Goal: Task Accomplishment & Management: Manage account settings

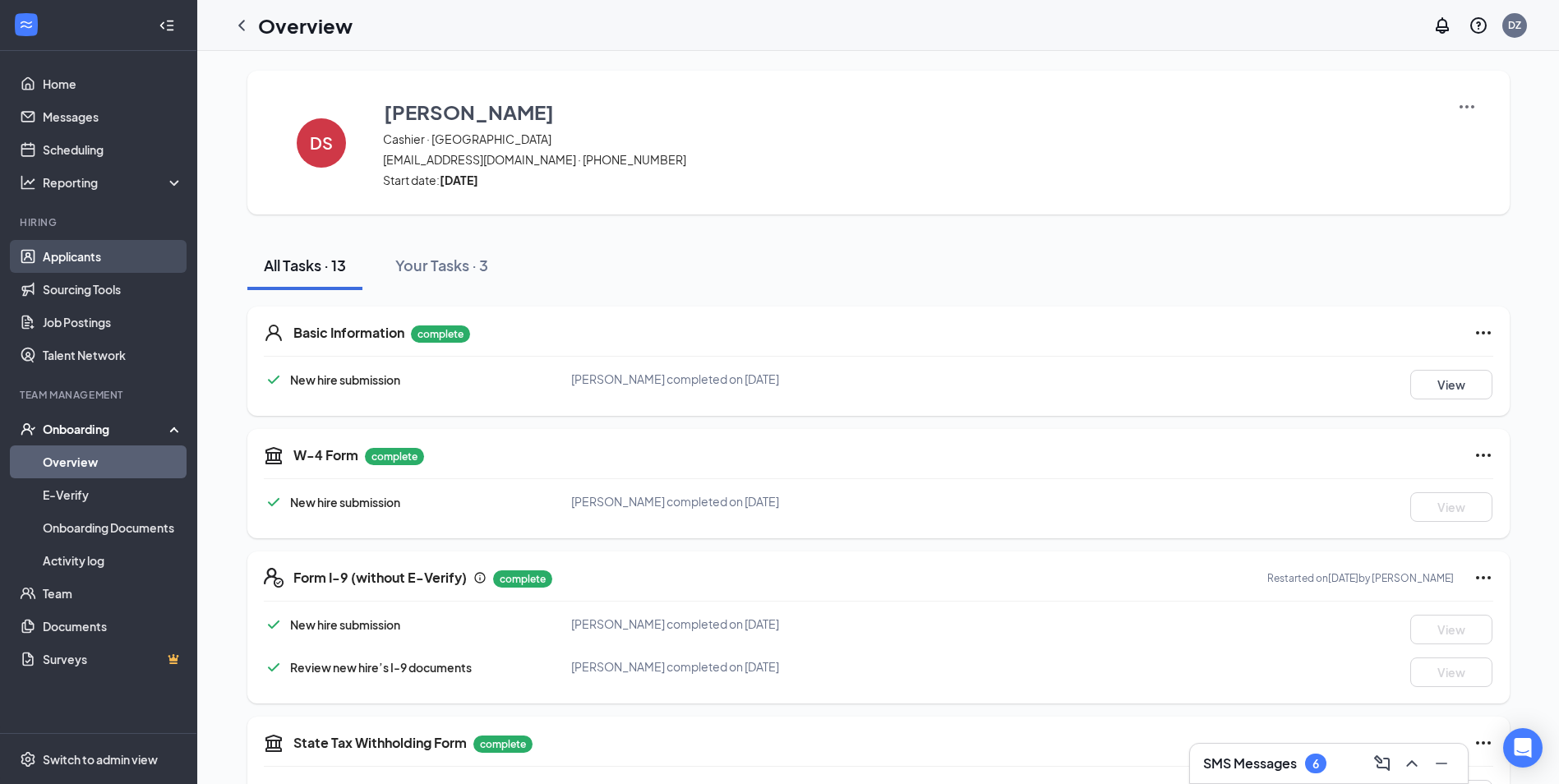
click at [61, 258] on link "Applicants" at bounding box center [113, 256] width 141 height 33
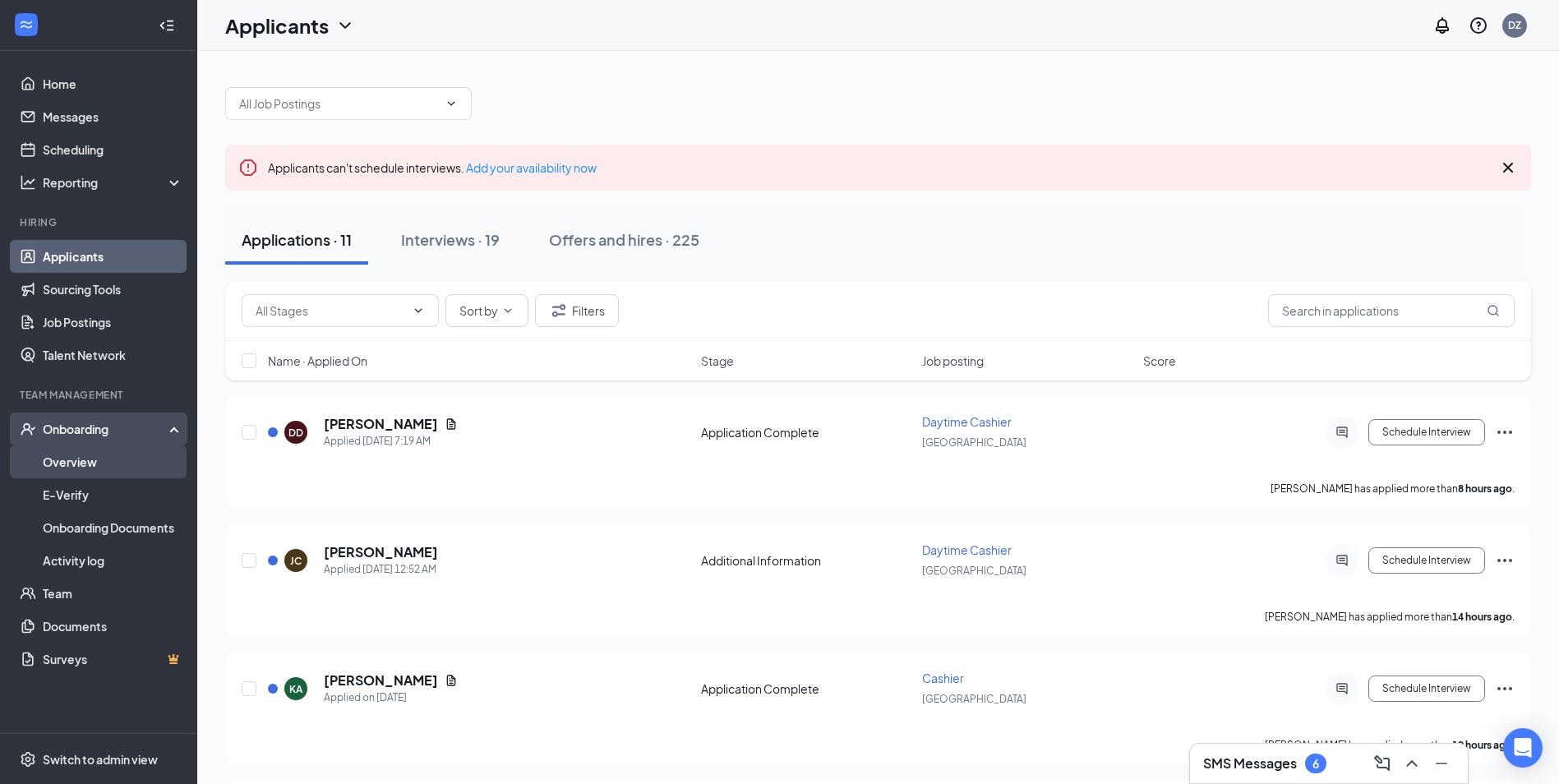
click at [92, 463] on link "Overview" at bounding box center [113, 461] width 141 height 33
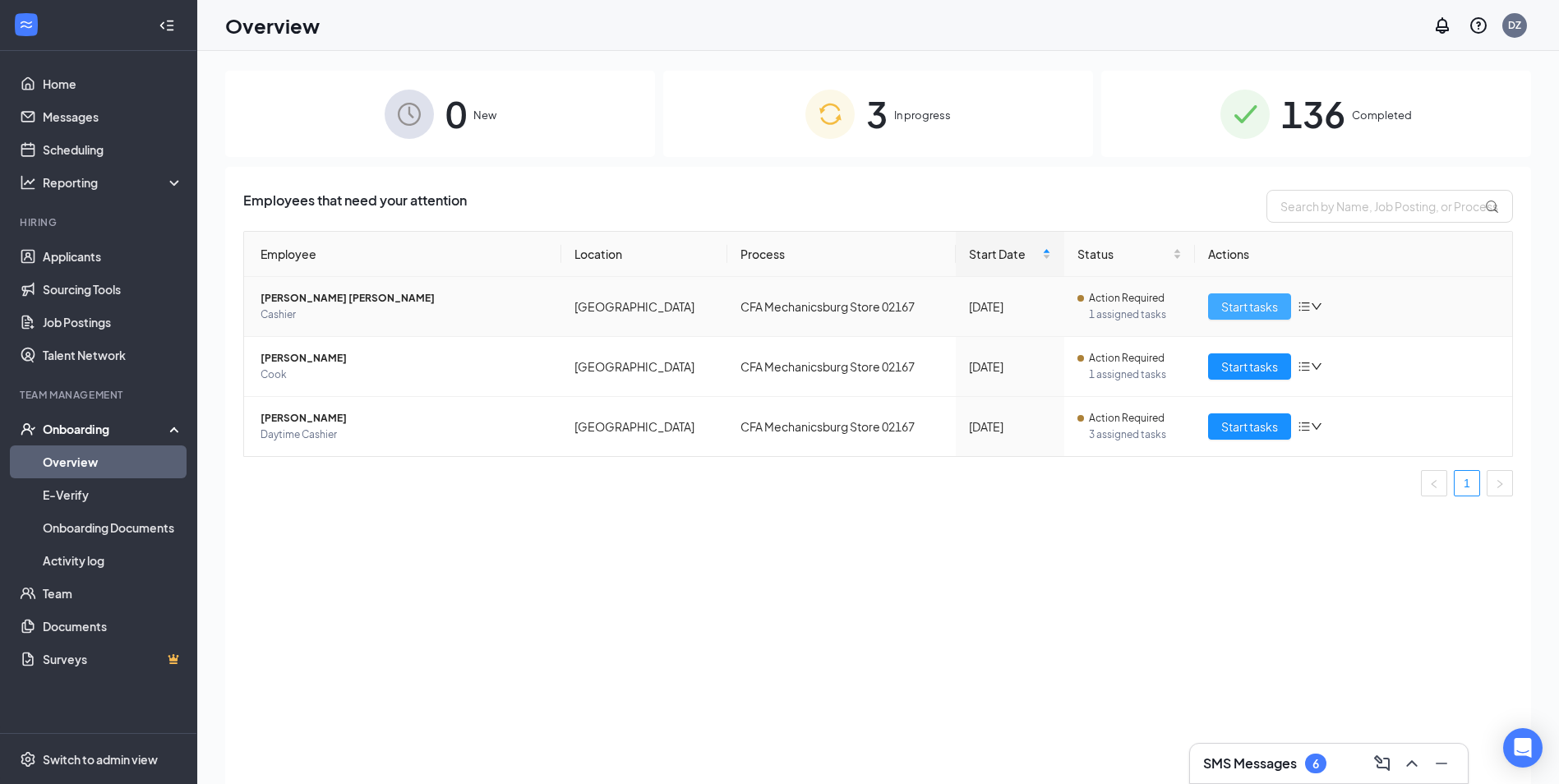
click at [1242, 294] on button "Start tasks" at bounding box center [1249, 307] width 83 height 27
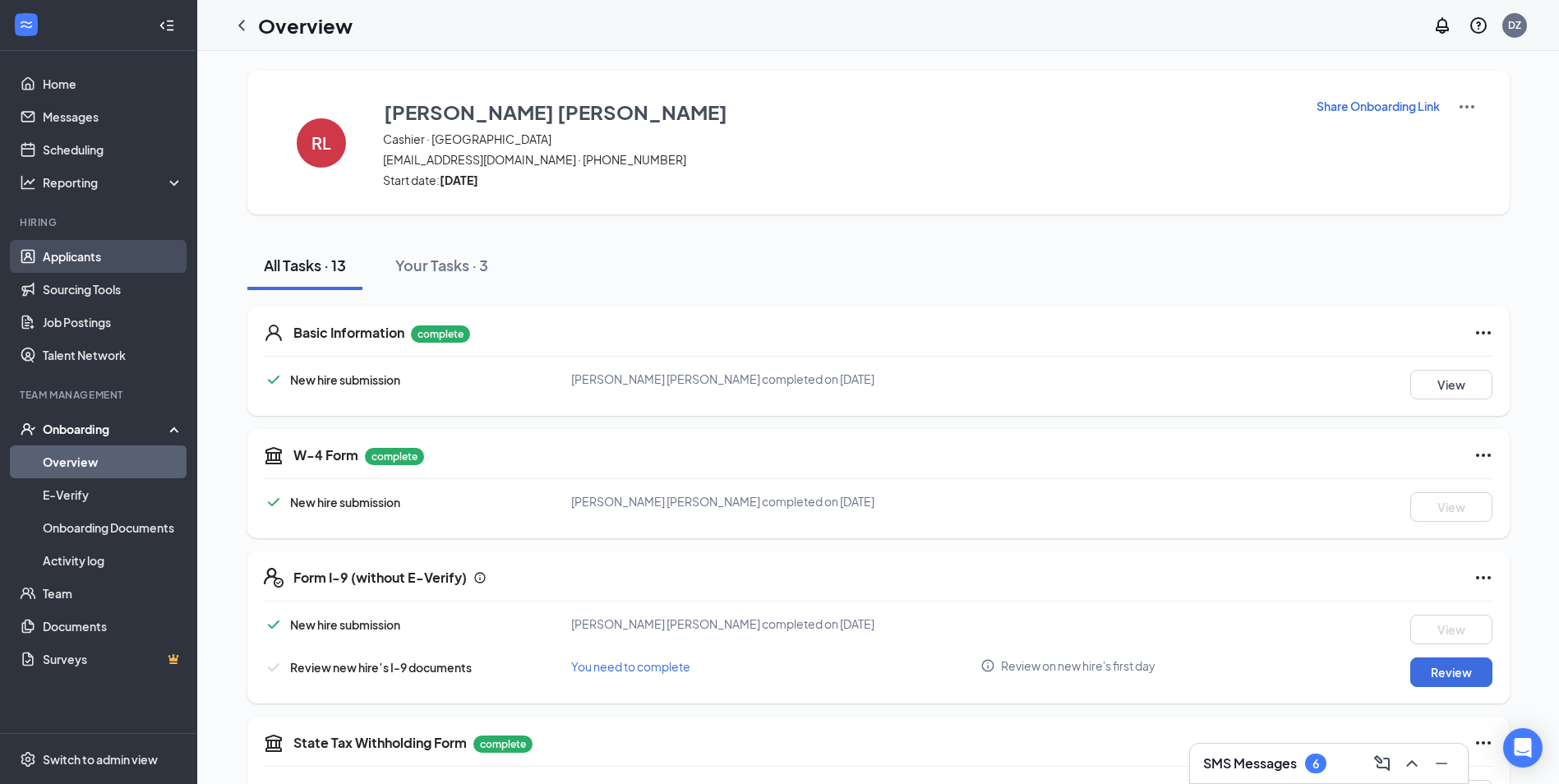
click at [76, 247] on link "Applicants" at bounding box center [113, 256] width 141 height 33
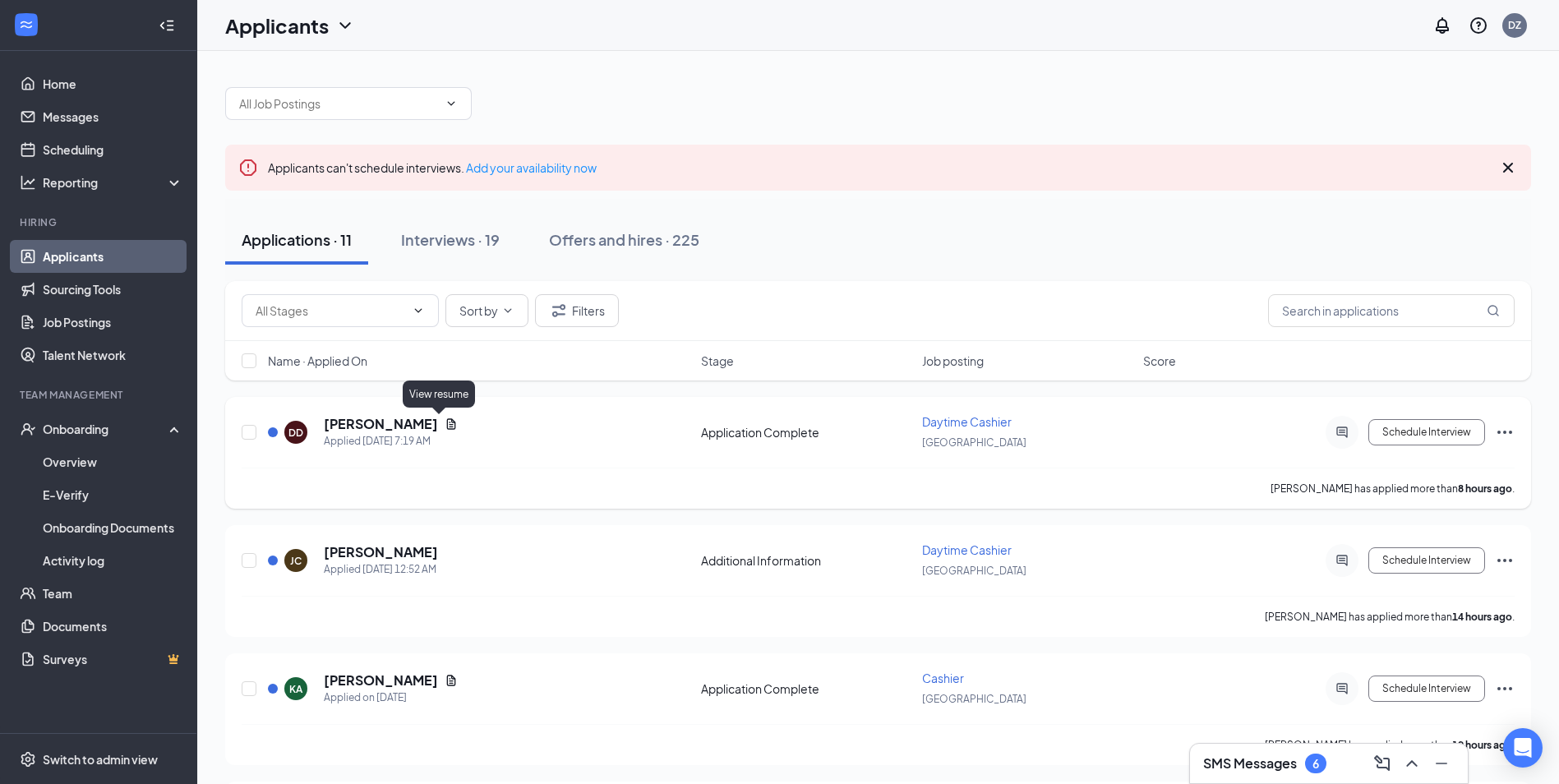
click at [447, 429] on icon "Document" at bounding box center [452, 423] width 9 height 10
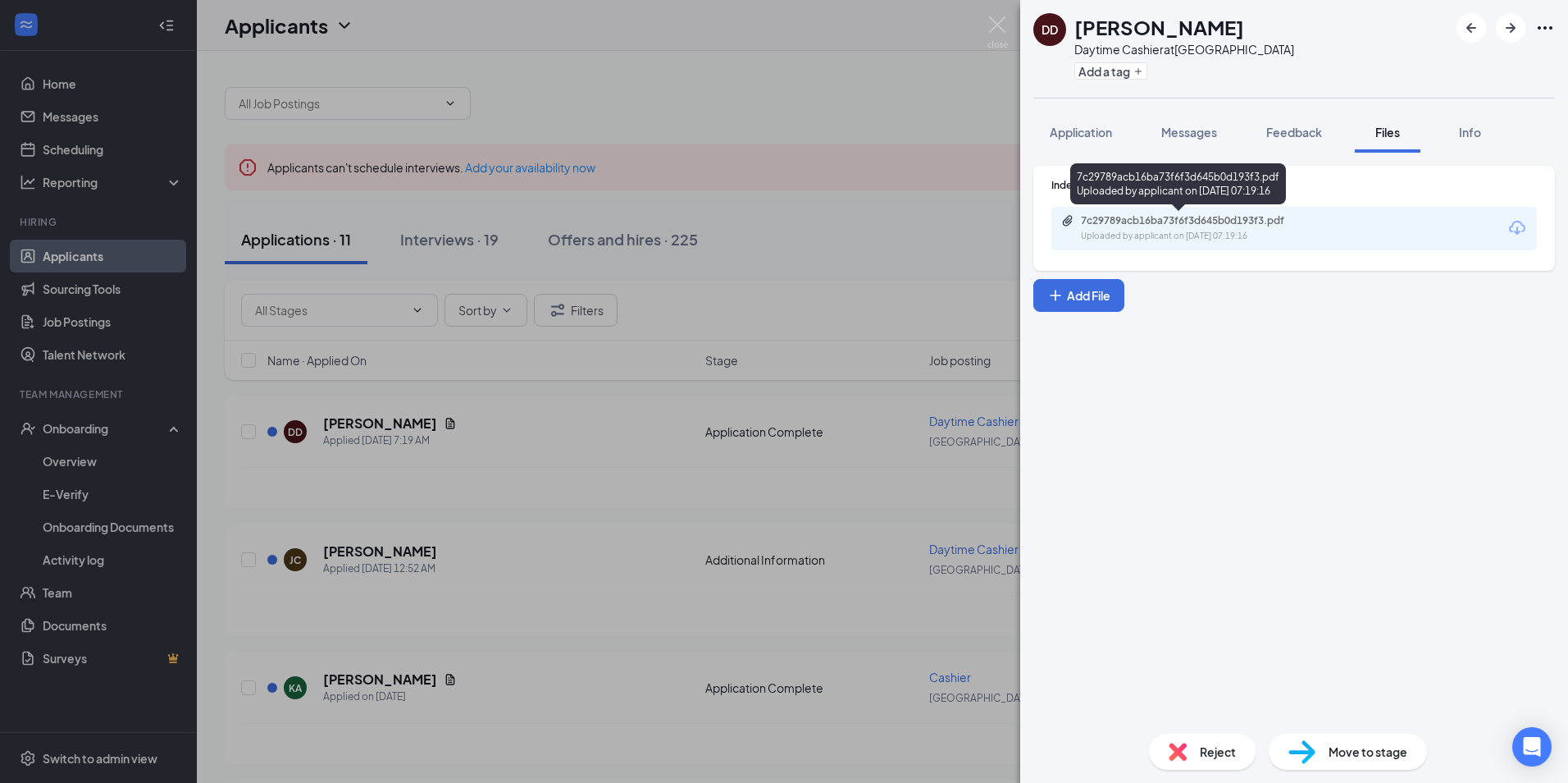
click at [1242, 228] on div "7c29789acb16ba73f6f3d645b0d193f3.pdf Uploaded by applicant on [DATE] 07:19:16" at bounding box center [1194, 228] width 265 height 28
click at [721, 485] on div "DD [PERSON_NAME] Daytime Cashier at [GEOGRAPHIC_DATA] Add a tag Application Mes…" at bounding box center [784, 392] width 1568 height 783
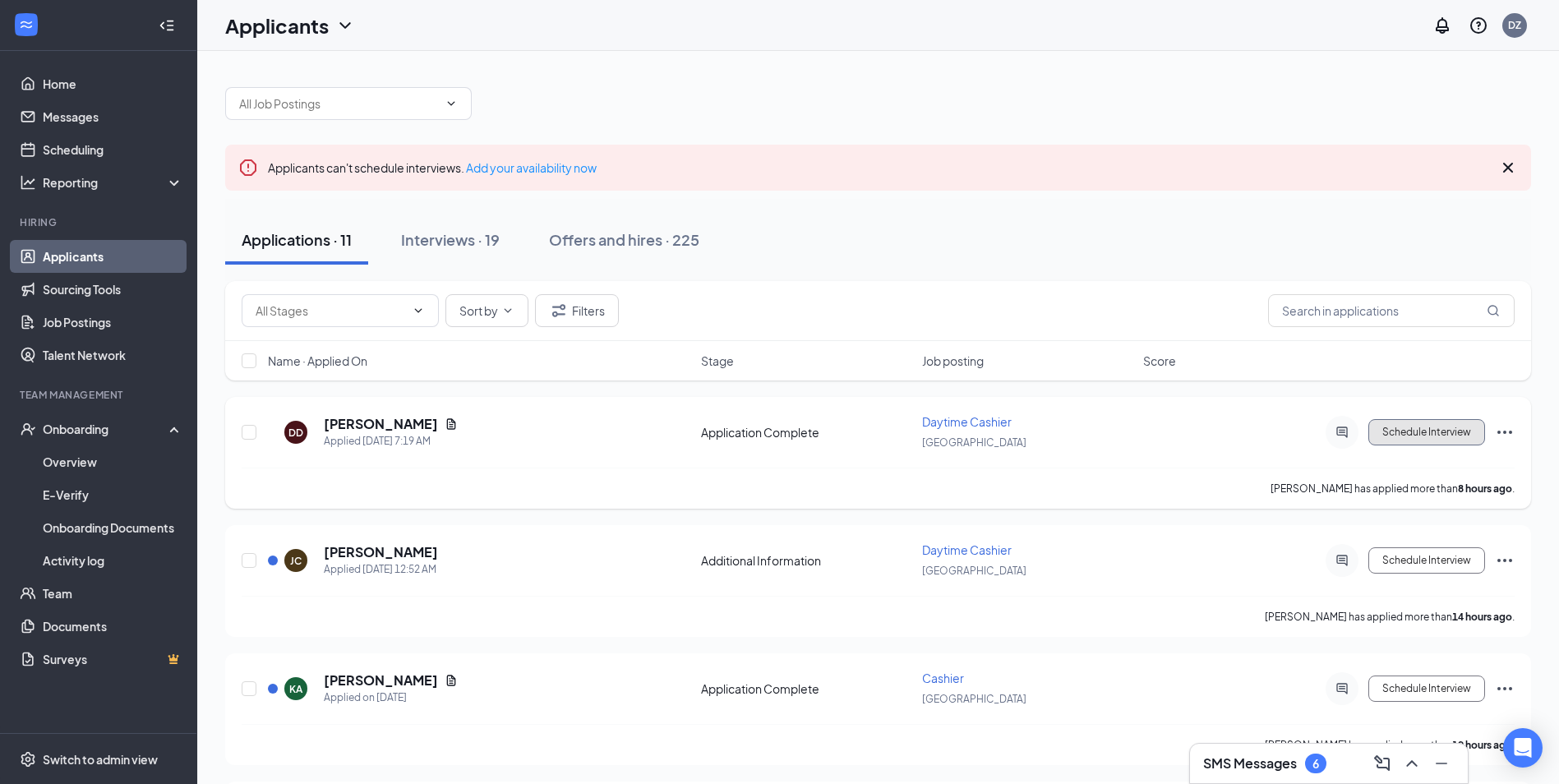
click at [1429, 420] on button "Schedule Interview" at bounding box center [1426, 432] width 117 height 27
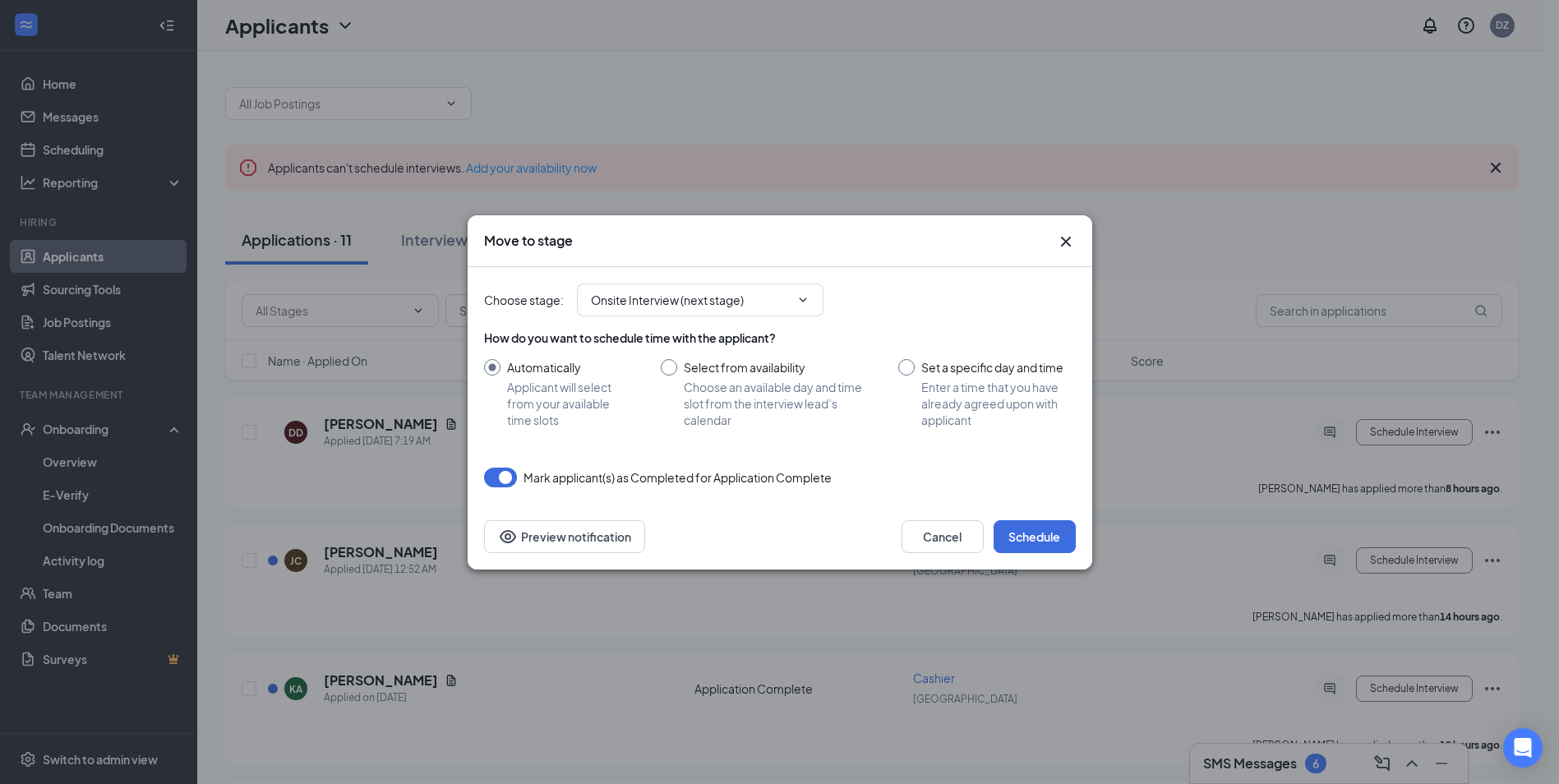
click at [730, 383] on input "Select from availability Choose an available day and time slot from the intervi…" at bounding box center [763, 393] width 205 height 69
radio input "true"
radio input "false"
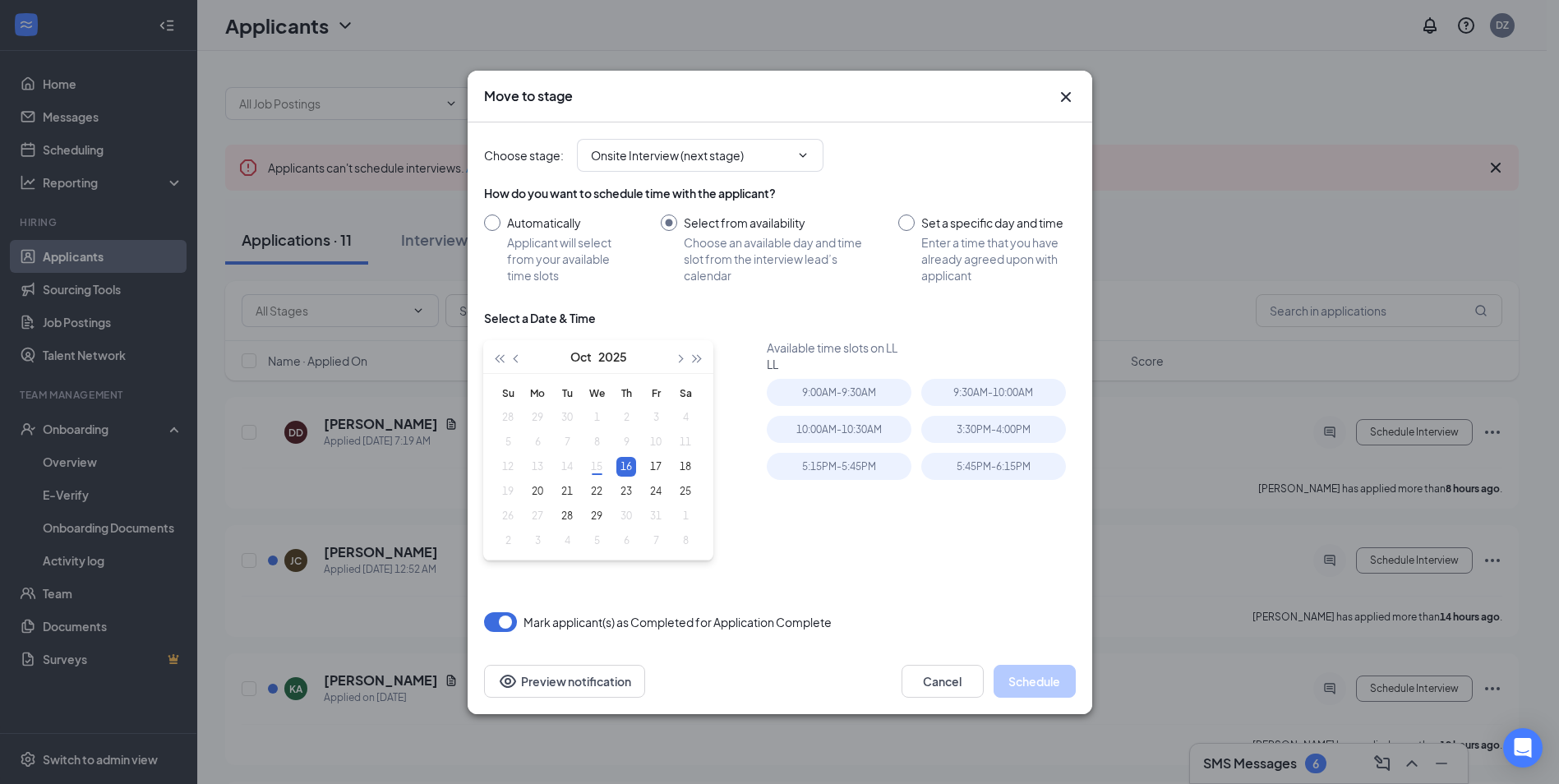
type input "[DATE]"
click at [829, 154] on div "Choose stage : Onsite Interview (next stage)" at bounding box center [780, 155] width 592 height 33
click at [794, 159] on span at bounding box center [800, 156] width 16 height 13
click at [930, 210] on div "How do you want to schedule time with the applicant? Automatically Applicant wi…" at bounding box center [780, 234] width 592 height 99
click at [932, 219] on input "Set a specific day and time Enter a time that you have already agreed upon with…" at bounding box center [986, 249] width 177 height 69
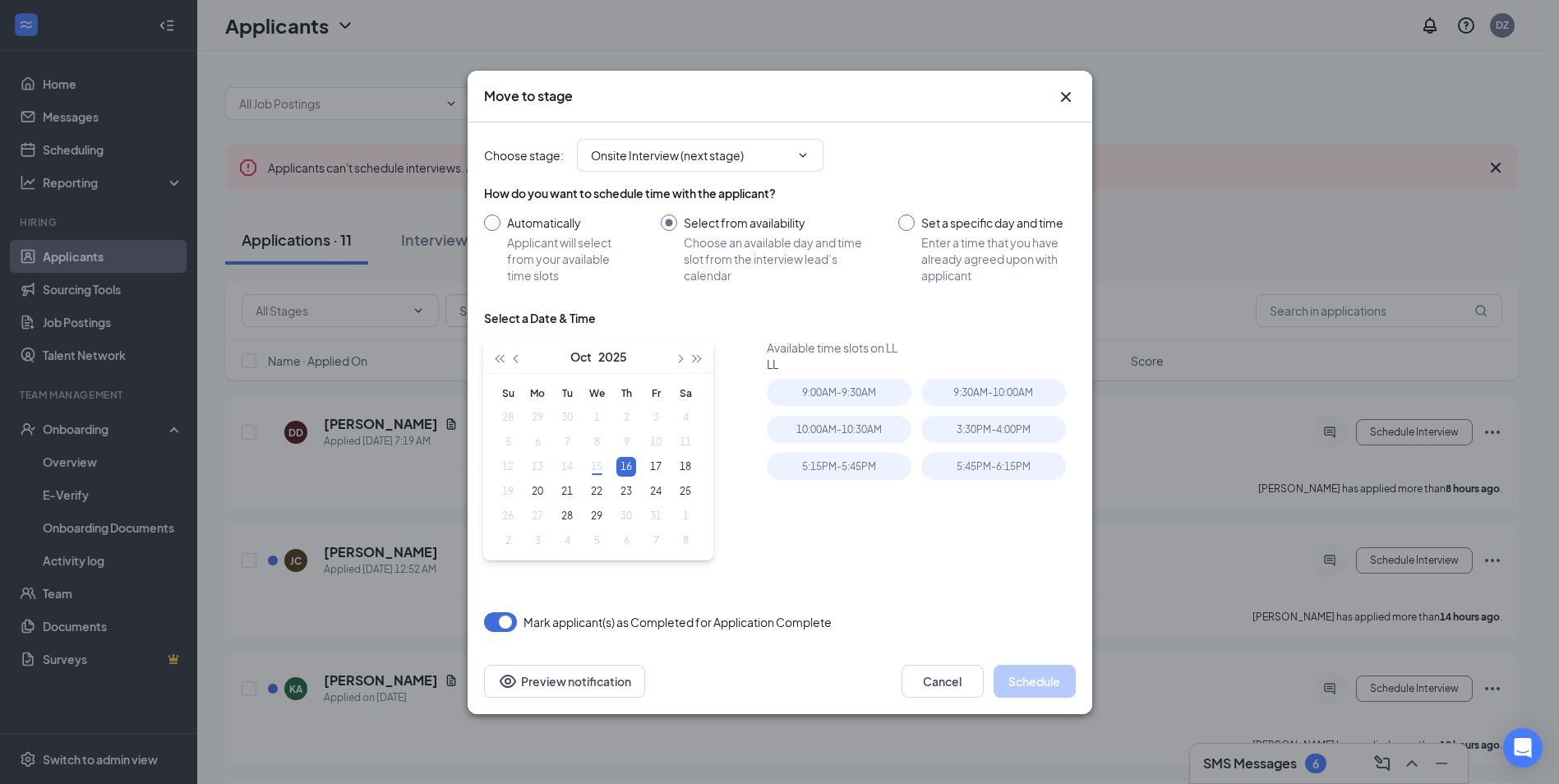
radio input "true"
radio input "false"
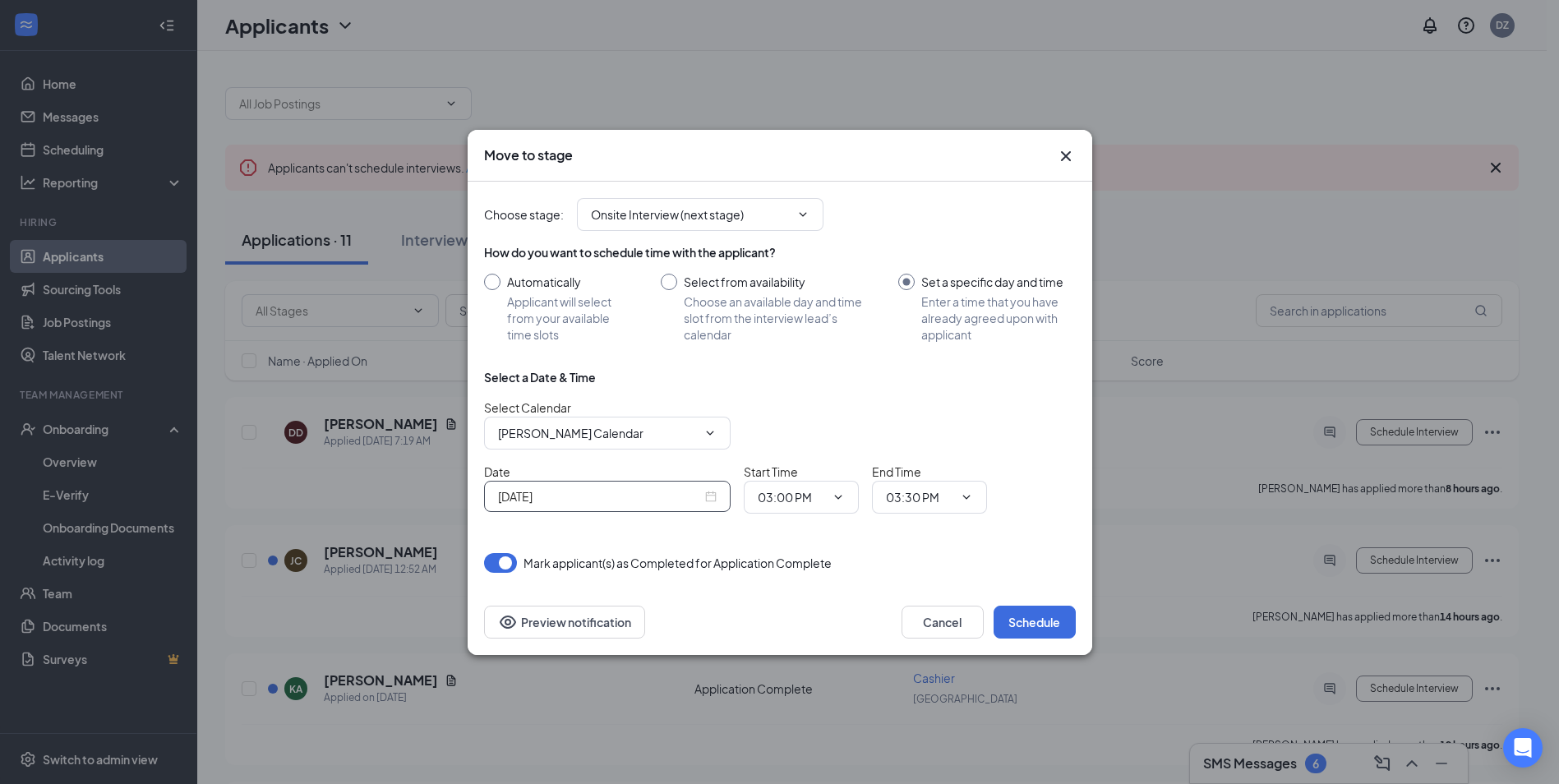
click at [713, 494] on div "[DATE]" at bounding box center [608, 495] width 218 height 18
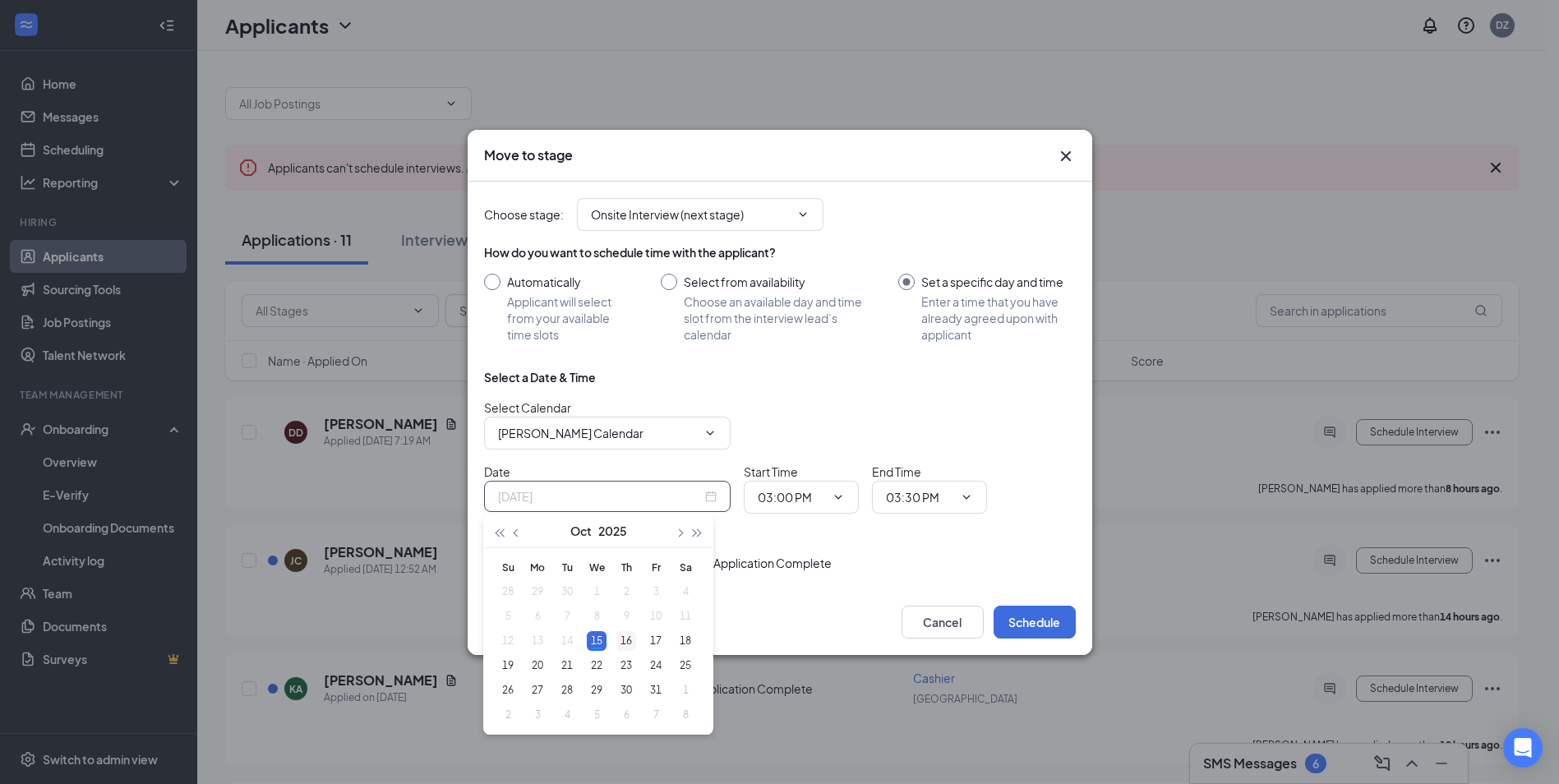
type input "[DATE]"
click at [624, 645] on div "16" at bounding box center [626, 641] width 20 height 20
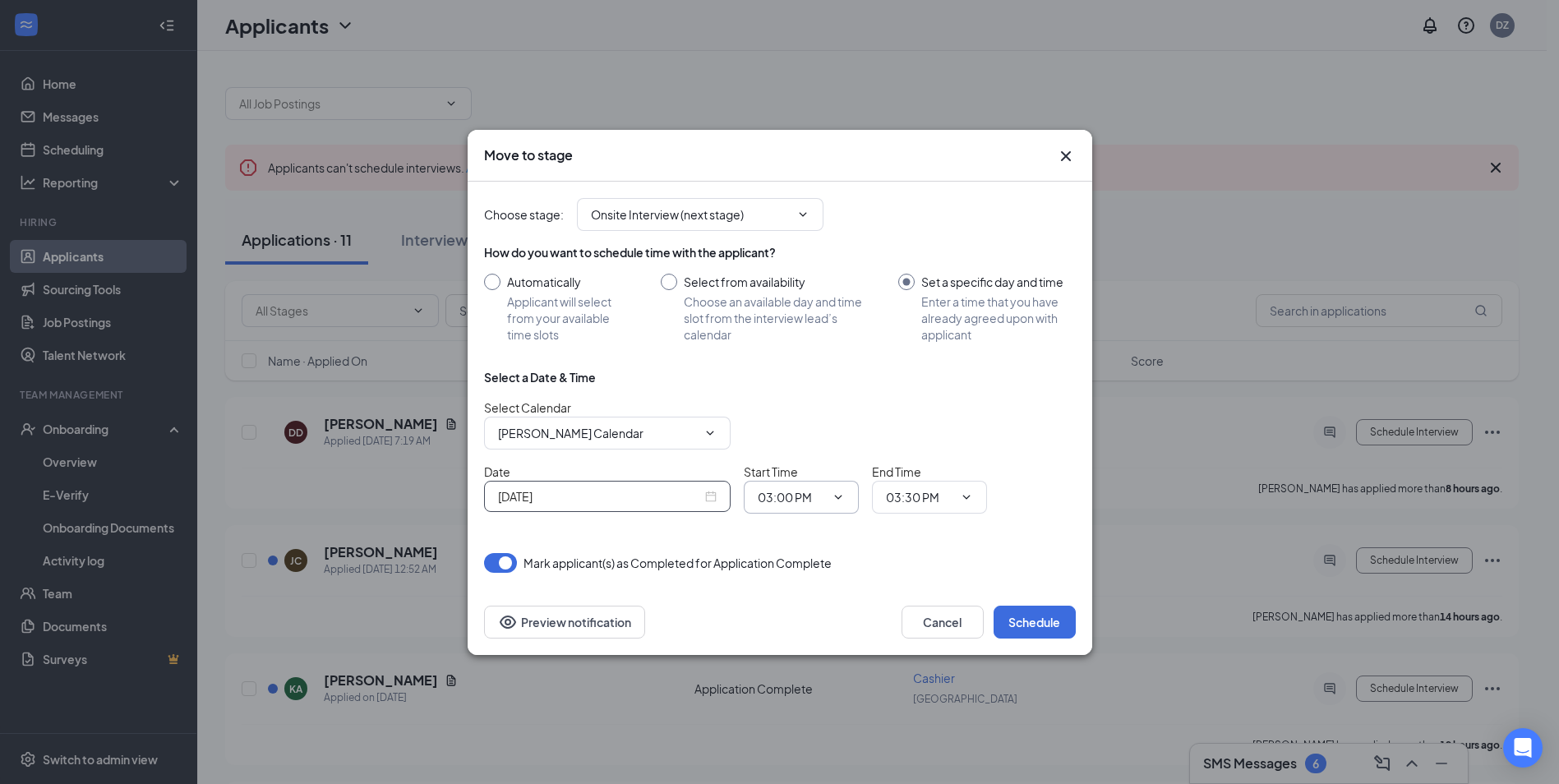
click at [814, 501] on input "03:00 PM" at bounding box center [791, 496] width 67 height 18
click at [804, 378] on div "09:00 AM" at bounding box center [795, 384] width 48 height 18
type input "09:00 AM"
click at [903, 481] on span "03:30 PM" at bounding box center [929, 496] width 115 height 33
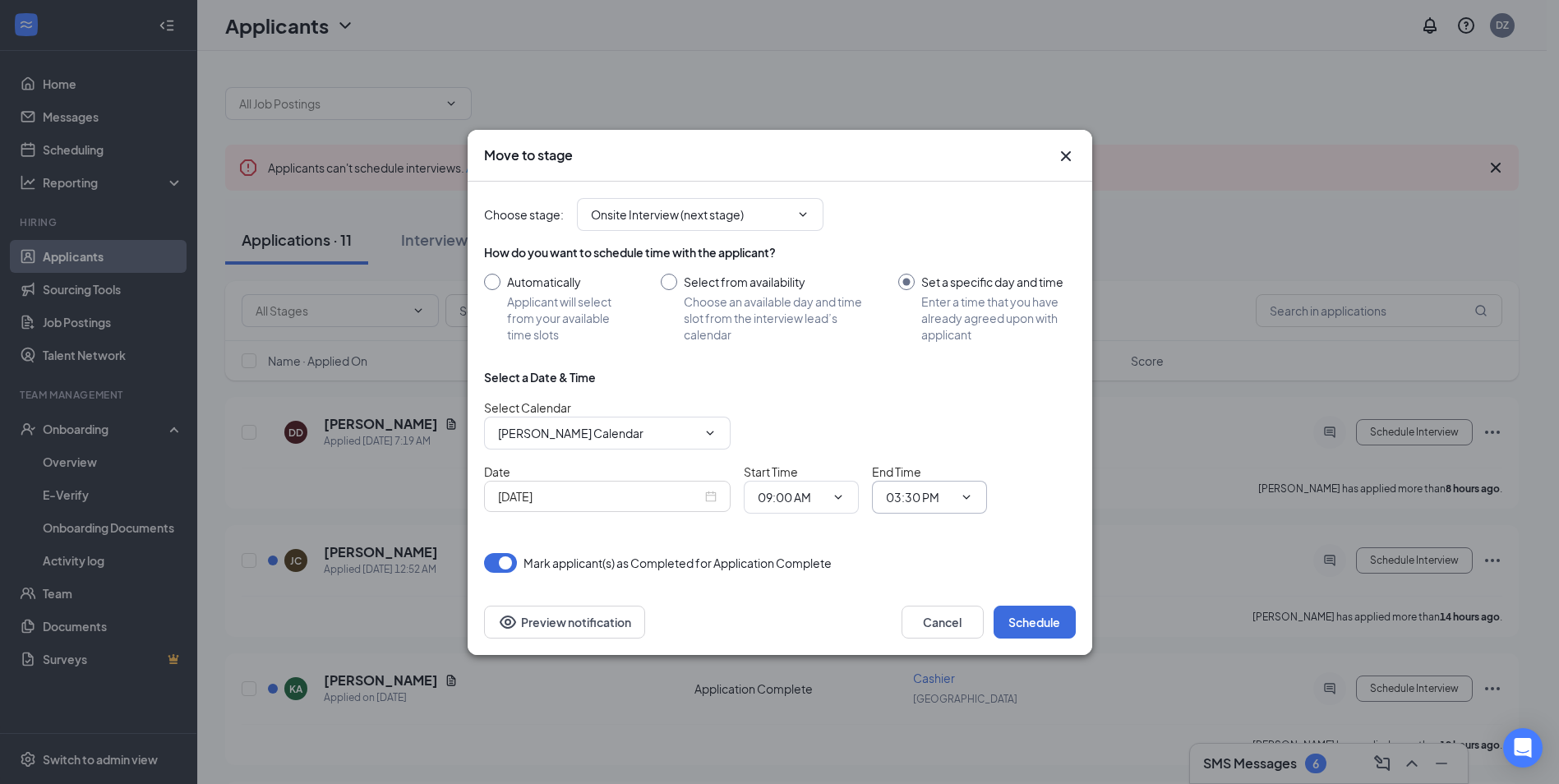
click at [920, 506] on span "03:30 PM" at bounding box center [929, 496] width 115 height 33
click at [957, 500] on span at bounding box center [965, 497] width 16 height 13
click at [969, 495] on icon "ChevronDown" at bounding box center [967, 497] width 13 height 13
click at [920, 259] on div "09:15 AM" at bounding box center [923, 258] width 48 height 18
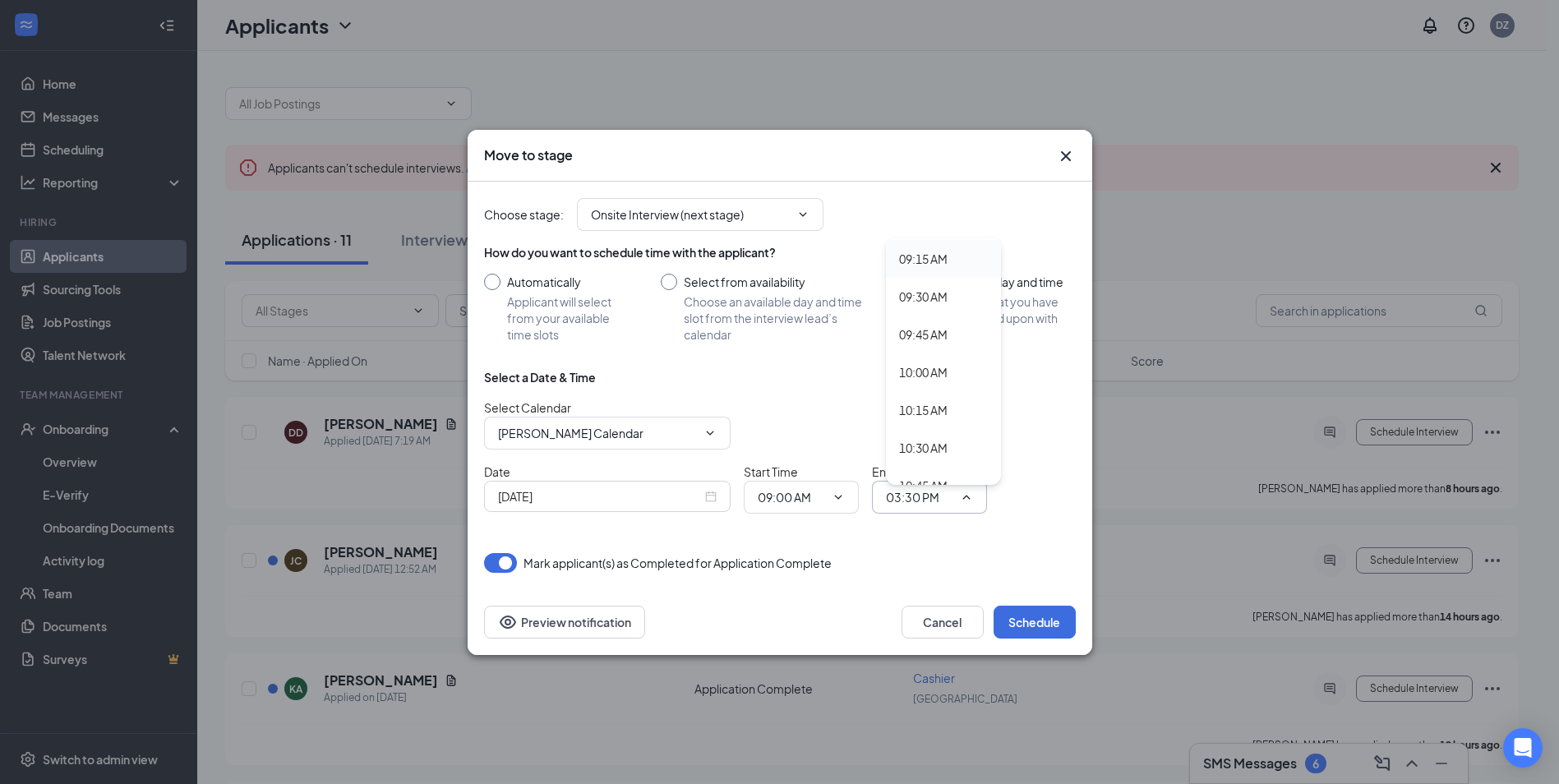
type input "09:15 AM"
click at [1012, 614] on button "Schedule" at bounding box center [1035, 622] width 83 height 33
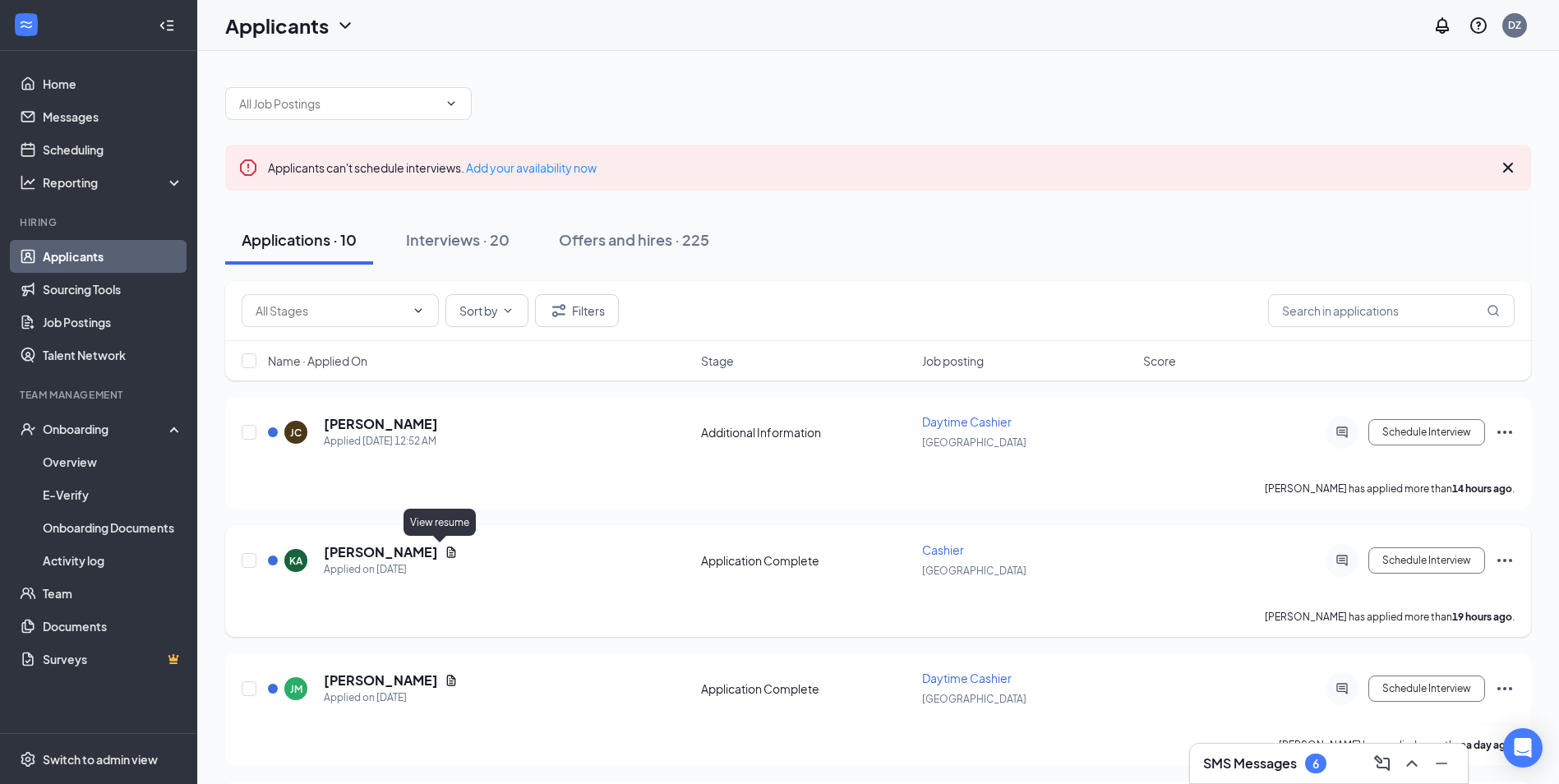
click at [444, 551] on icon "Document" at bounding box center [451, 552] width 13 height 13
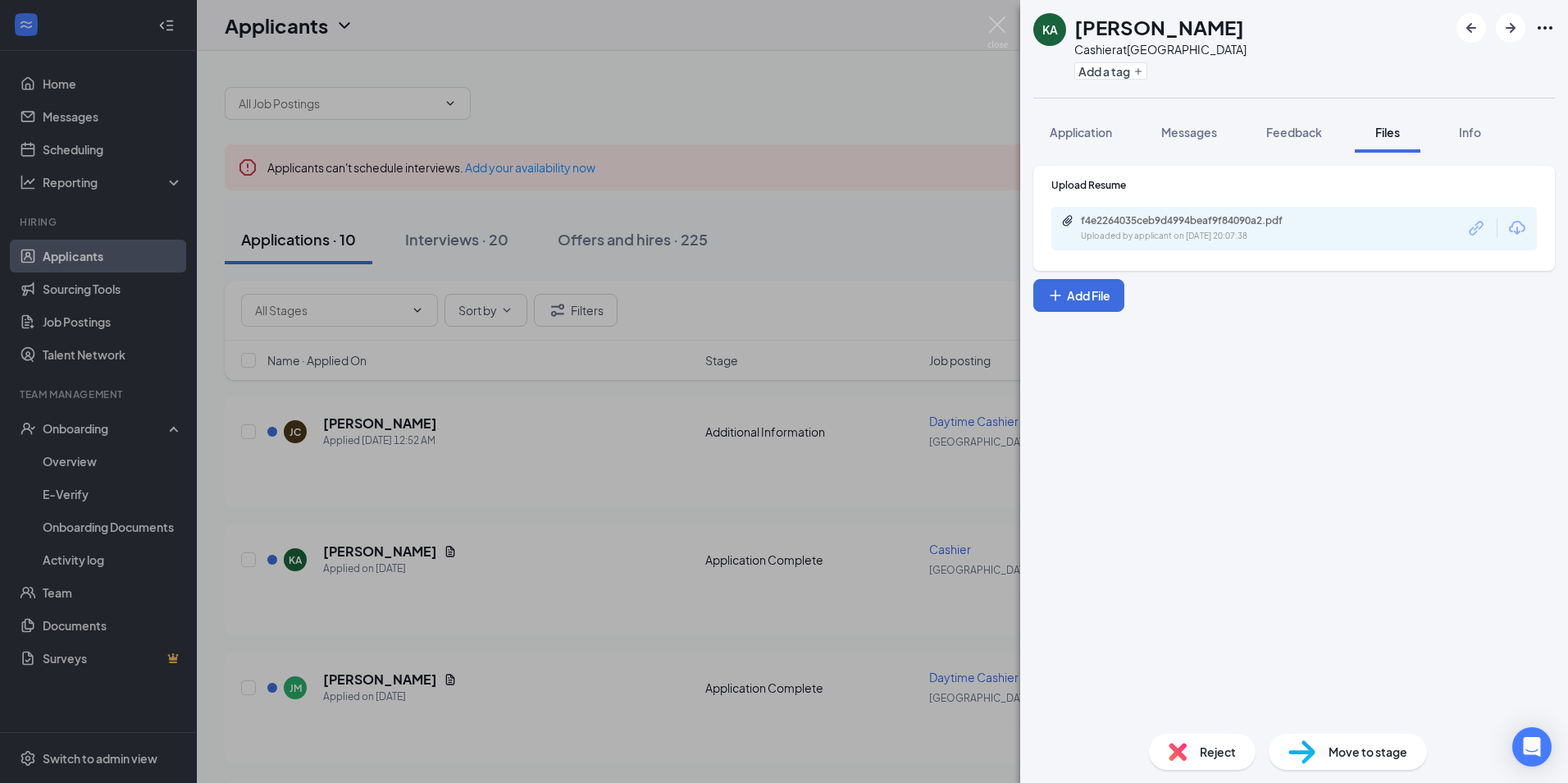
click at [1131, 212] on div "f4e2264035ceb9d4994beaf9f84090a2.pdf Uploaded by applicant on [DATE] 20:07:38" at bounding box center [1294, 228] width 485 height 44
click at [1132, 220] on div "f4e2264035ceb9d4994beaf9f84090a2.pdf" at bounding box center [1196, 221] width 229 height 13
click at [535, 502] on div "KA [PERSON_NAME] at [GEOGRAPHIC_DATA] Add a tag Application Messages Feedback F…" at bounding box center [784, 392] width 1568 height 783
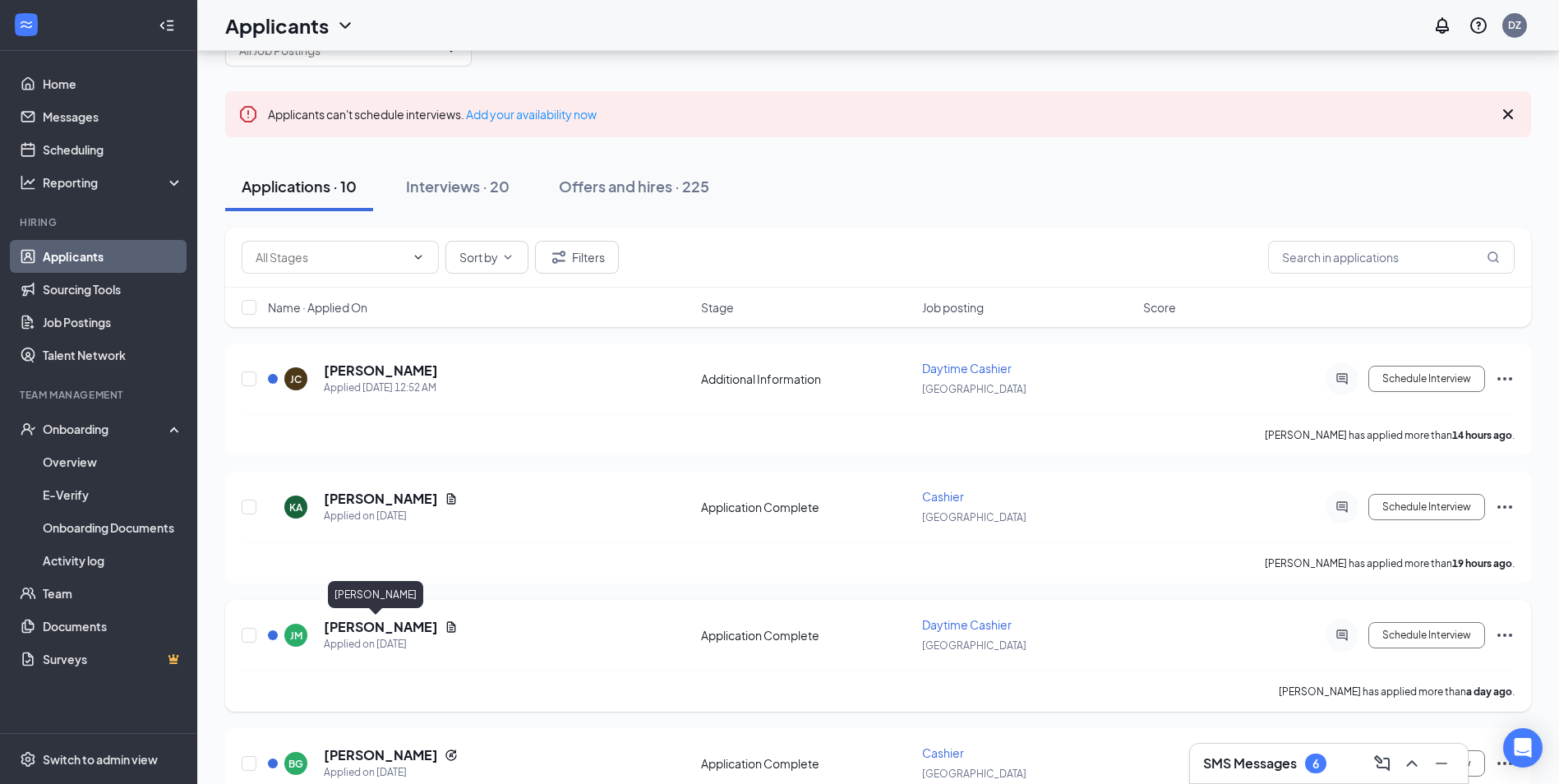
scroll to position [83, 0]
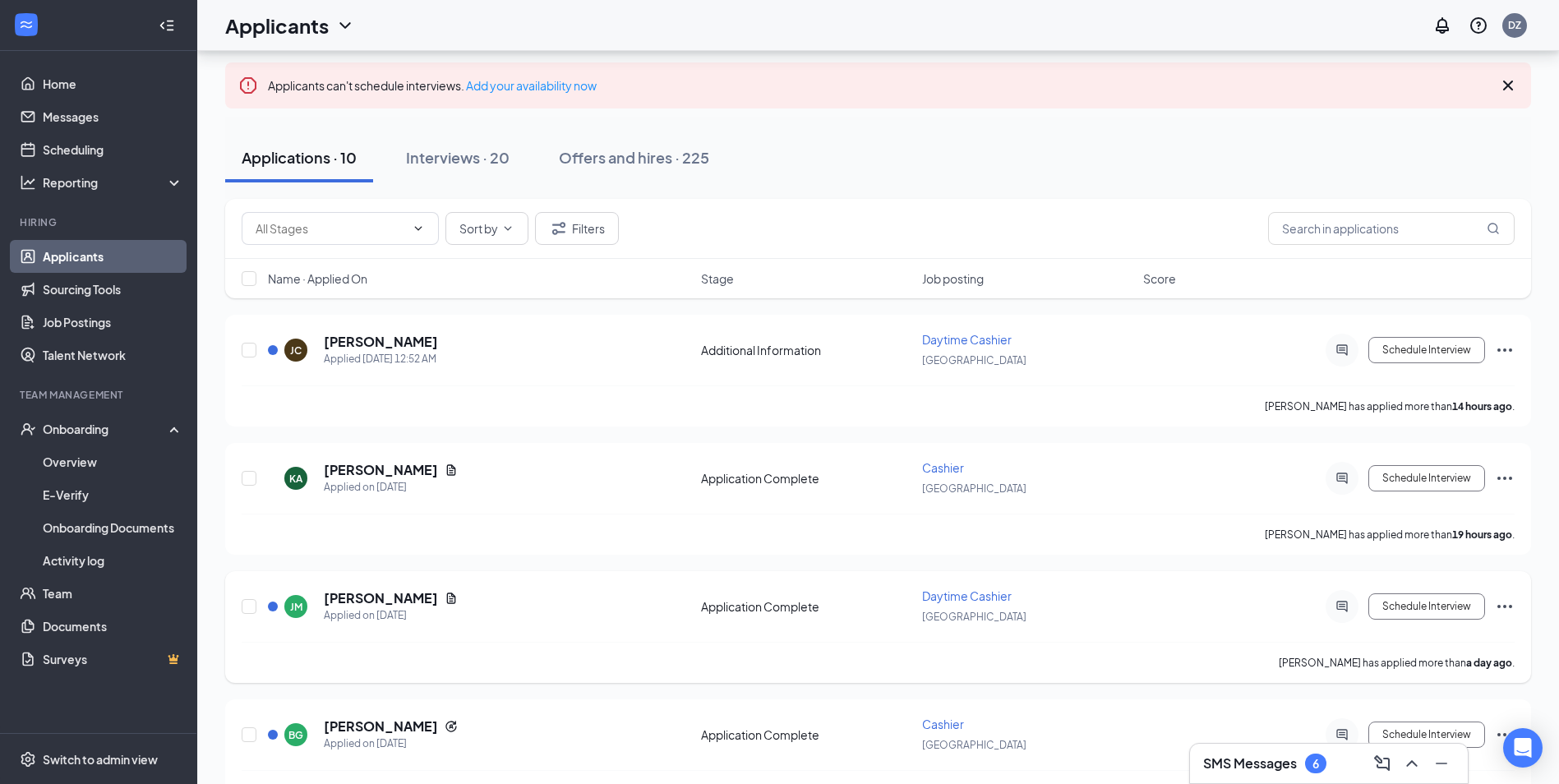
click at [413, 590] on div "[PERSON_NAME]" at bounding box center [390, 598] width 134 height 18
click at [447, 593] on icon "Document" at bounding box center [452, 597] width 9 height 10
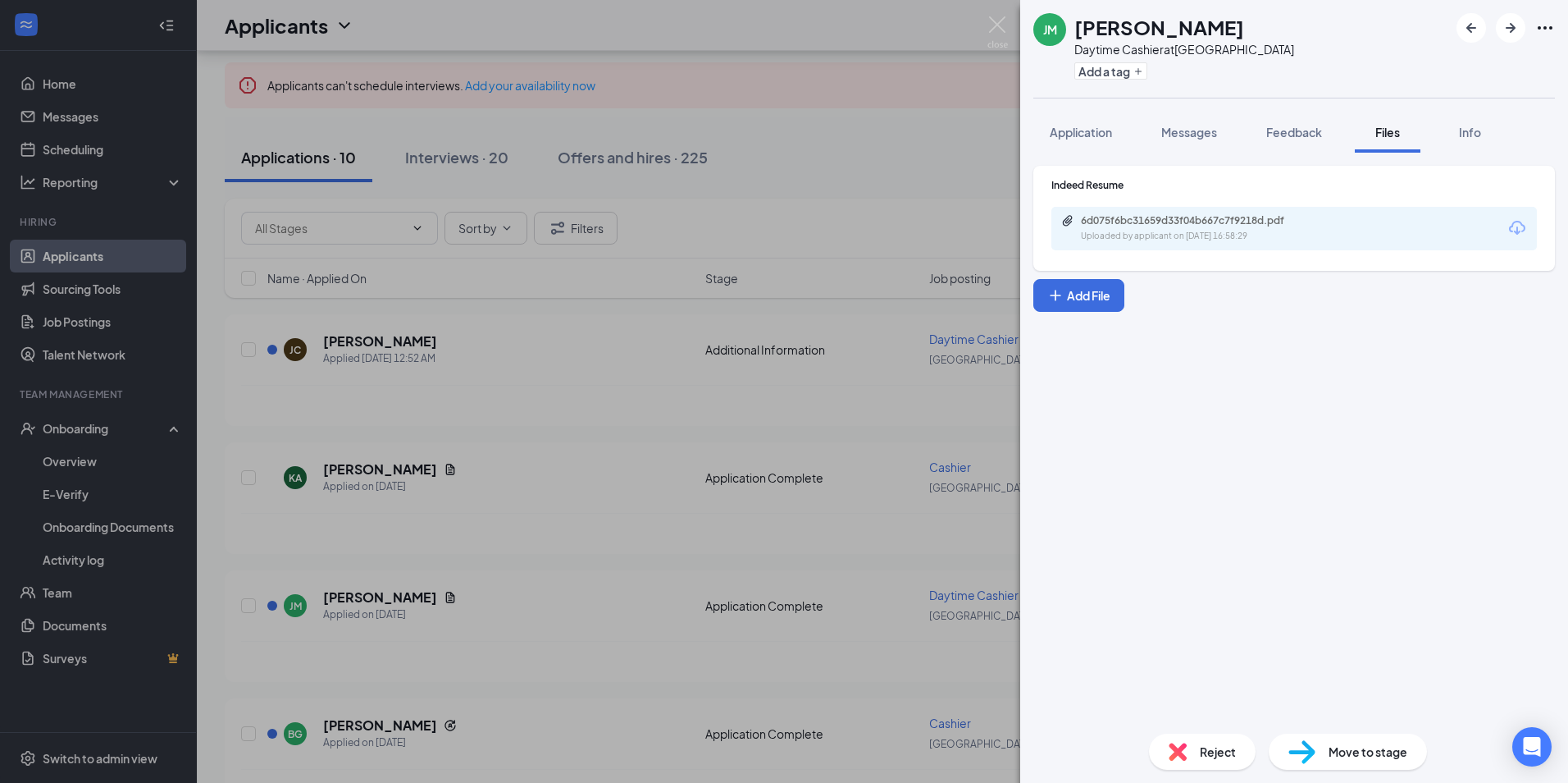
click at [1141, 225] on div "6d075f6bc31659d33f04b667c7f9218d.pdf" at bounding box center [1196, 221] width 229 height 13
click at [620, 394] on div "[PERSON_NAME] [PERSON_NAME] Daytime Cashier at [GEOGRAPHIC_DATA] Add a tag Appl…" at bounding box center [784, 392] width 1568 height 783
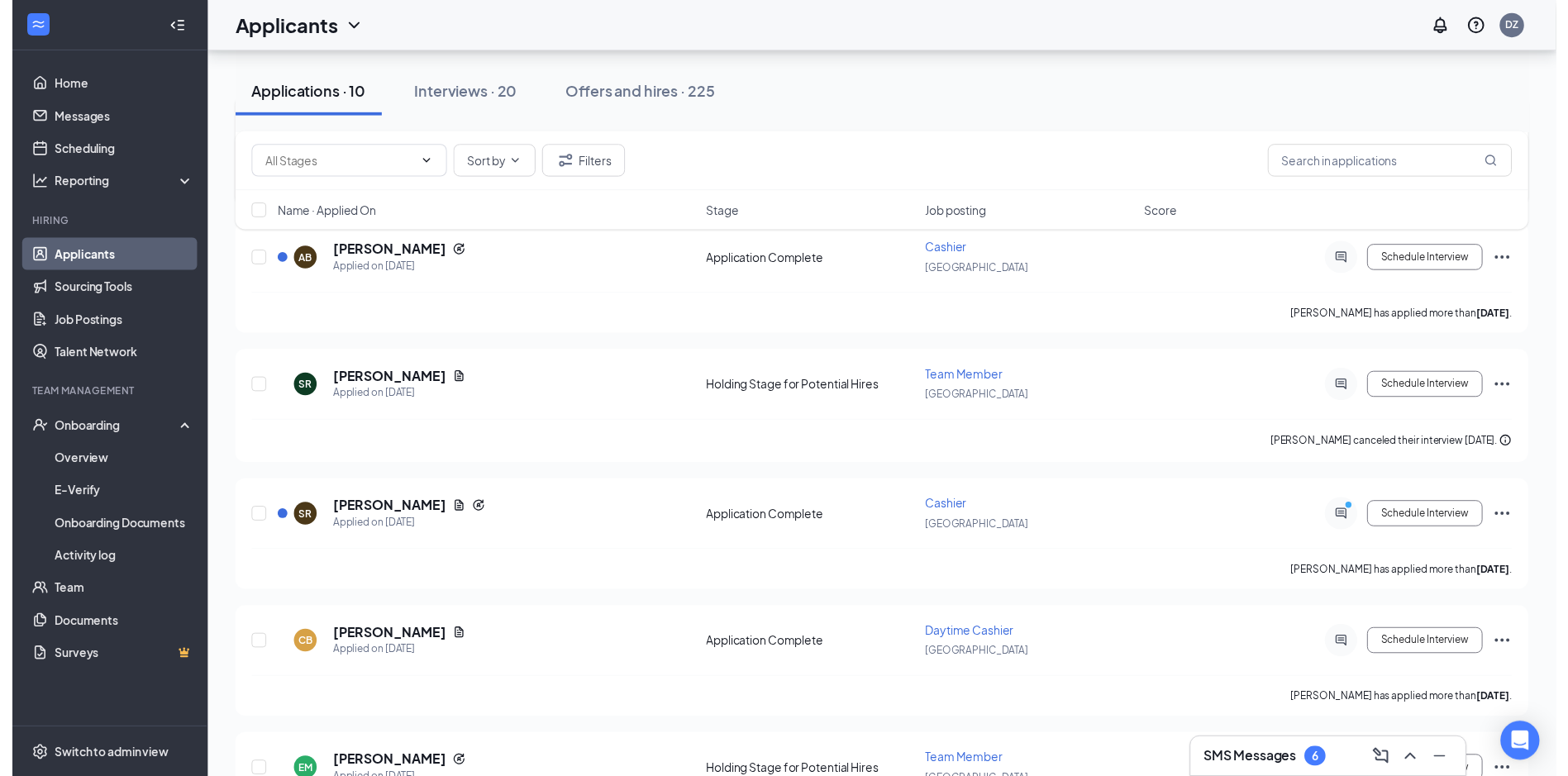
scroll to position [827, 0]
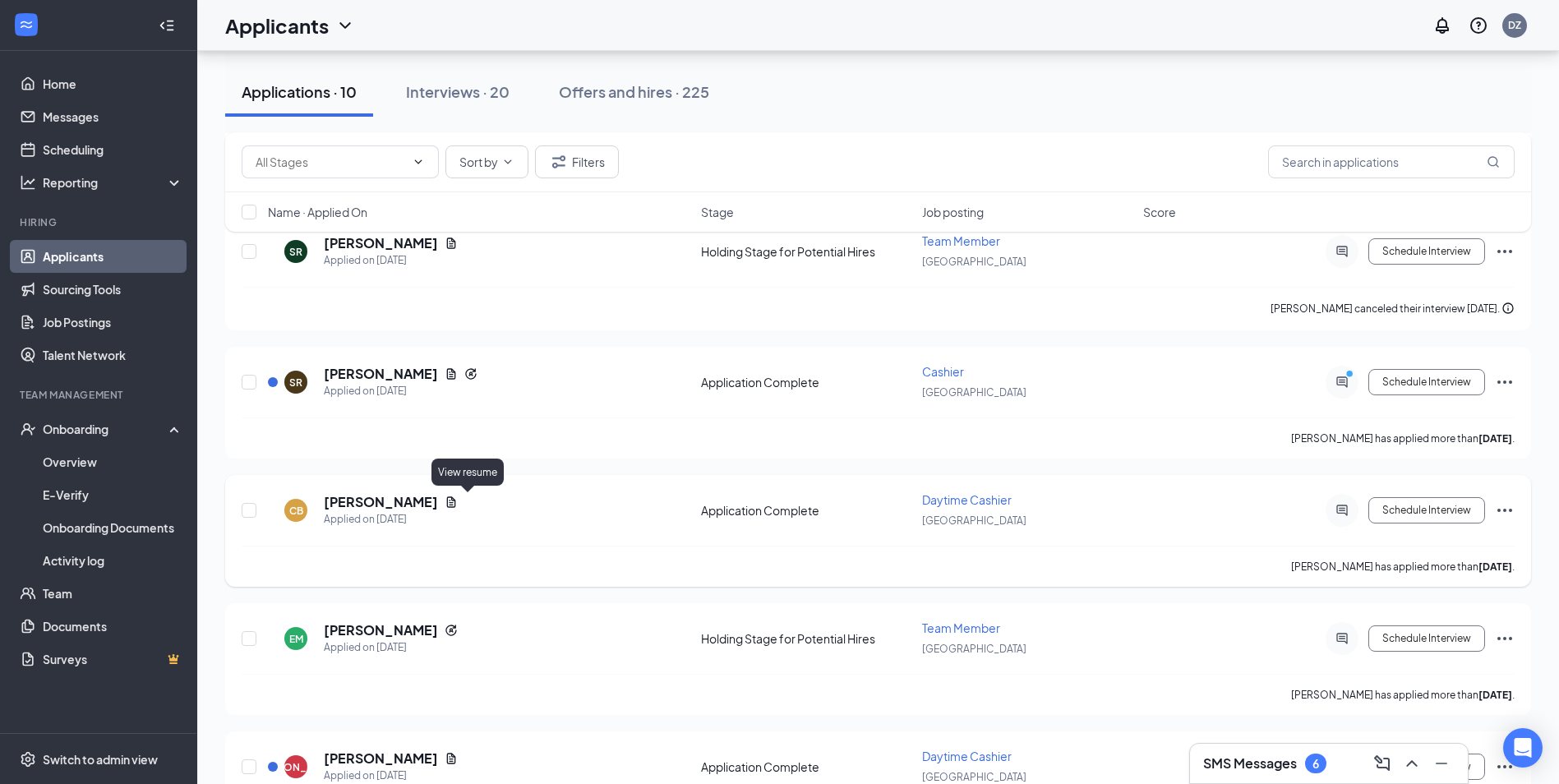
click at [458, 502] on icon "Document" at bounding box center [451, 502] width 13 height 13
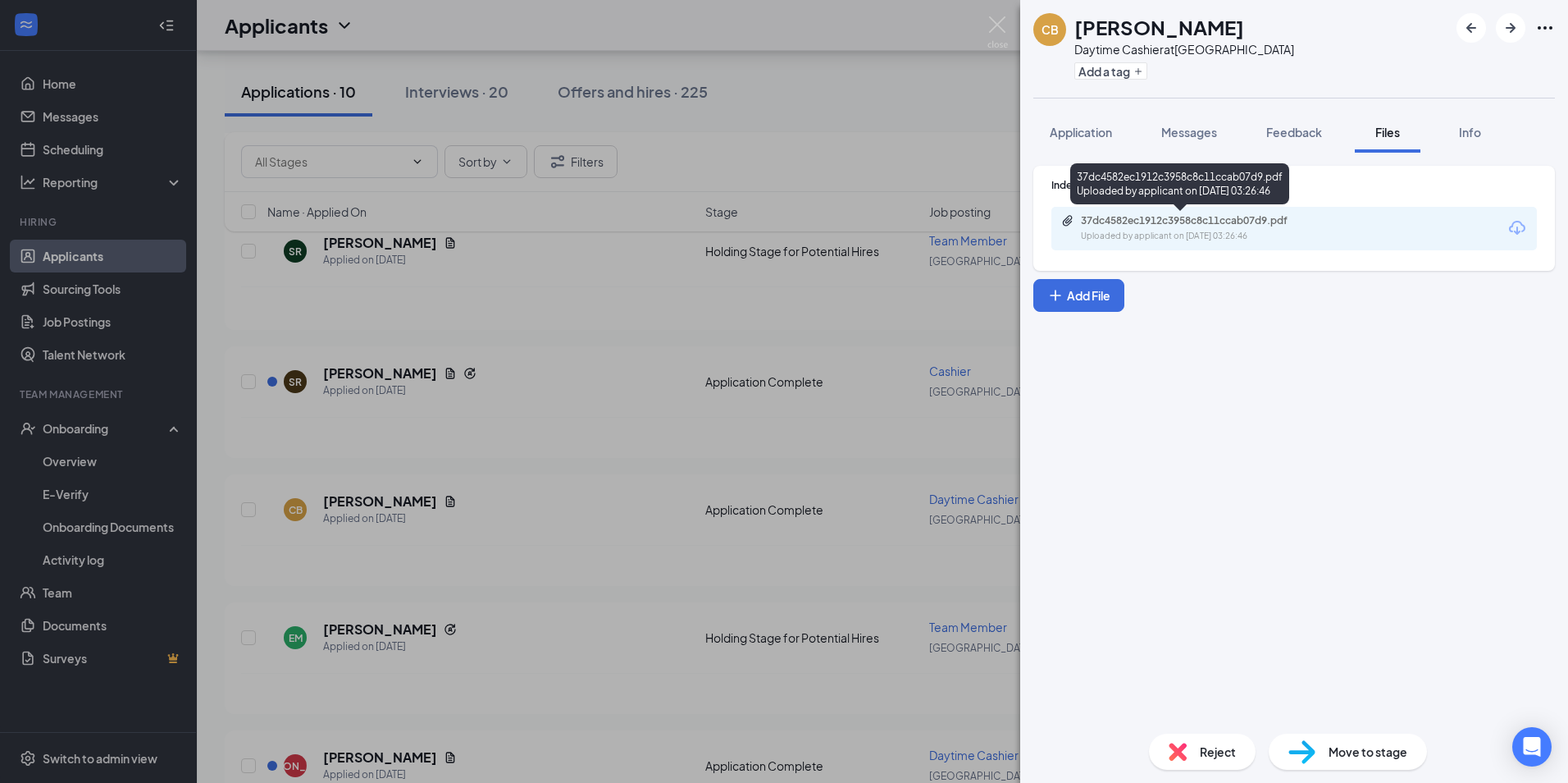
click at [1144, 241] on div "Uploaded by applicant on [DATE] 03:26:46" at bounding box center [1204, 236] width 246 height 13
click at [613, 321] on div "CB [PERSON_NAME] Daytime Cashier at [GEOGRAPHIC_DATA] Add a tag Application Mes…" at bounding box center [784, 392] width 1568 height 783
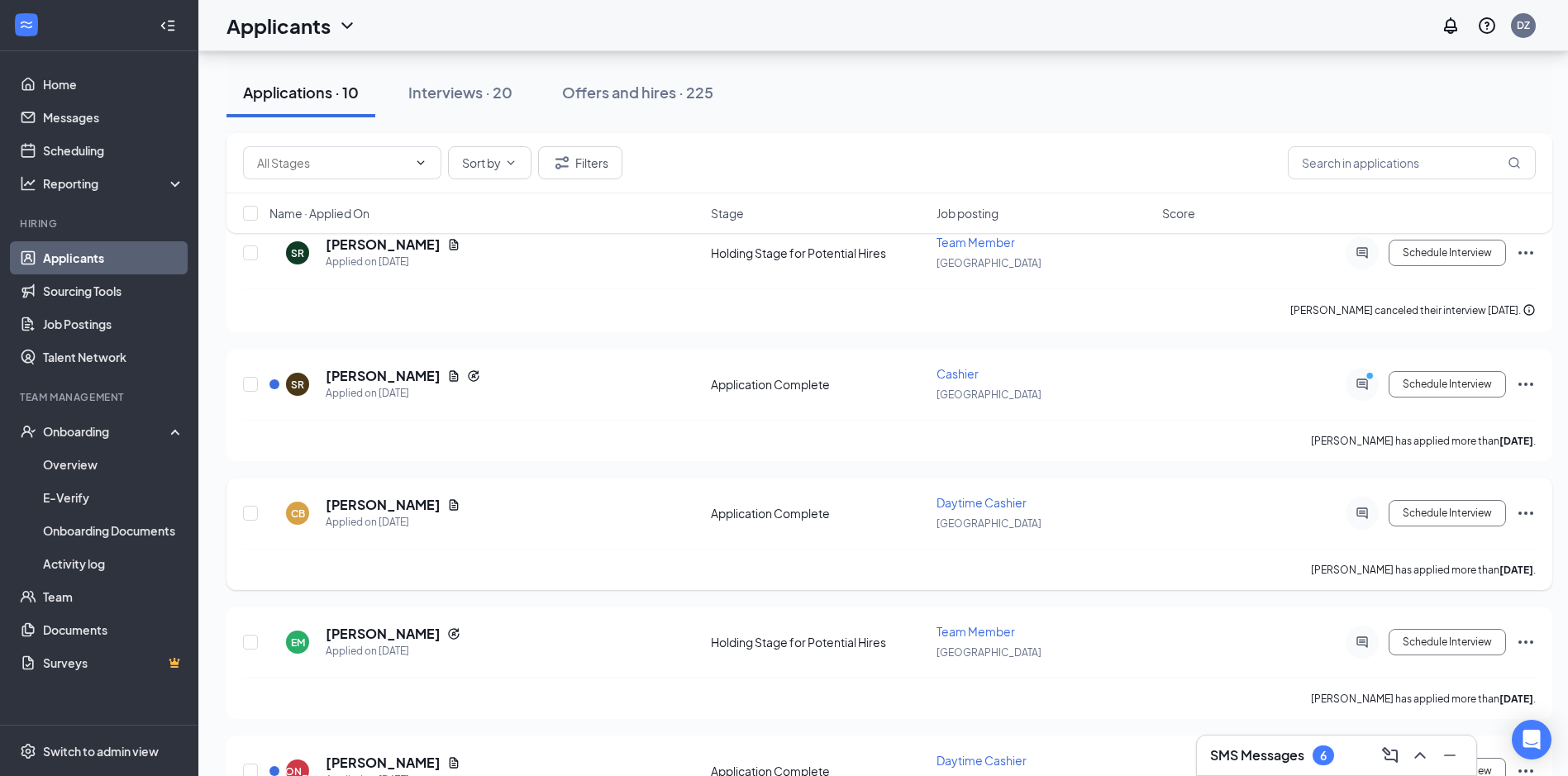
click at [1529, 507] on icon "Ellipses" at bounding box center [1526, 513] width 20 height 20
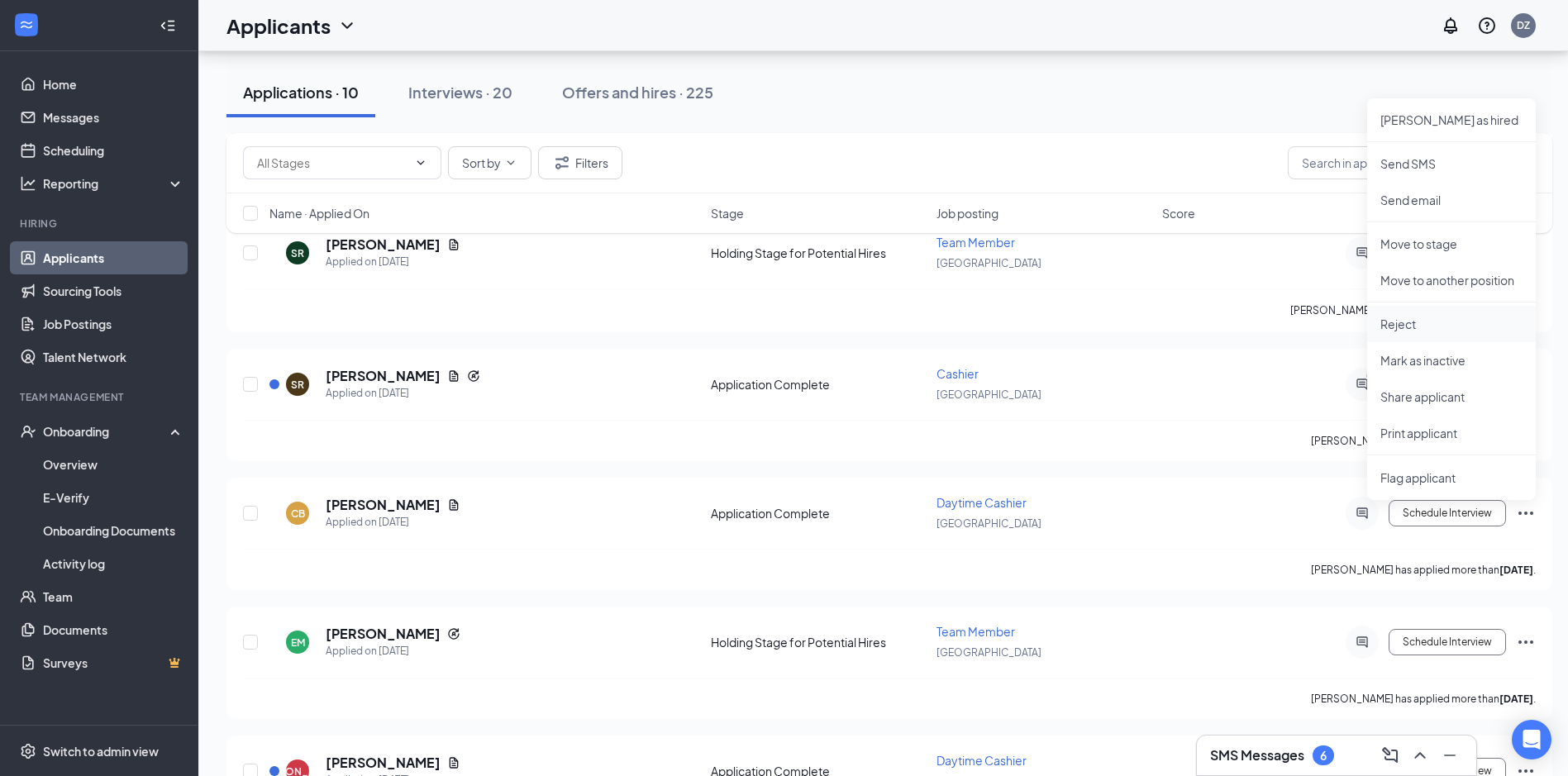
click at [1418, 326] on p "Reject" at bounding box center [1451, 324] width 142 height 16
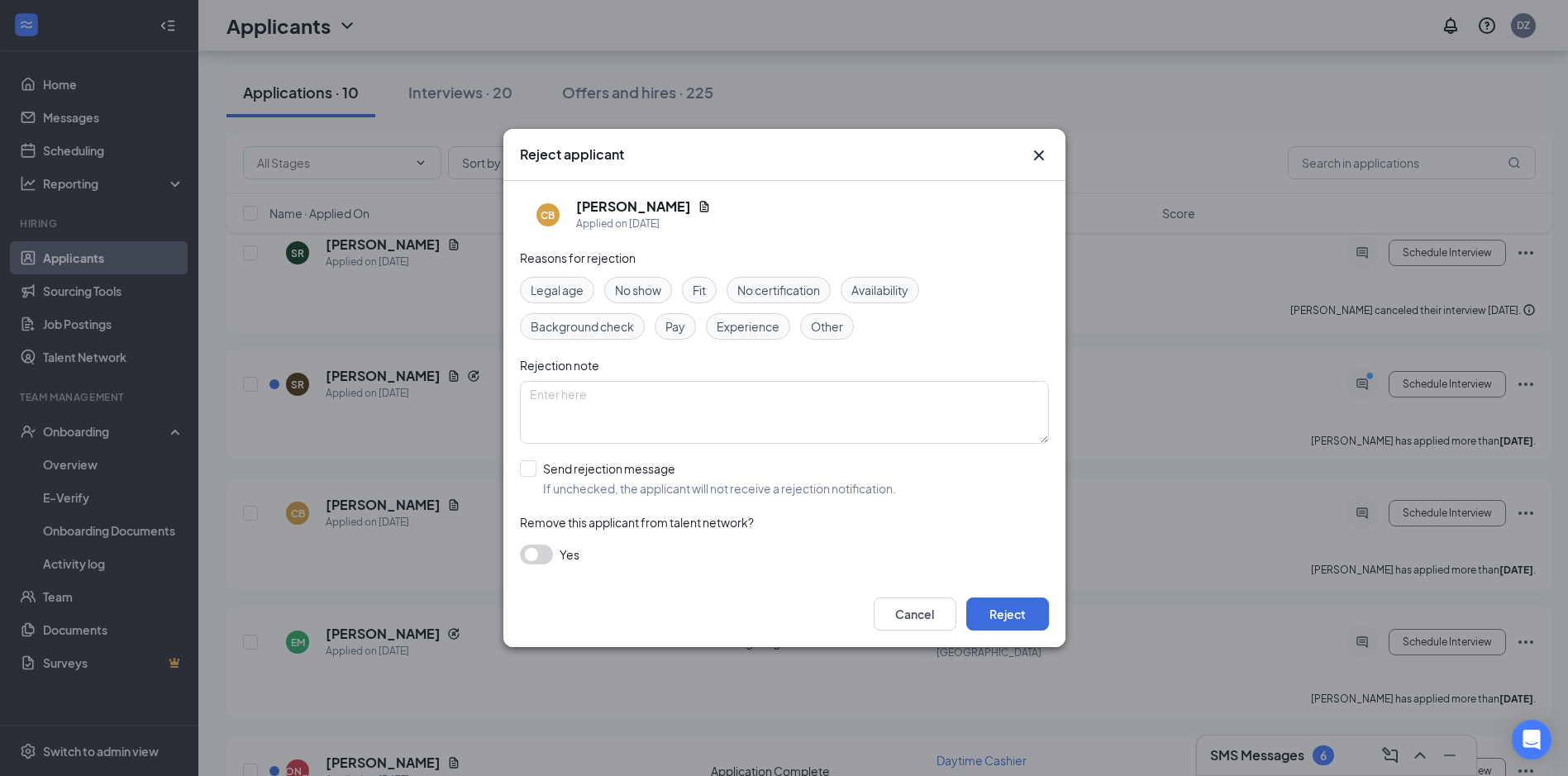
click at [697, 292] on span "Fit" at bounding box center [699, 289] width 13 height 18
click at [975, 612] on button "Reject" at bounding box center [1007, 614] width 83 height 33
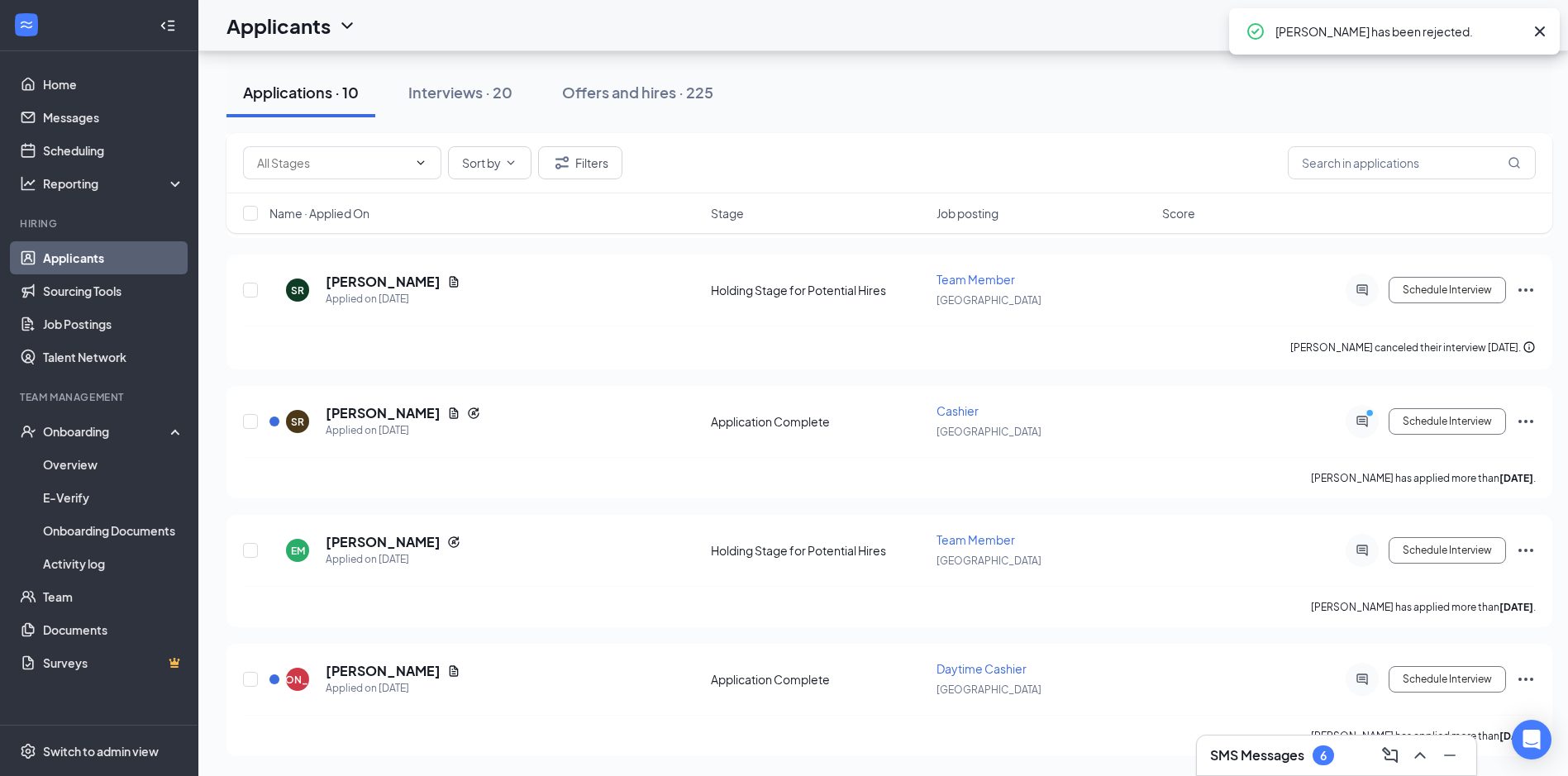
scroll to position [789, 0]
click at [449, 673] on icon "Document" at bounding box center [454, 671] width 13 height 13
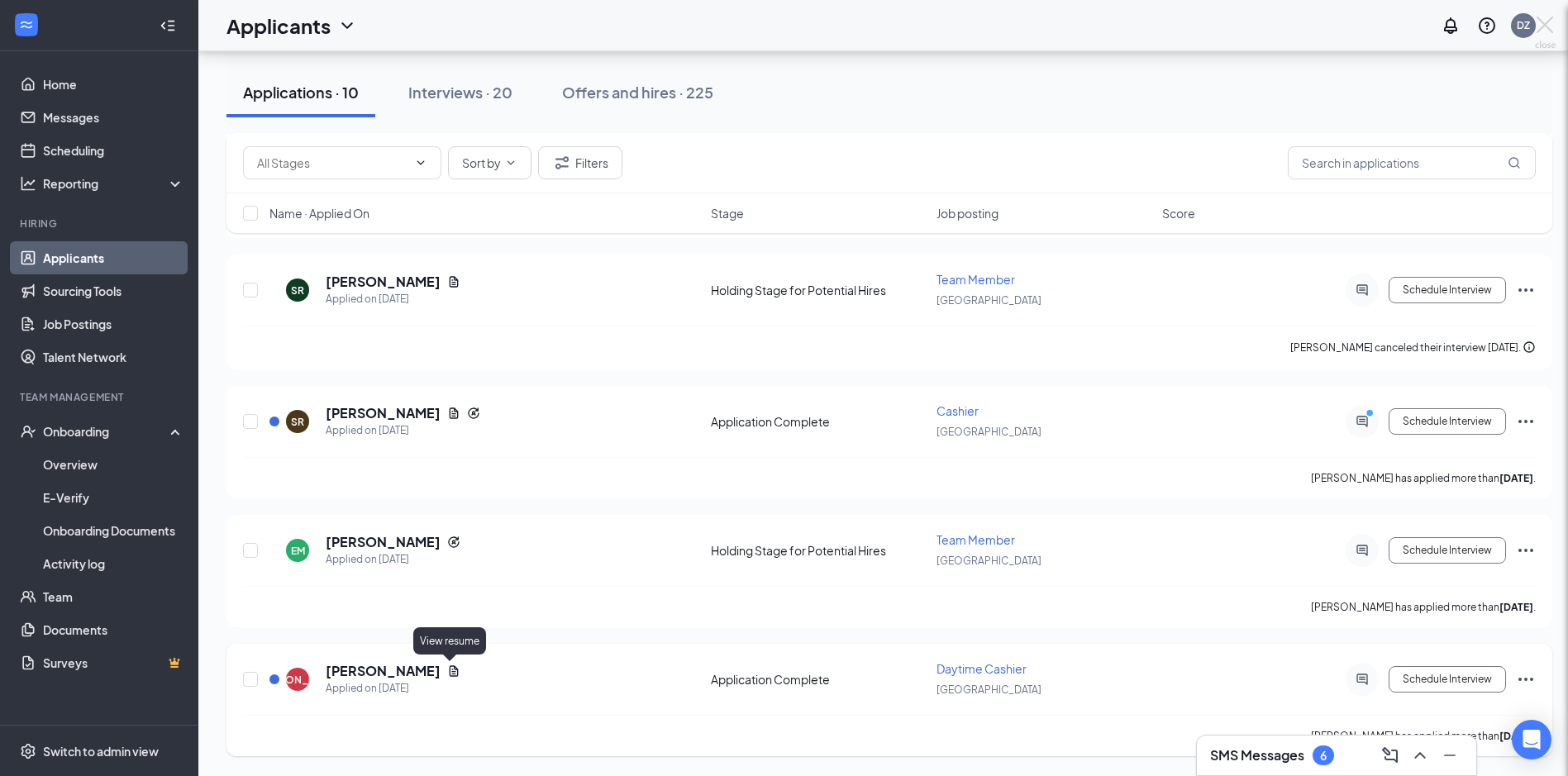
scroll to position [777, 0]
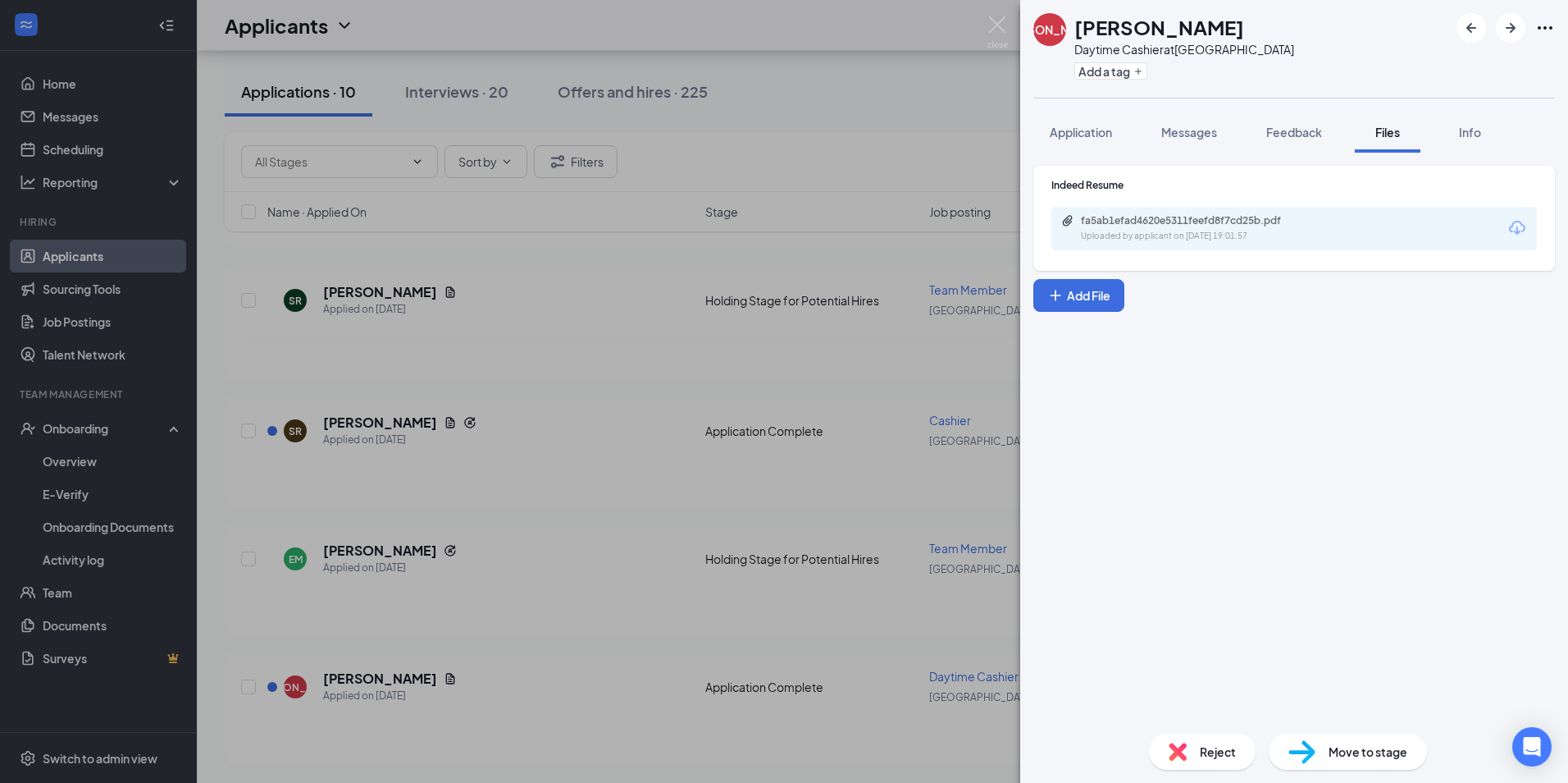
click at [1167, 246] on div "fa5ab1efad4620e5311feefd8f7cd25b.pdf Uploaded by applicant on [DATE] 19:01:57" at bounding box center [1294, 228] width 485 height 44
click at [1173, 218] on div "fa5ab1efad4620e5311feefd8f7cd25b.pdf" at bounding box center [1196, 221] width 229 height 13
click at [668, 641] on div "JA [PERSON_NAME] Daytime Cashier at [GEOGRAPHIC_DATA] Add a tag Application Mes…" at bounding box center [784, 392] width 1568 height 783
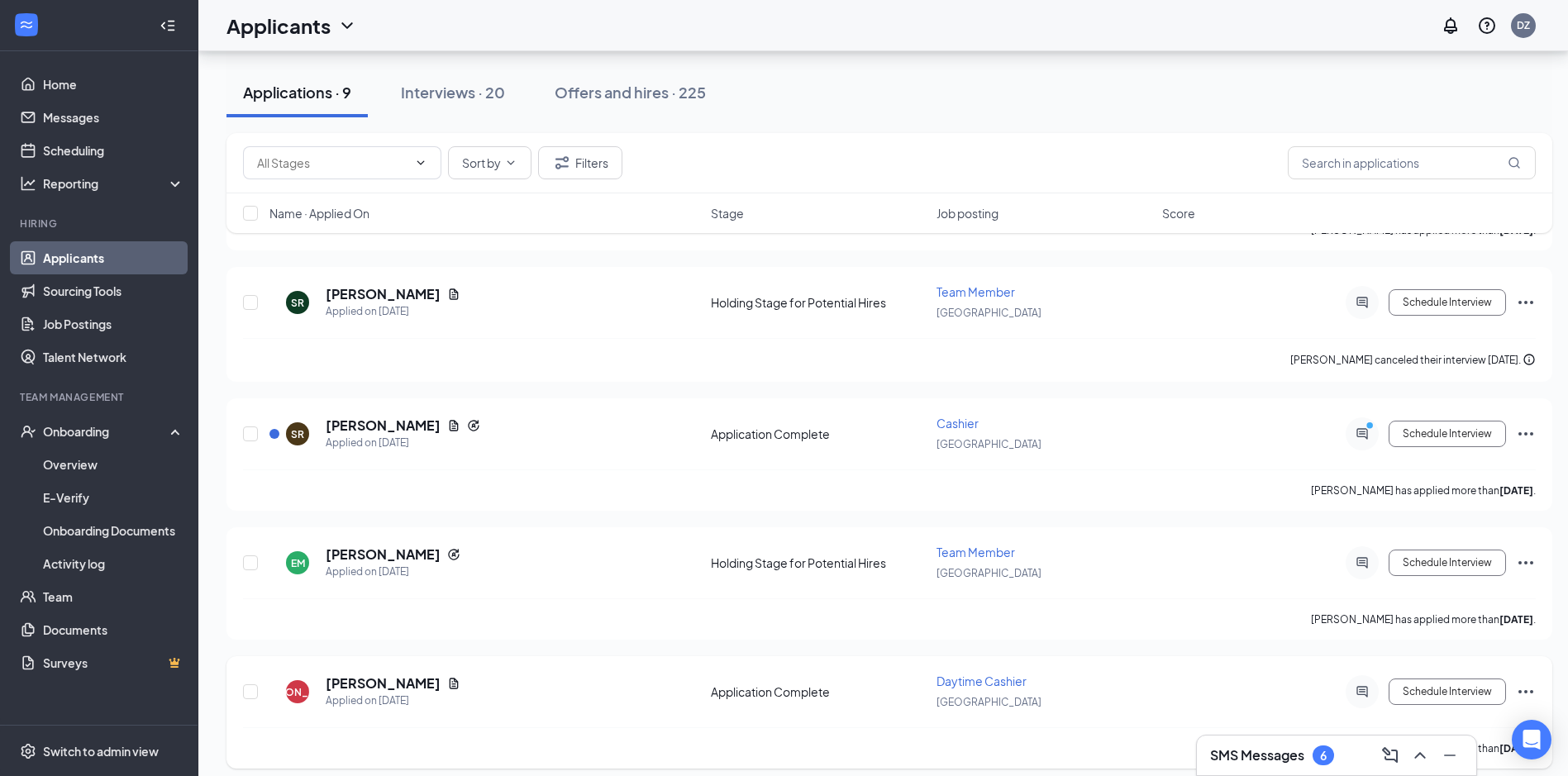
click at [1524, 685] on icon "Ellipses" at bounding box center [1526, 691] width 20 height 20
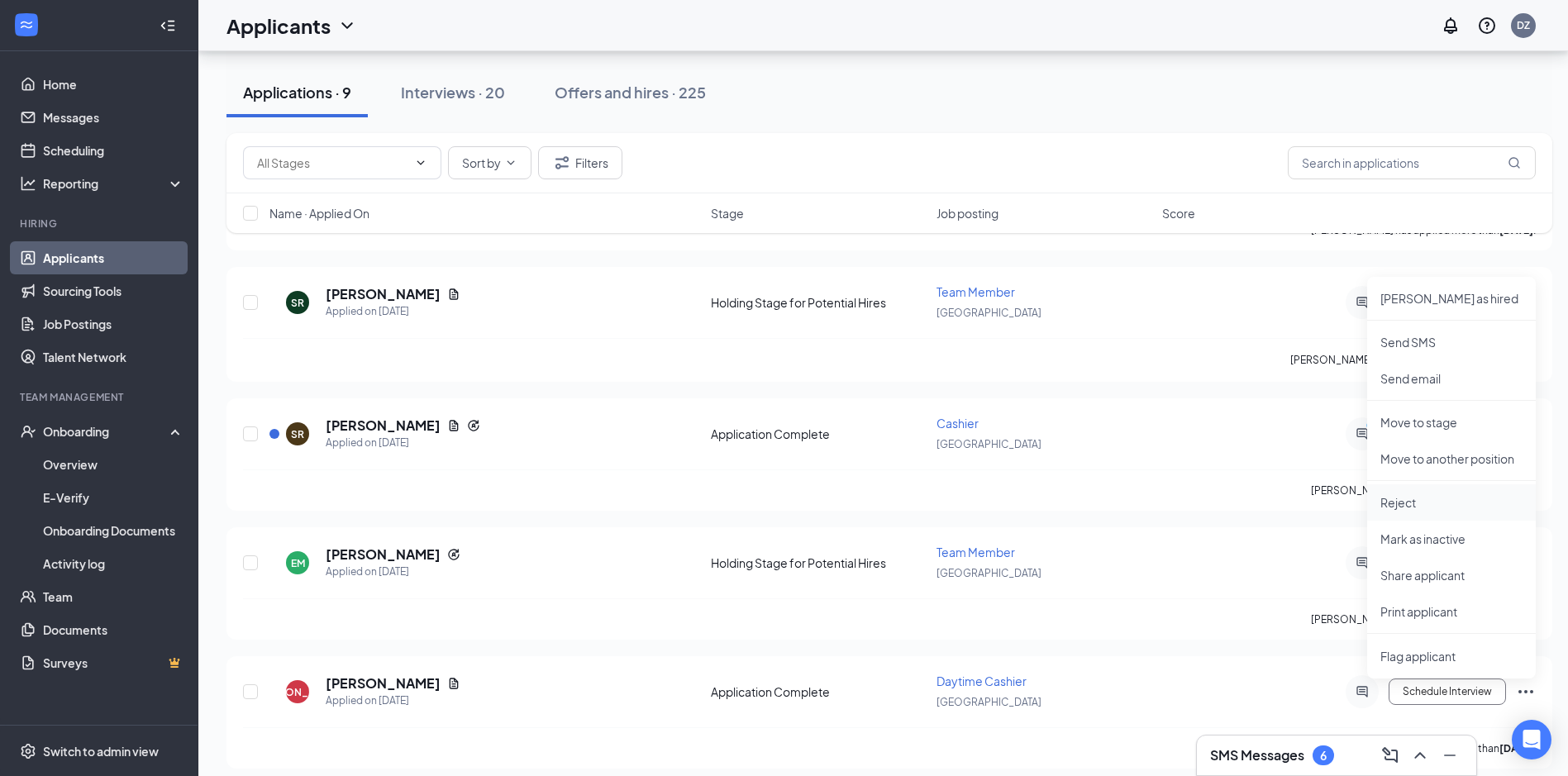
click at [1385, 504] on p "Reject" at bounding box center [1451, 502] width 142 height 16
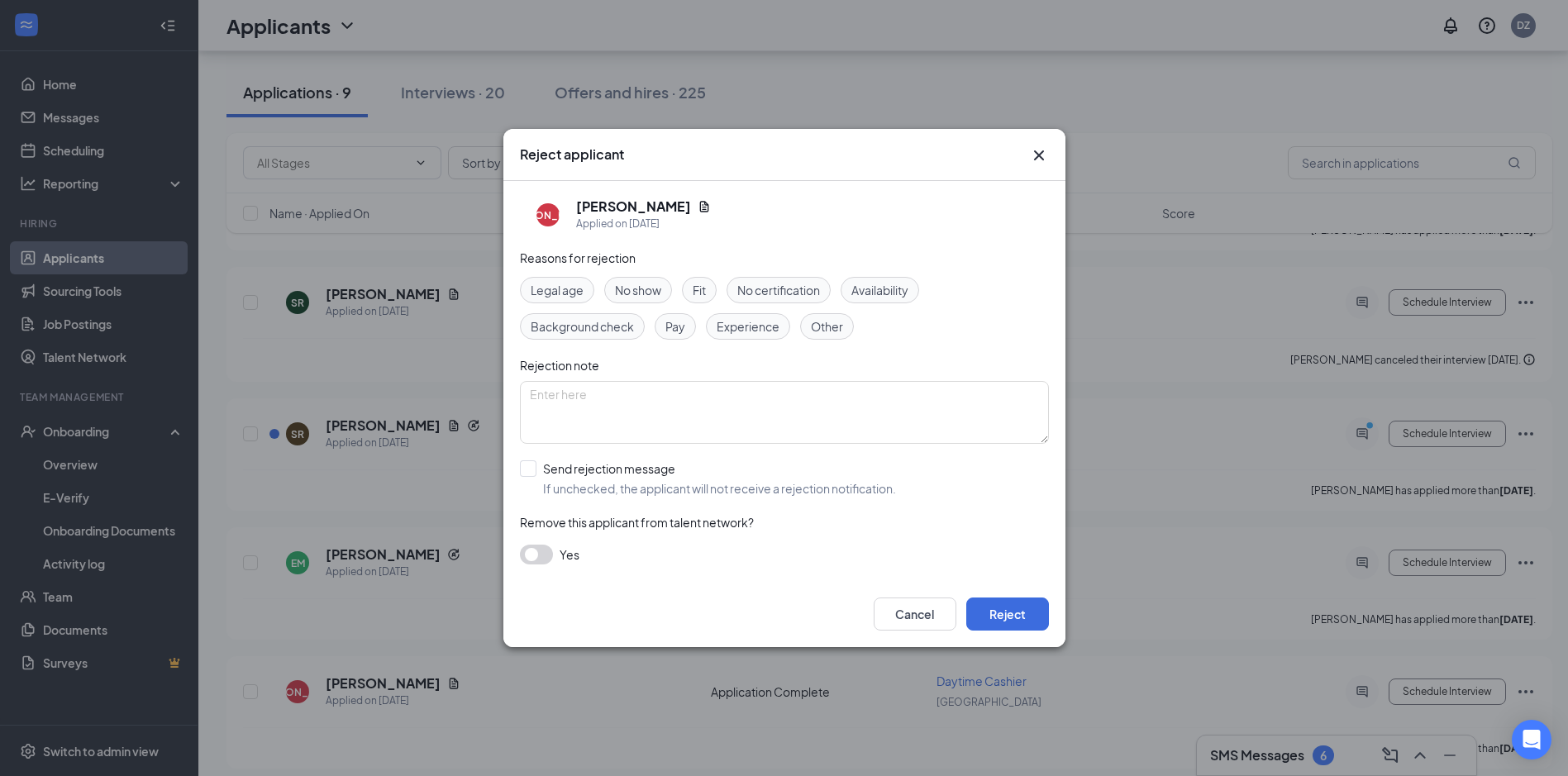
click at [724, 323] on span "Experience" at bounding box center [748, 325] width 63 height 18
click at [991, 612] on button "Reject" at bounding box center [1007, 614] width 83 height 33
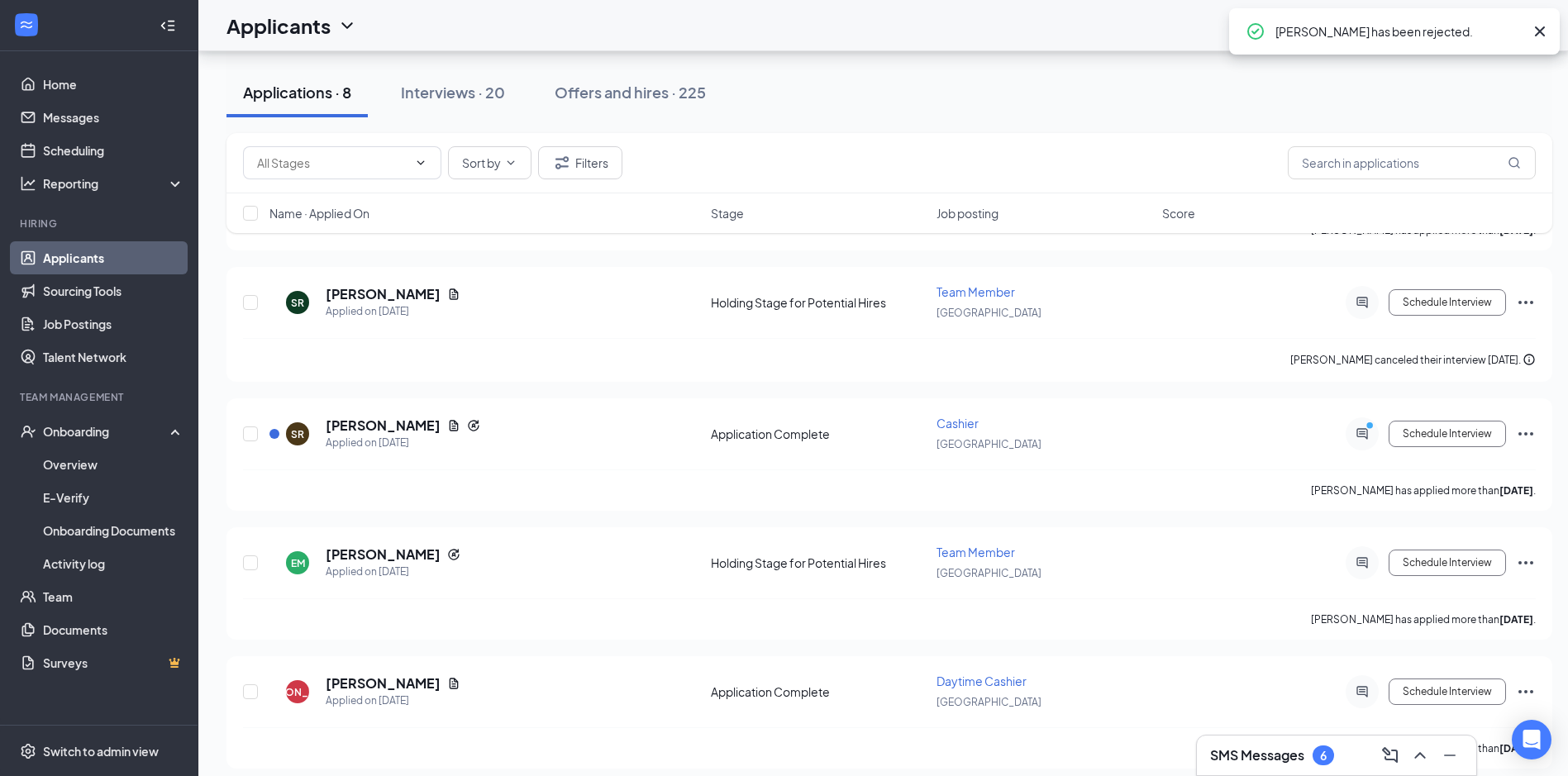
scroll to position [661, 0]
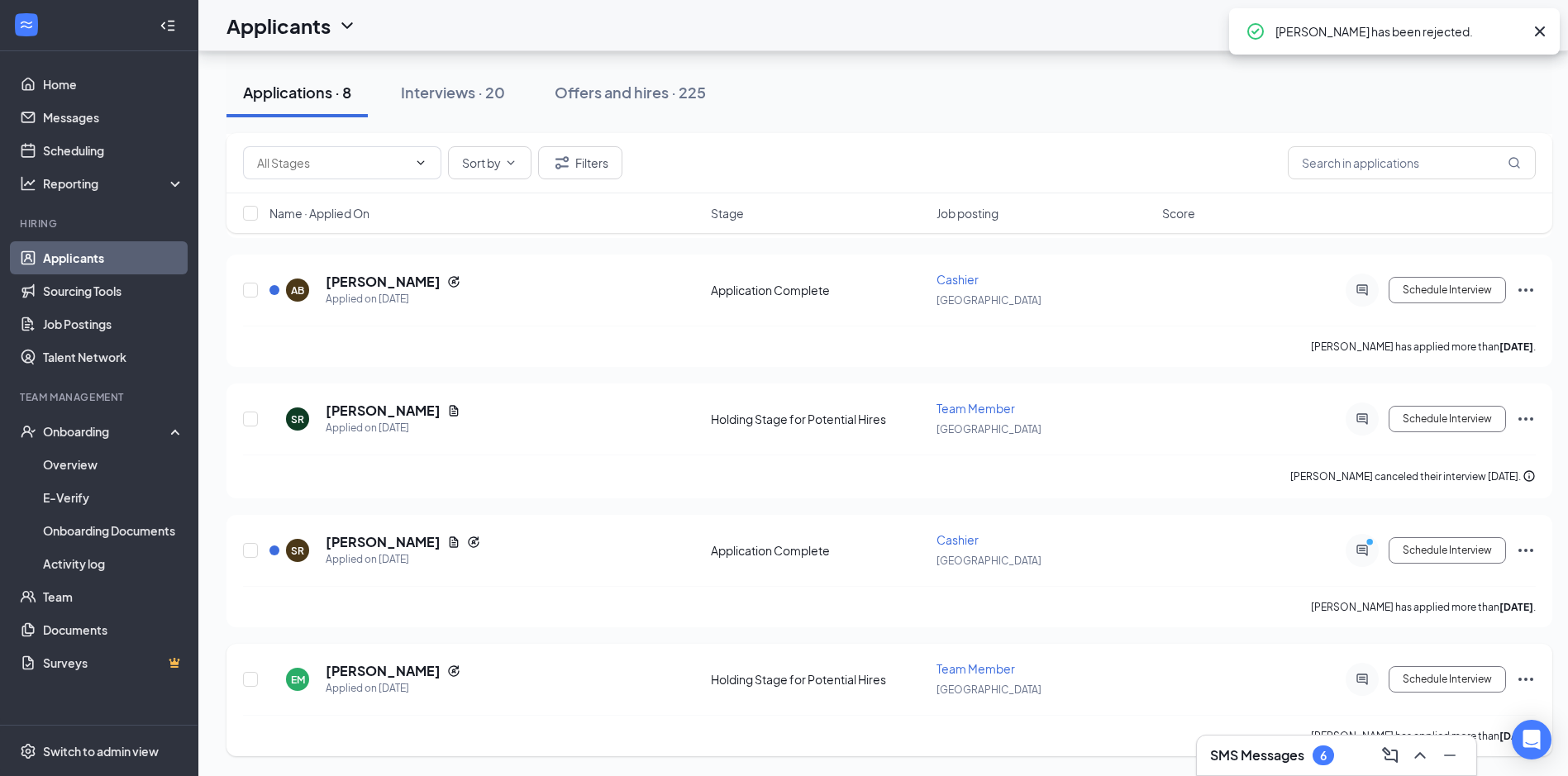
click at [1532, 676] on icon "Ellipses" at bounding box center [1526, 679] width 20 height 20
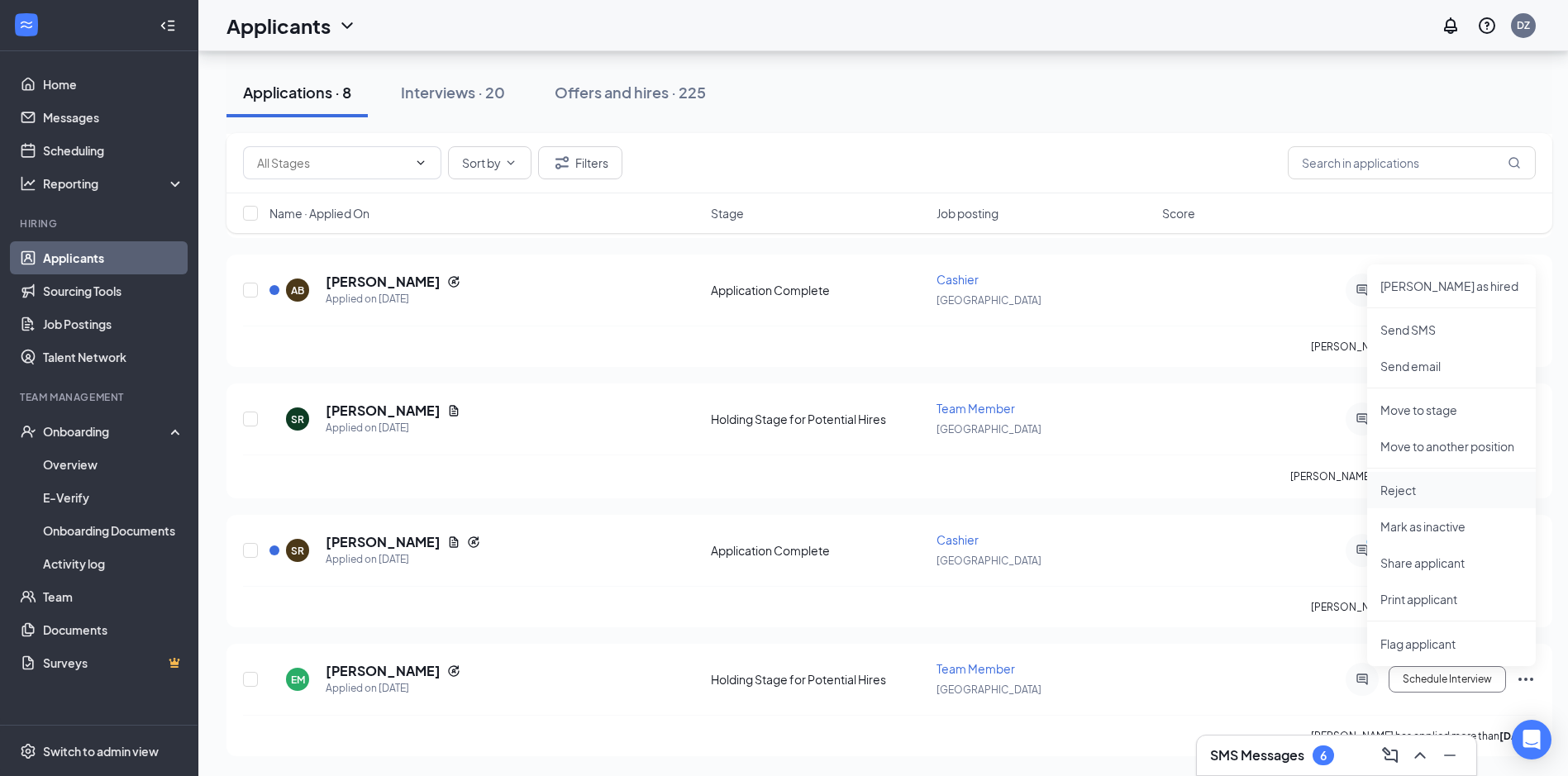
click at [1377, 485] on li "Reject" at bounding box center [1451, 490] width 169 height 36
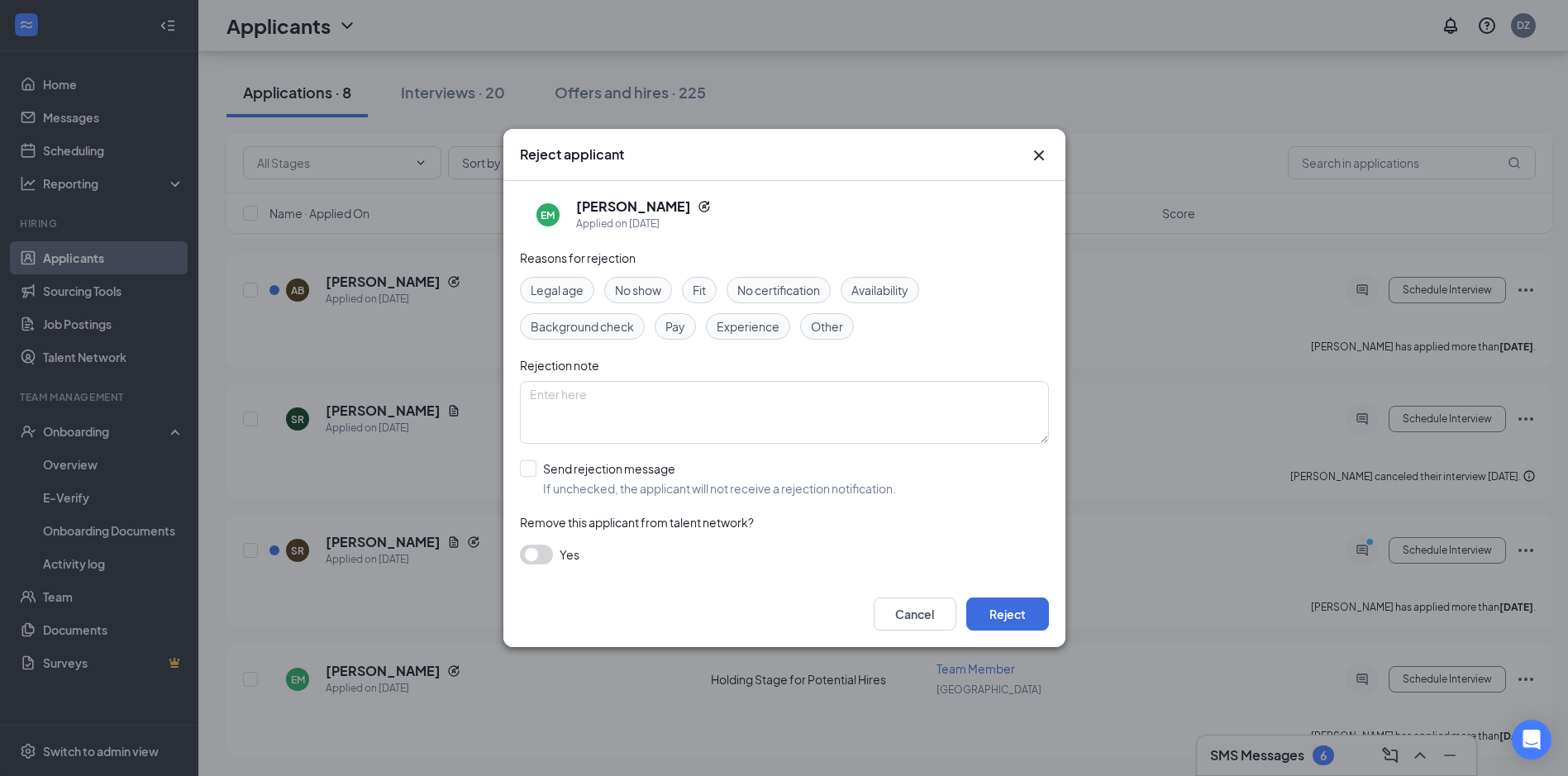
click at [766, 331] on span "Experience" at bounding box center [748, 325] width 63 height 18
click at [989, 604] on button "Reject" at bounding box center [1007, 614] width 83 height 33
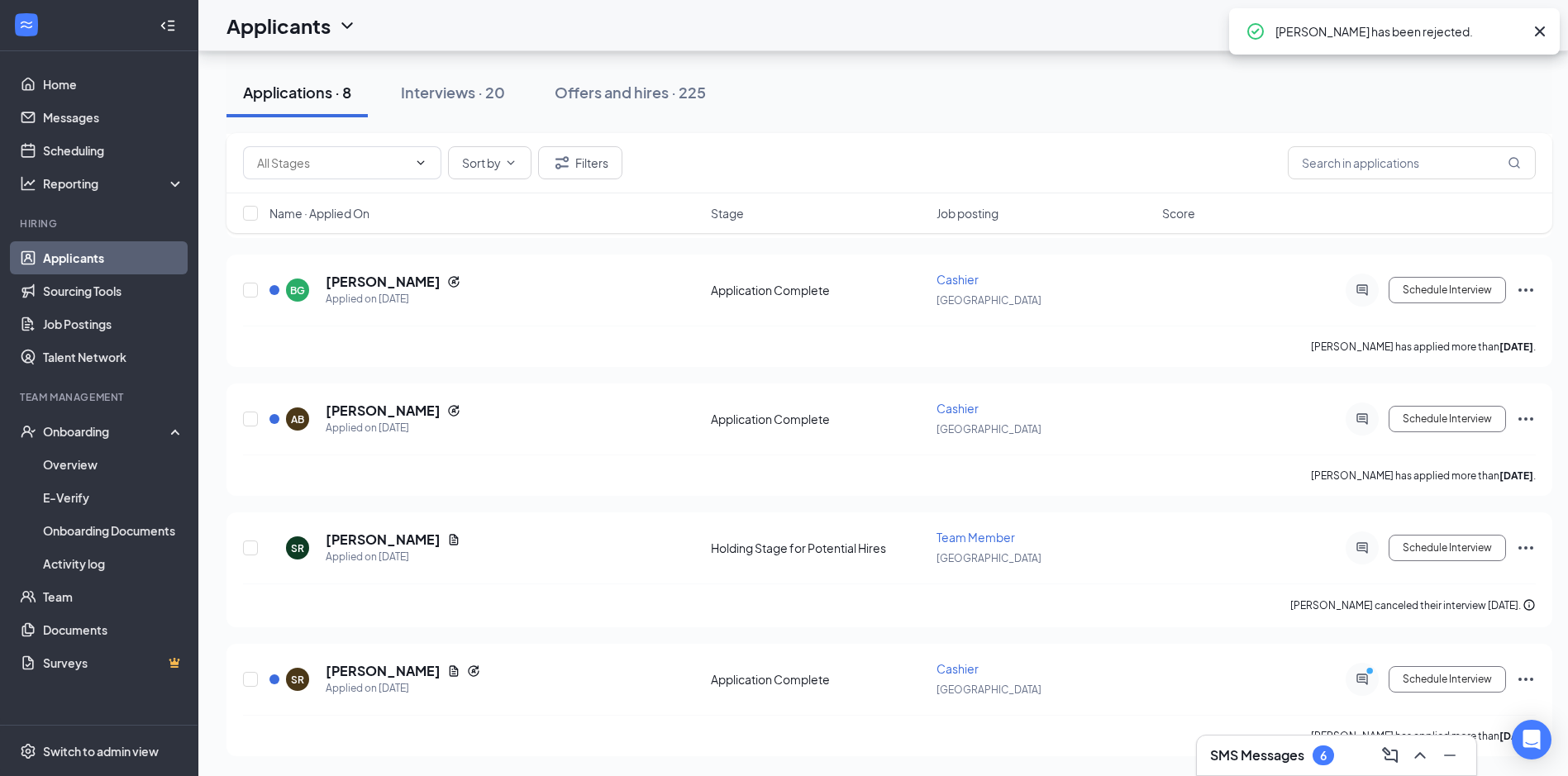
scroll to position [532, 0]
click at [450, 535] on icon "Document" at bounding box center [455, 538] width 10 height 10
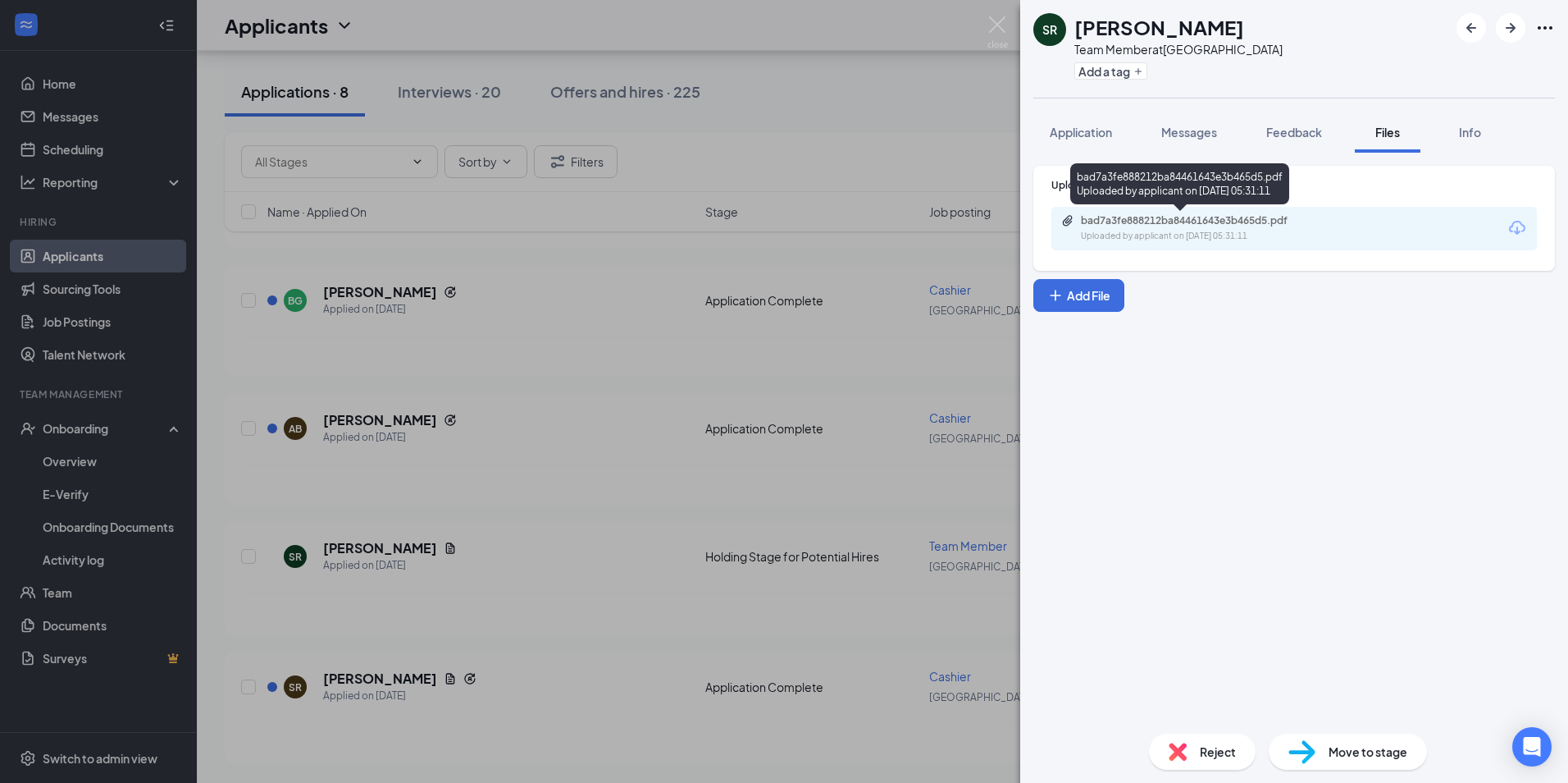
click at [1134, 231] on div "Uploaded by applicant on [DATE] 05:31:11" at bounding box center [1204, 236] width 246 height 13
click at [515, 415] on div "SR [PERSON_NAME] Team Member at [GEOGRAPHIC_DATA] Add a tag Application Message…" at bounding box center [784, 392] width 1568 height 783
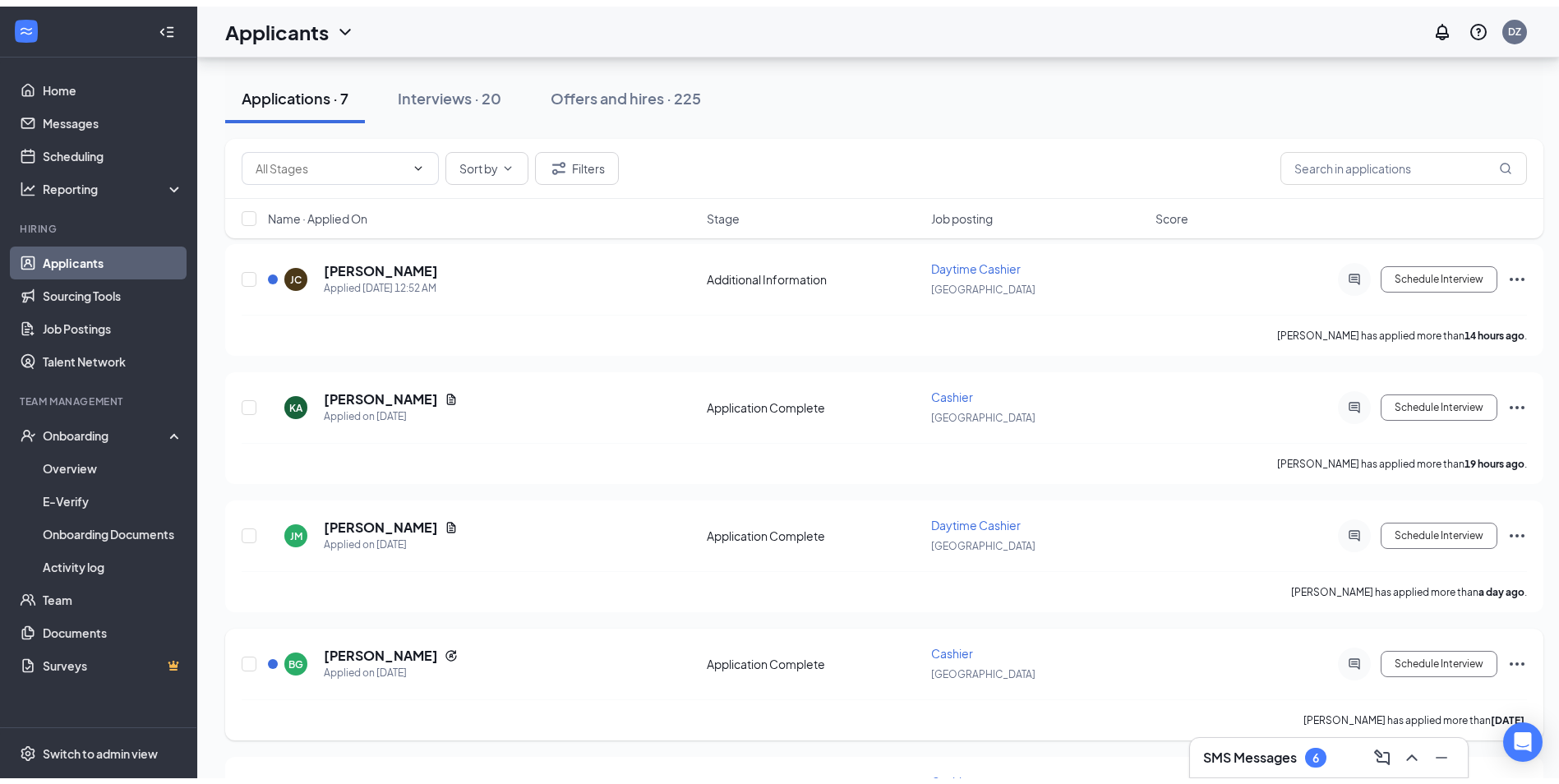
scroll to position [105, 0]
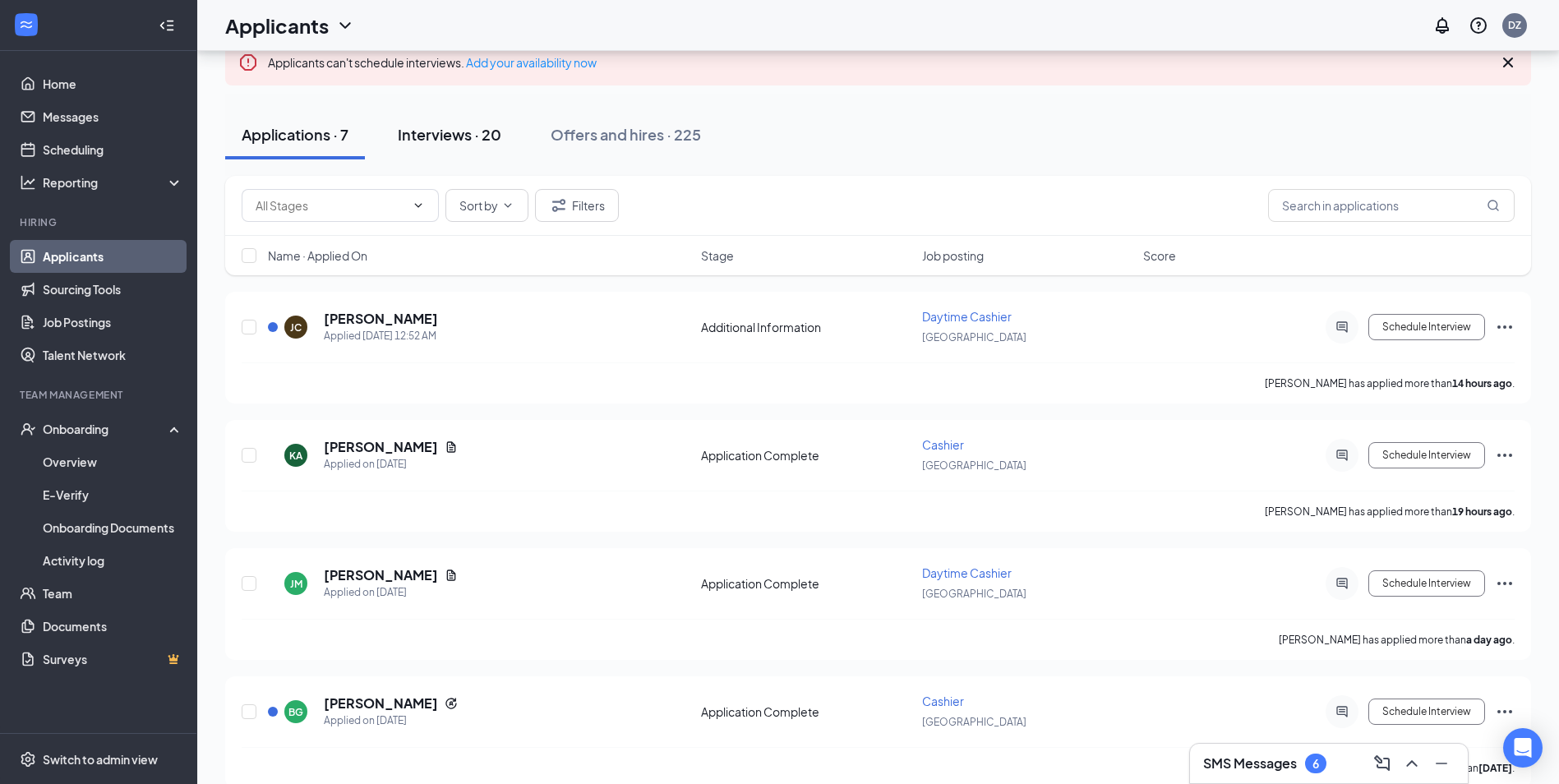
click at [514, 142] on button "Interviews · 20" at bounding box center [450, 135] width 137 height 49
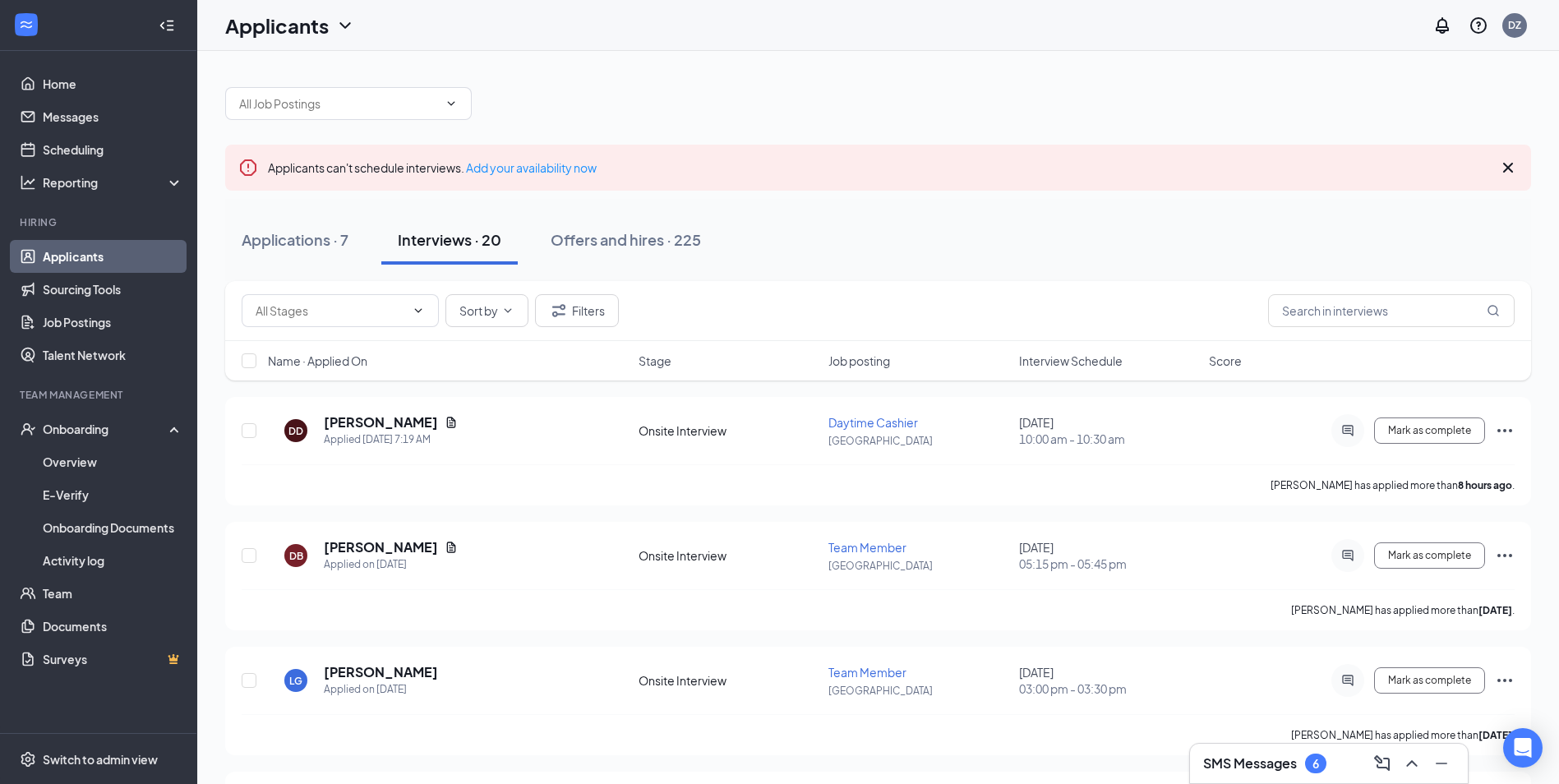
click at [1276, 761] on h3 "SMS Messages" at bounding box center [1249, 763] width 94 height 18
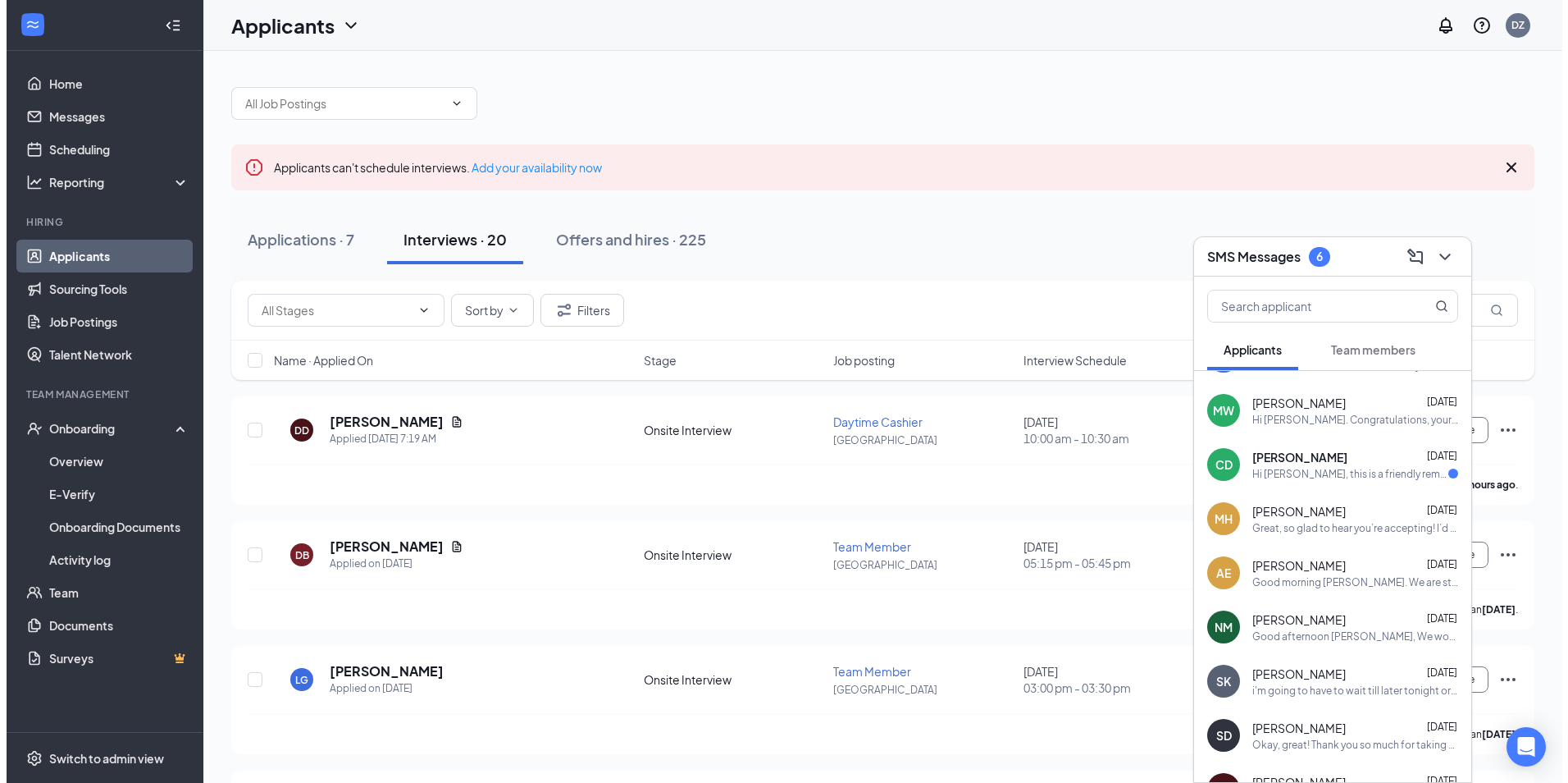
scroll to position [82, 0]
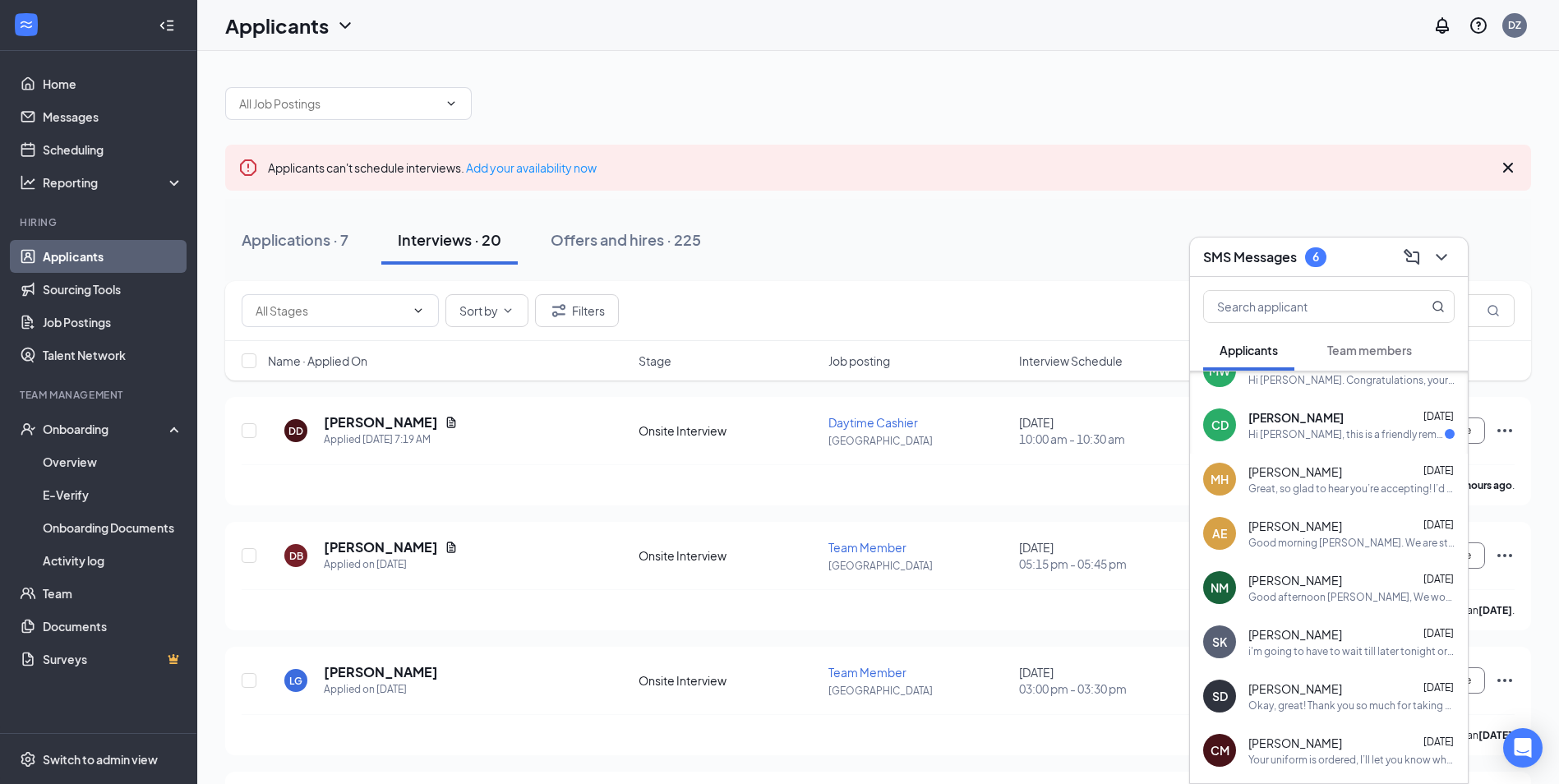
click at [838, 324] on div "Sort by Filters" at bounding box center [877, 310] width 1273 height 33
drag, startPoint x: 547, startPoint y: 383, endPoint x: 549, endPoint y: 367, distance: 16.1
click at [447, 425] on icon "Document" at bounding box center [452, 421] width 9 height 10
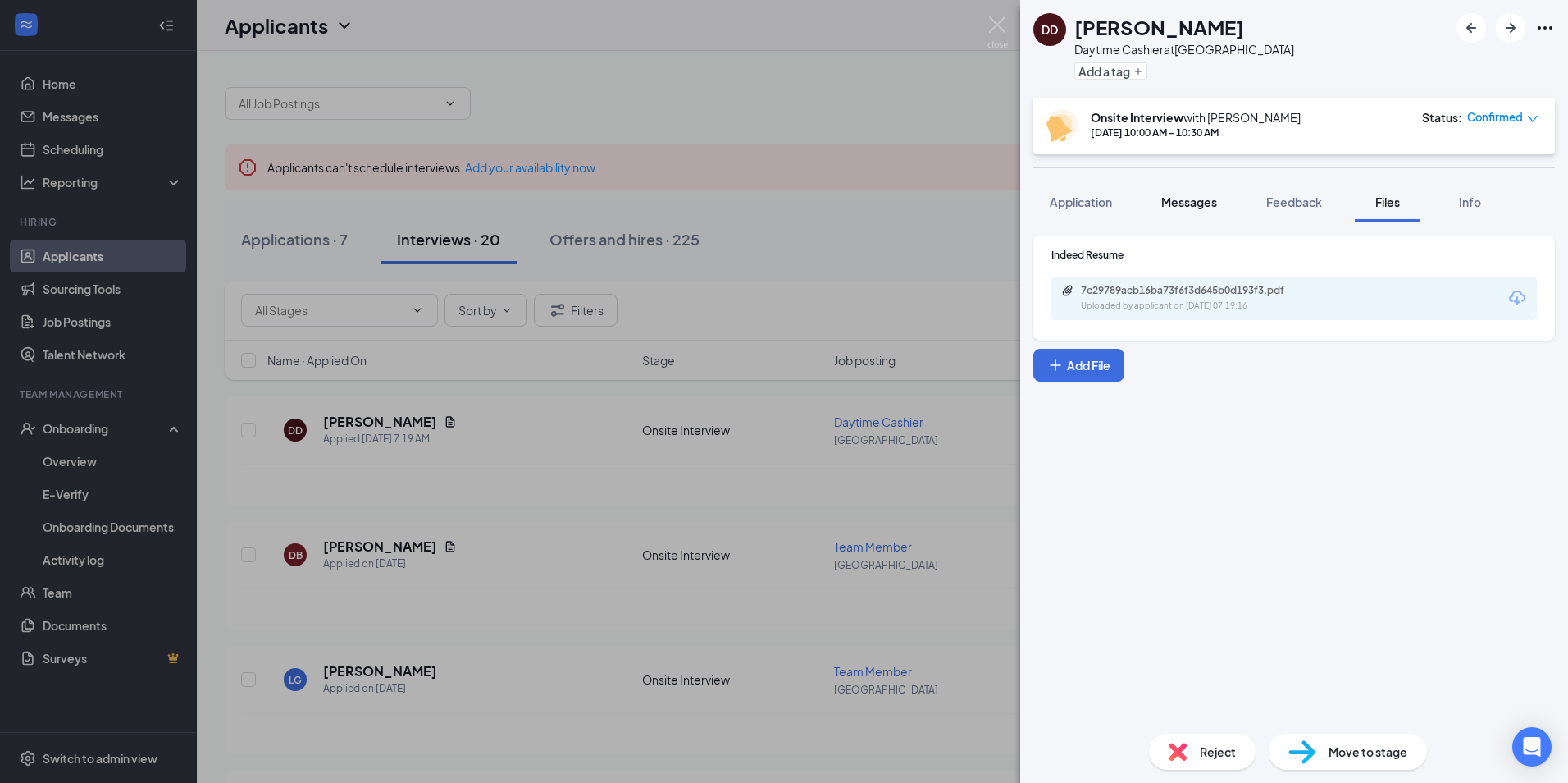
click at [1217, 199] on span "Messages" at bounding box center [1189, 202] width 56 height 15
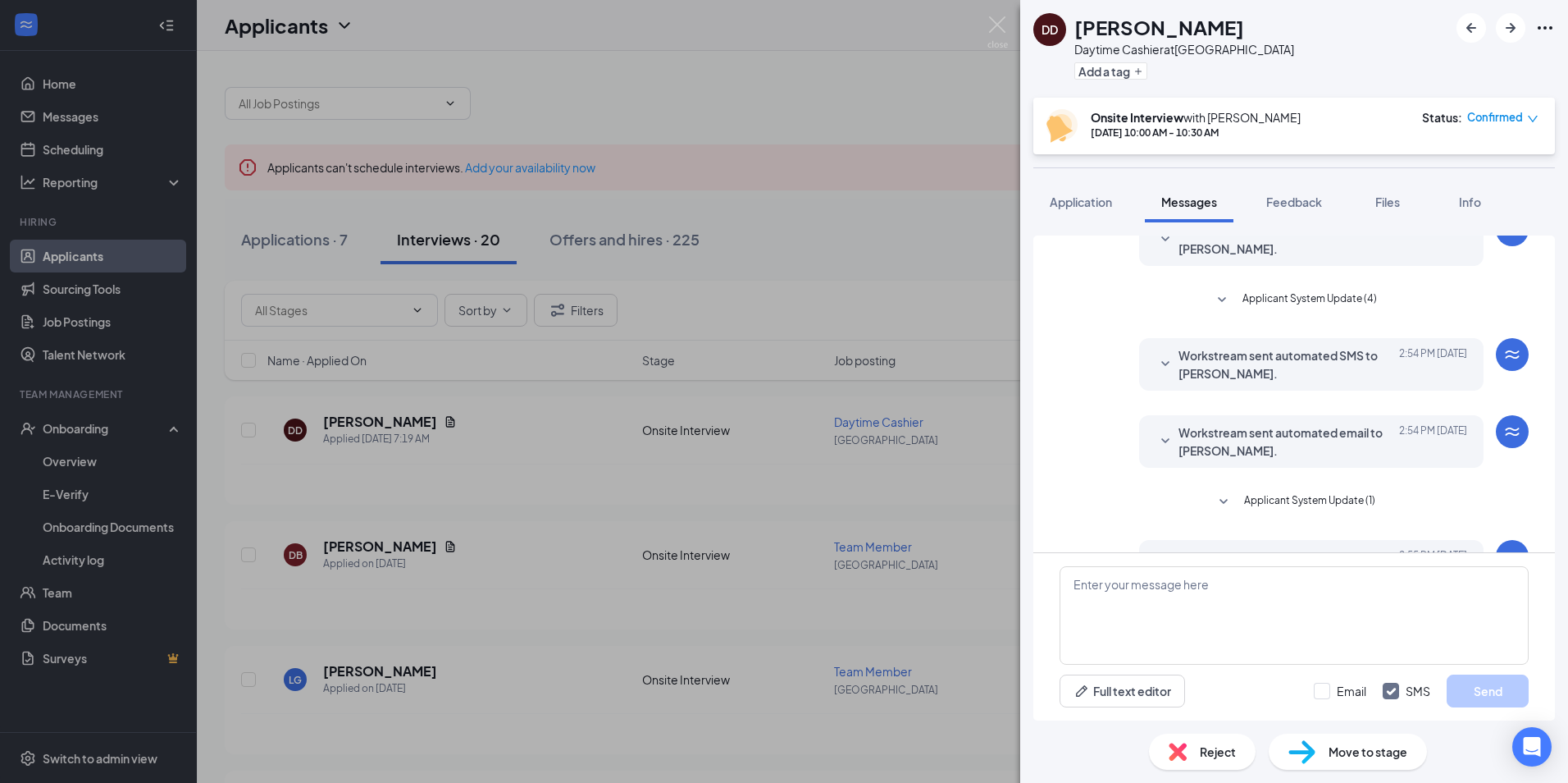
scroll to position [217, 0]
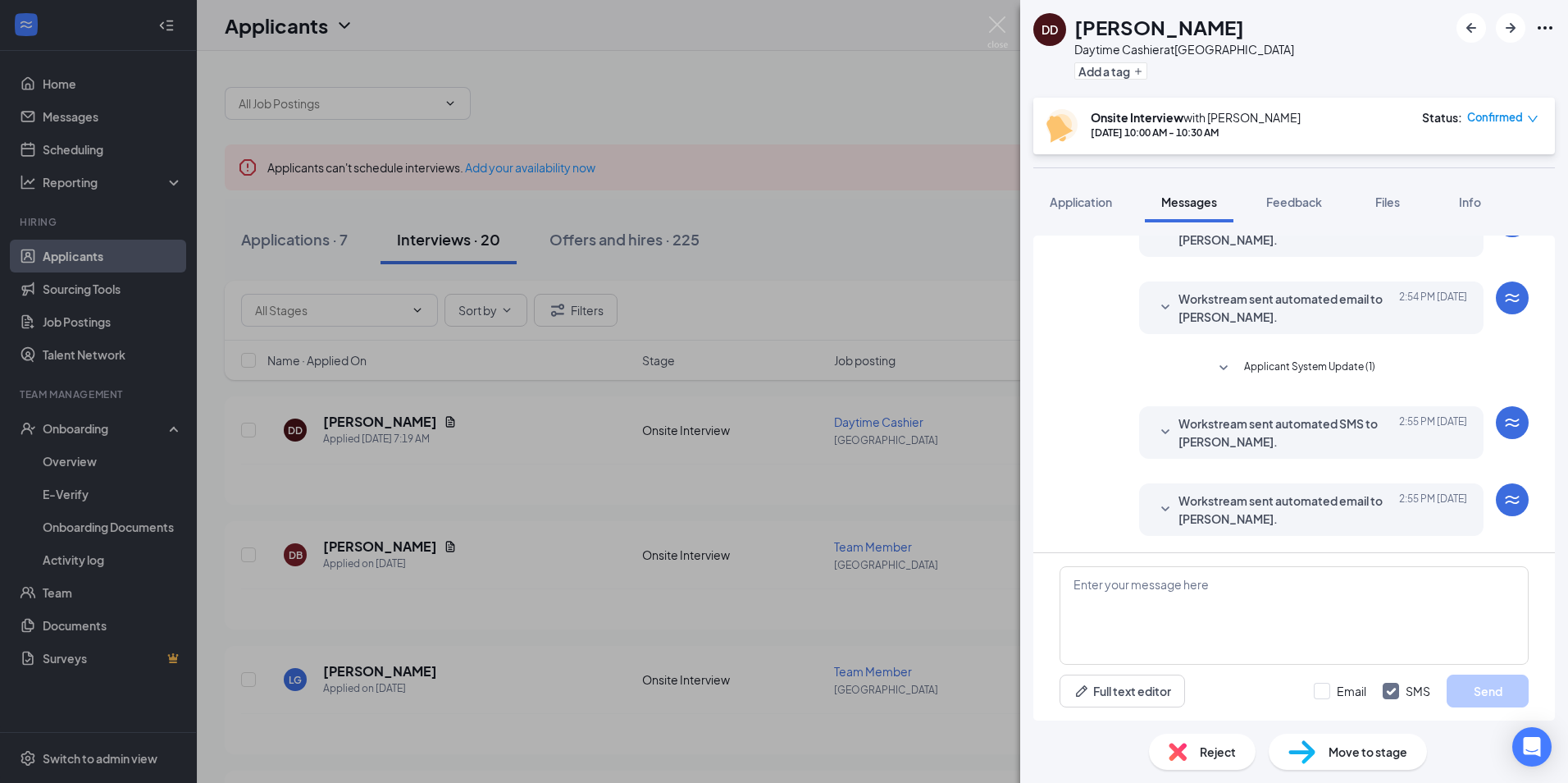
click at [1277, 437] on span "Workstream sent automated SMS to [PERSON_NAME]." at bounding box center [1286, 432] width 215 height 36
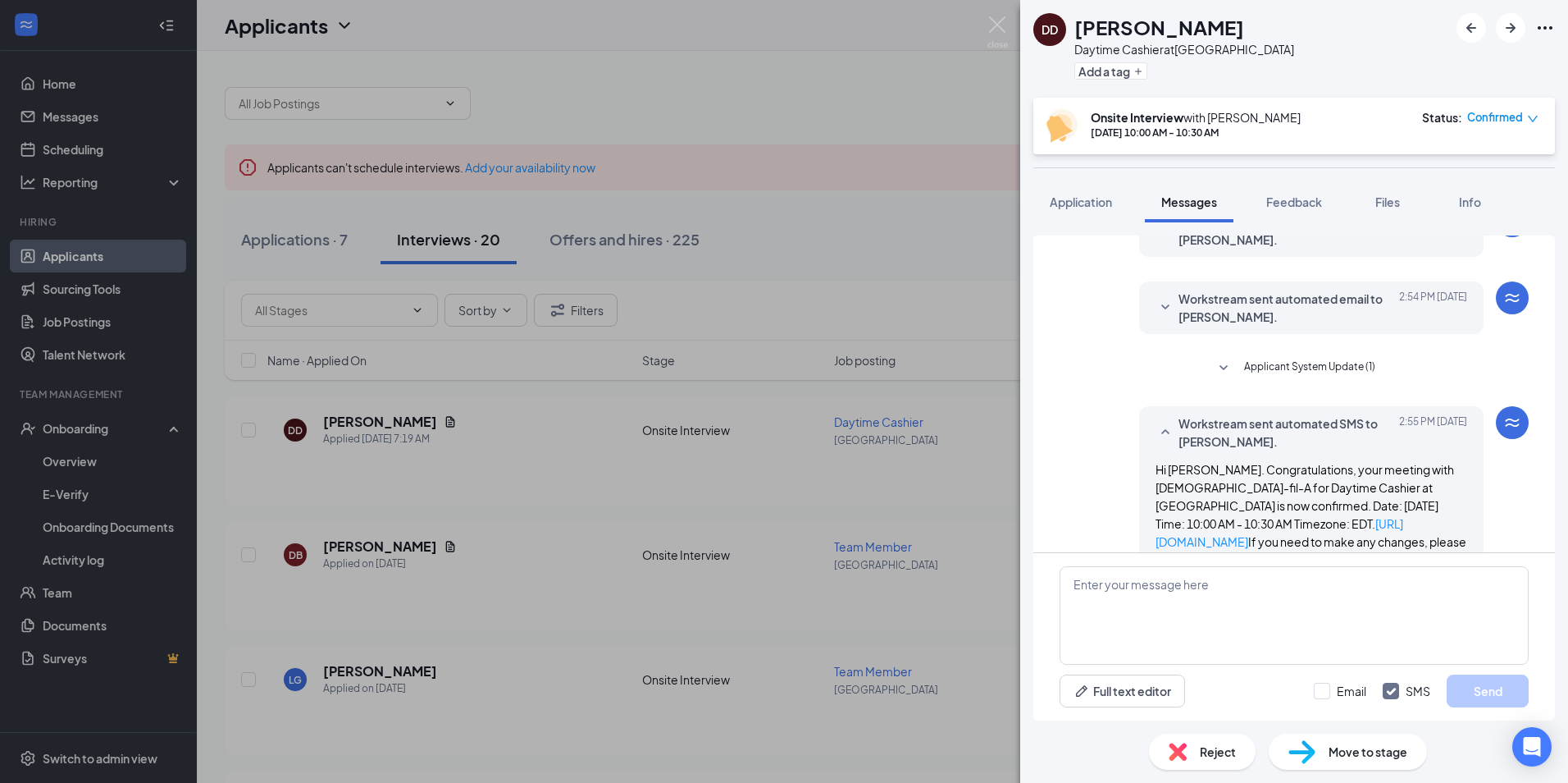
click at [1277, 437] on span "Workstream sent automated SMS to [PERSON_NAME]." at bounding box center [1286, 432] width 215 height 36
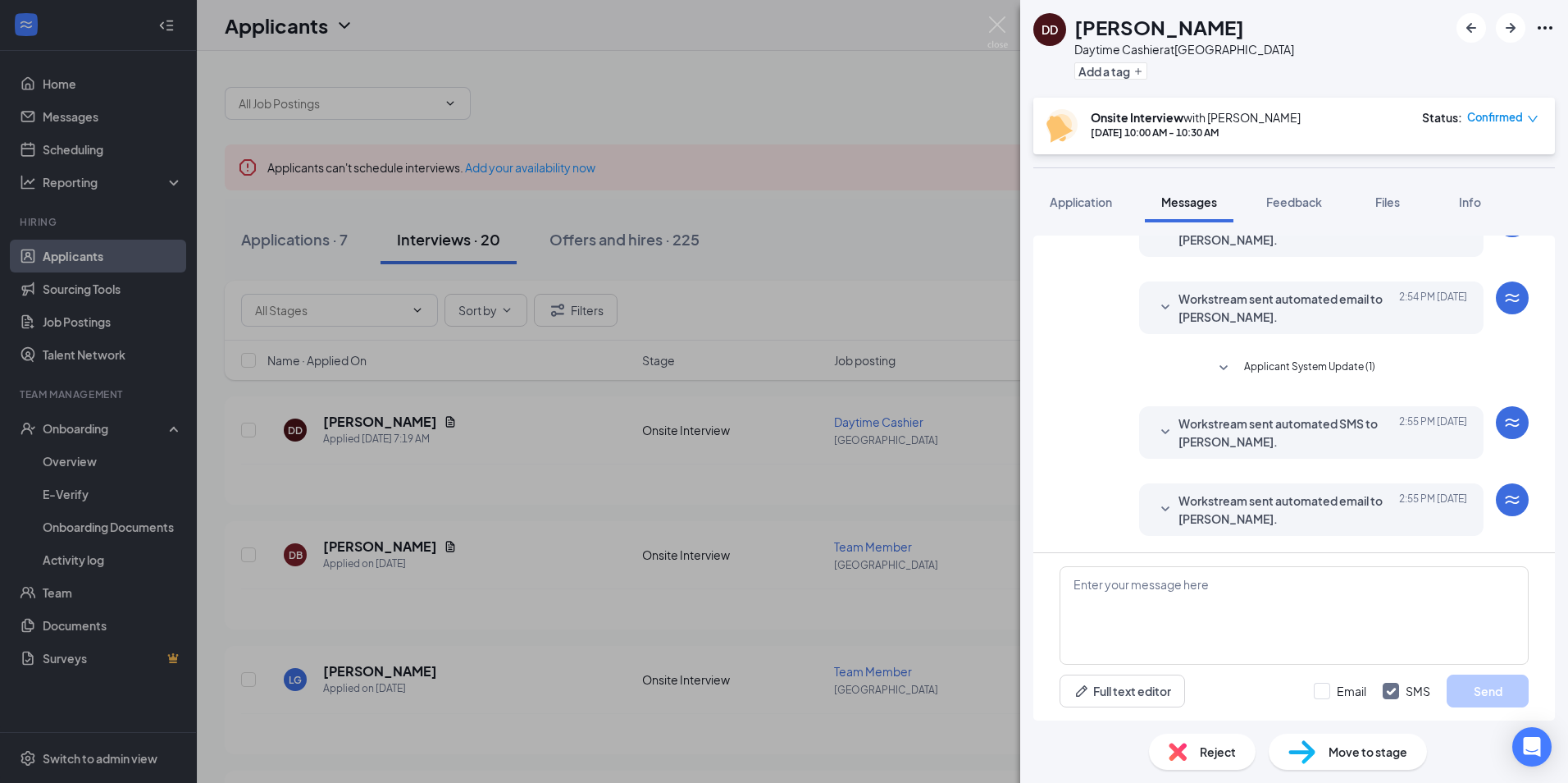
click at [1256, 505] on span "Workstream sent automated email to [PERSON_NAME]." at bounding box center [1286, 510] width 215 height 36
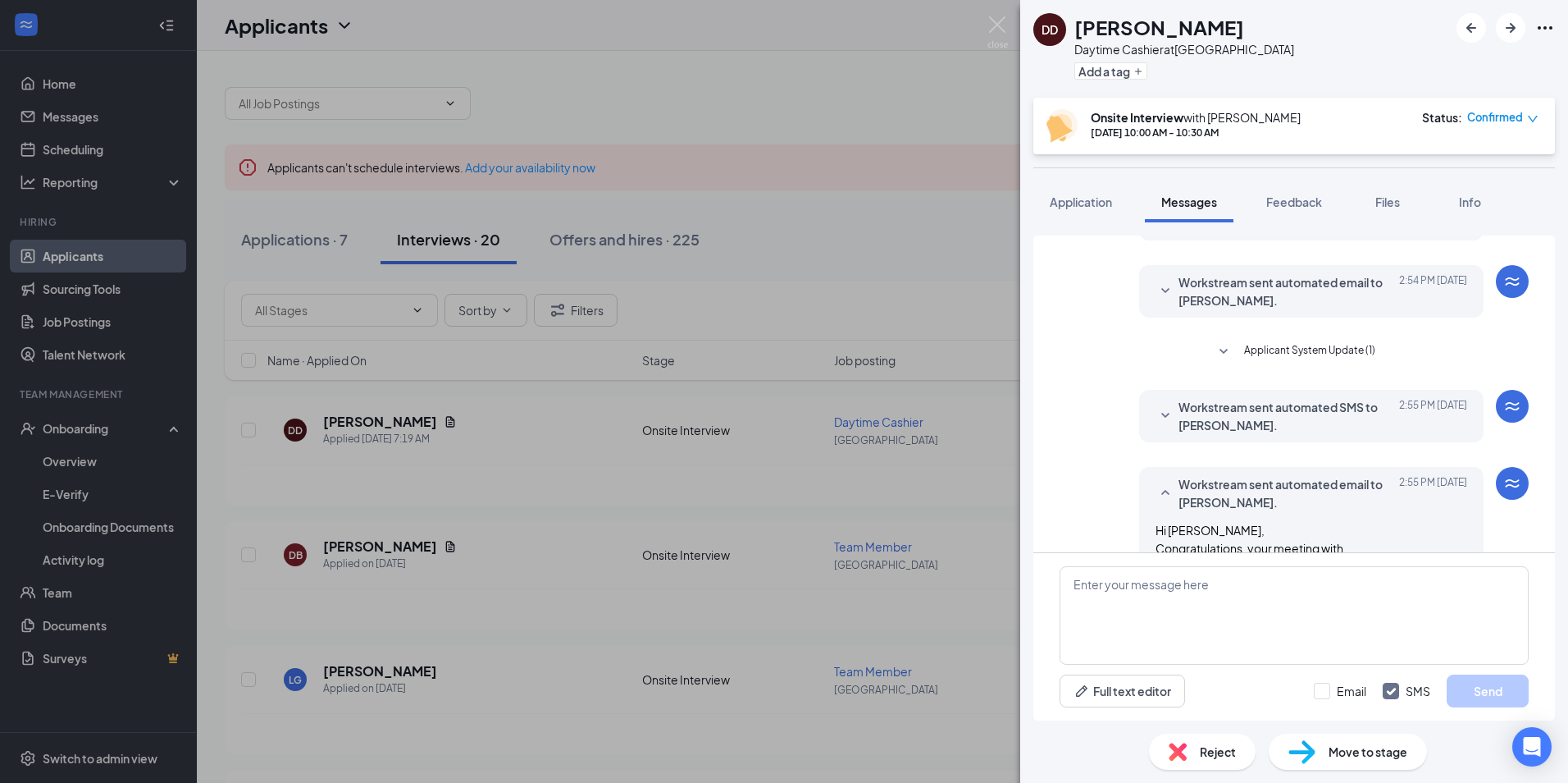
scroll to position [135, 0]
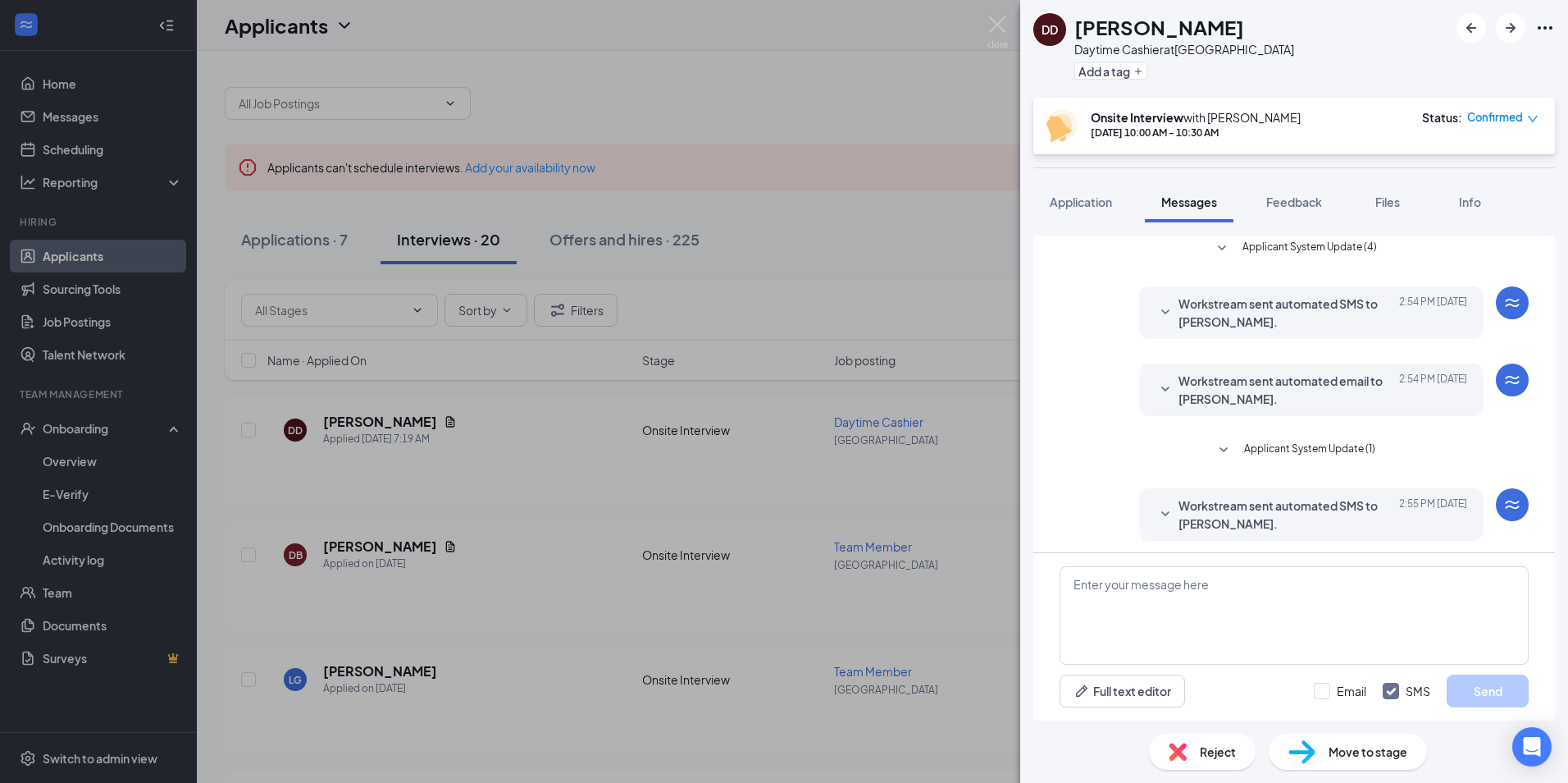
click at [1240, 395] on span "Workstream sent automated email to [PERSON_NAME]." at bounding box center [1286, 390] width 215 height 36
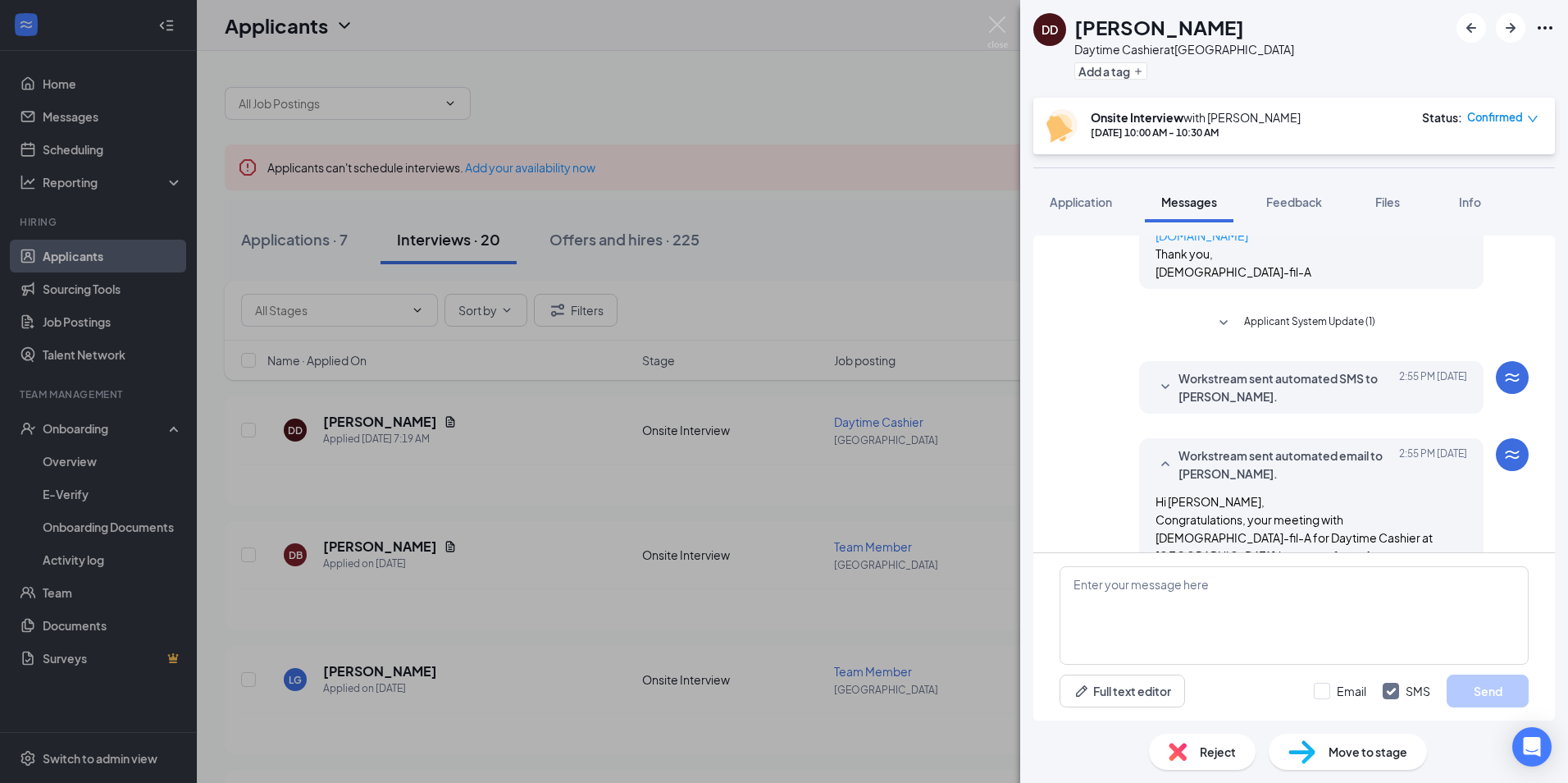
scroll to position [627, 0]
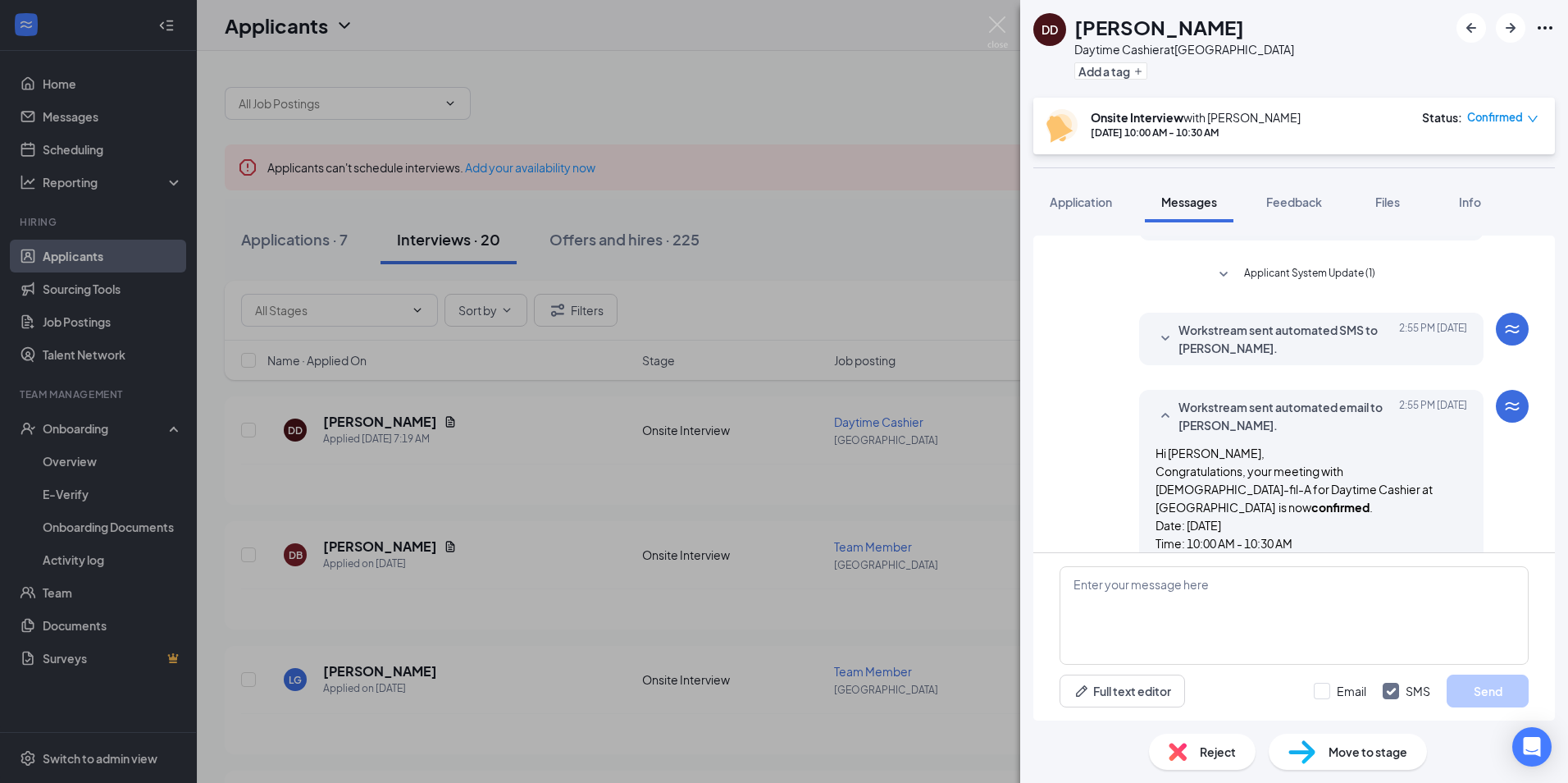
click at [1230, 321] on span "Workstream sent automated SMS to [PERSON_NAME]." at bounding box center [1286, 338] width 215 height 36
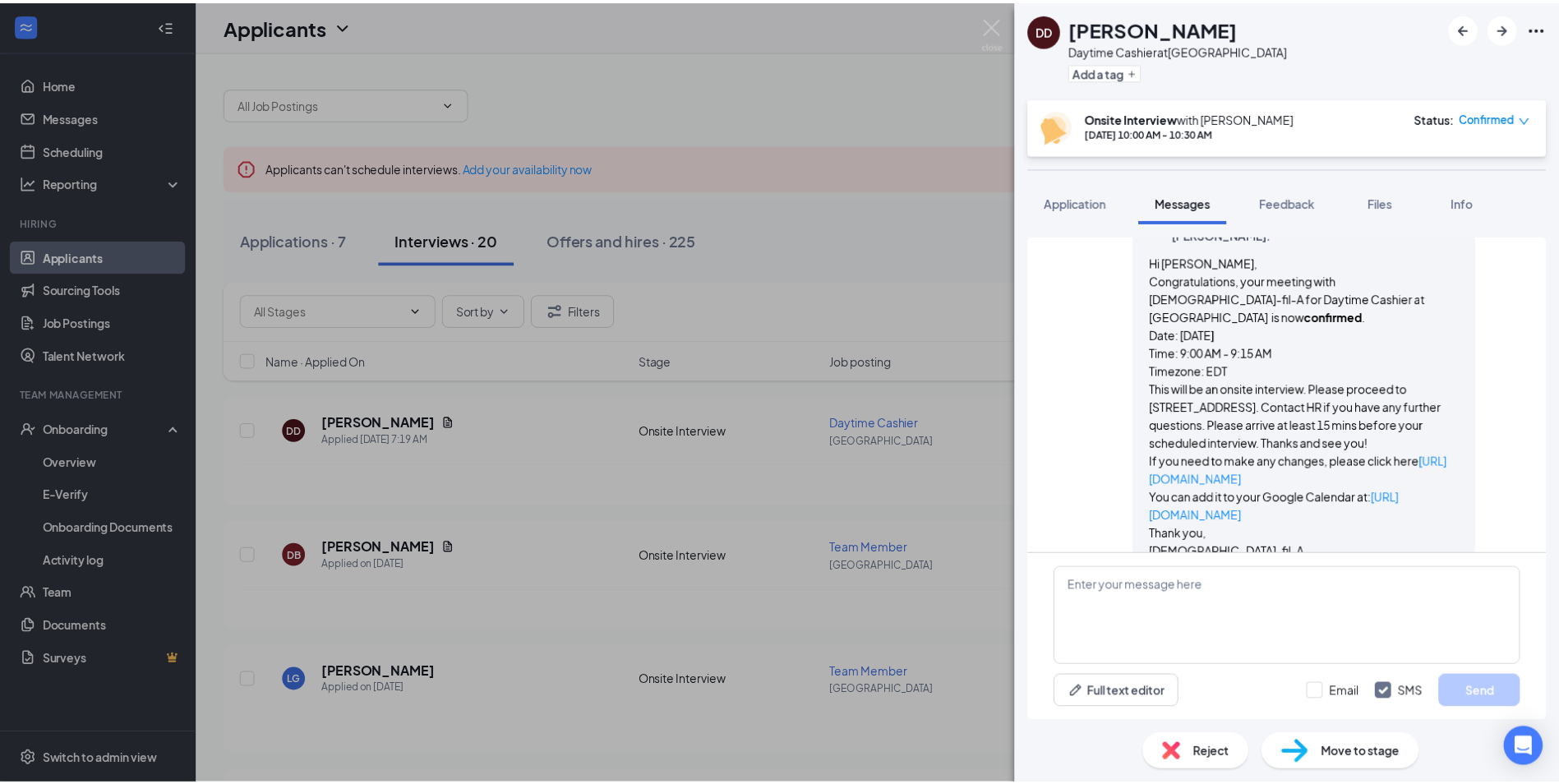
scroll to position [299, 0]
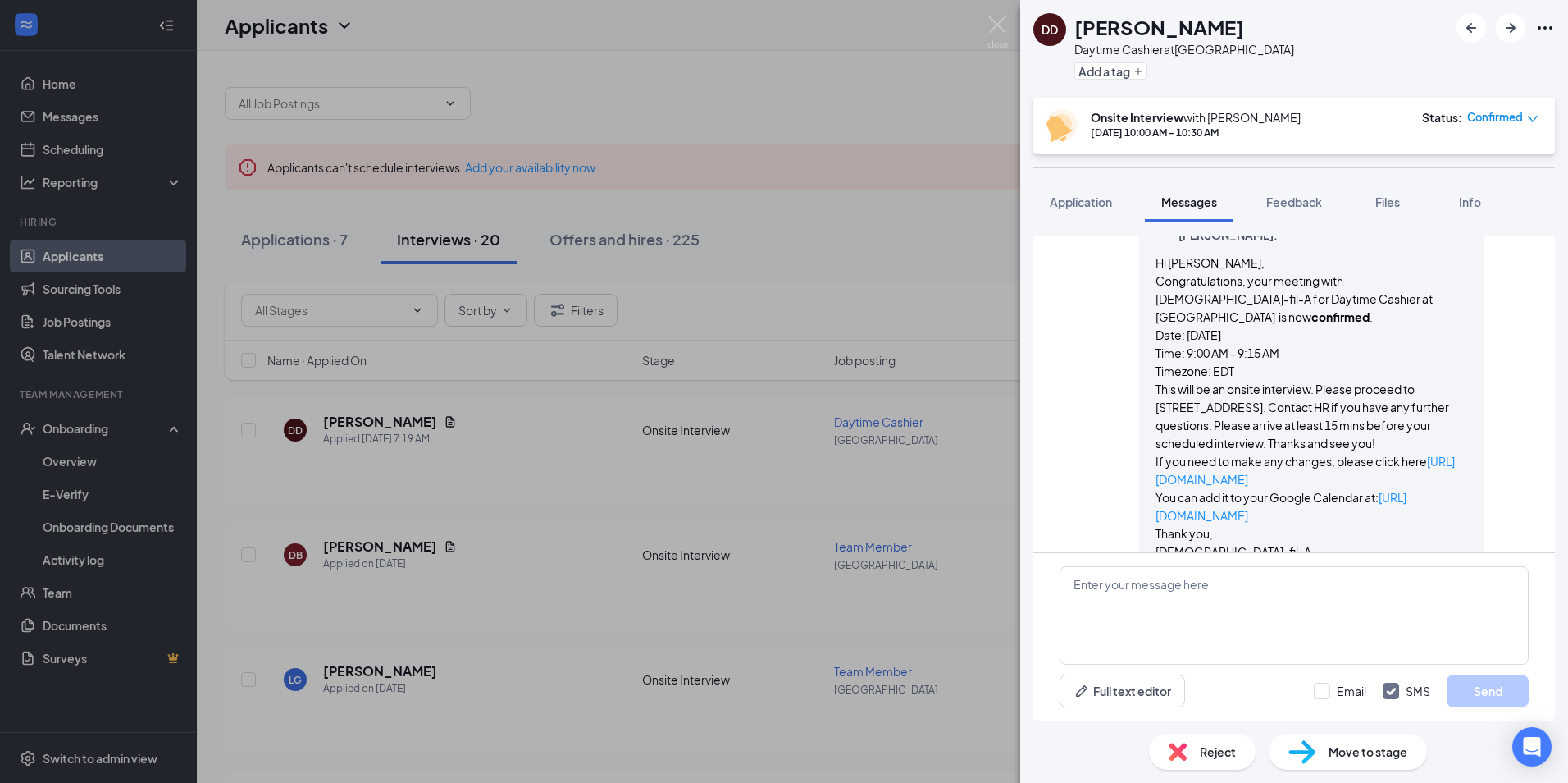
click at [727, 214] on div "DD [PERSON_NAME] Daytime Cashier at [GEOGRAPHIC_DATA] Add a tag Onsite Intervie…" at bounding box center [784, 392] width 1568 height 783
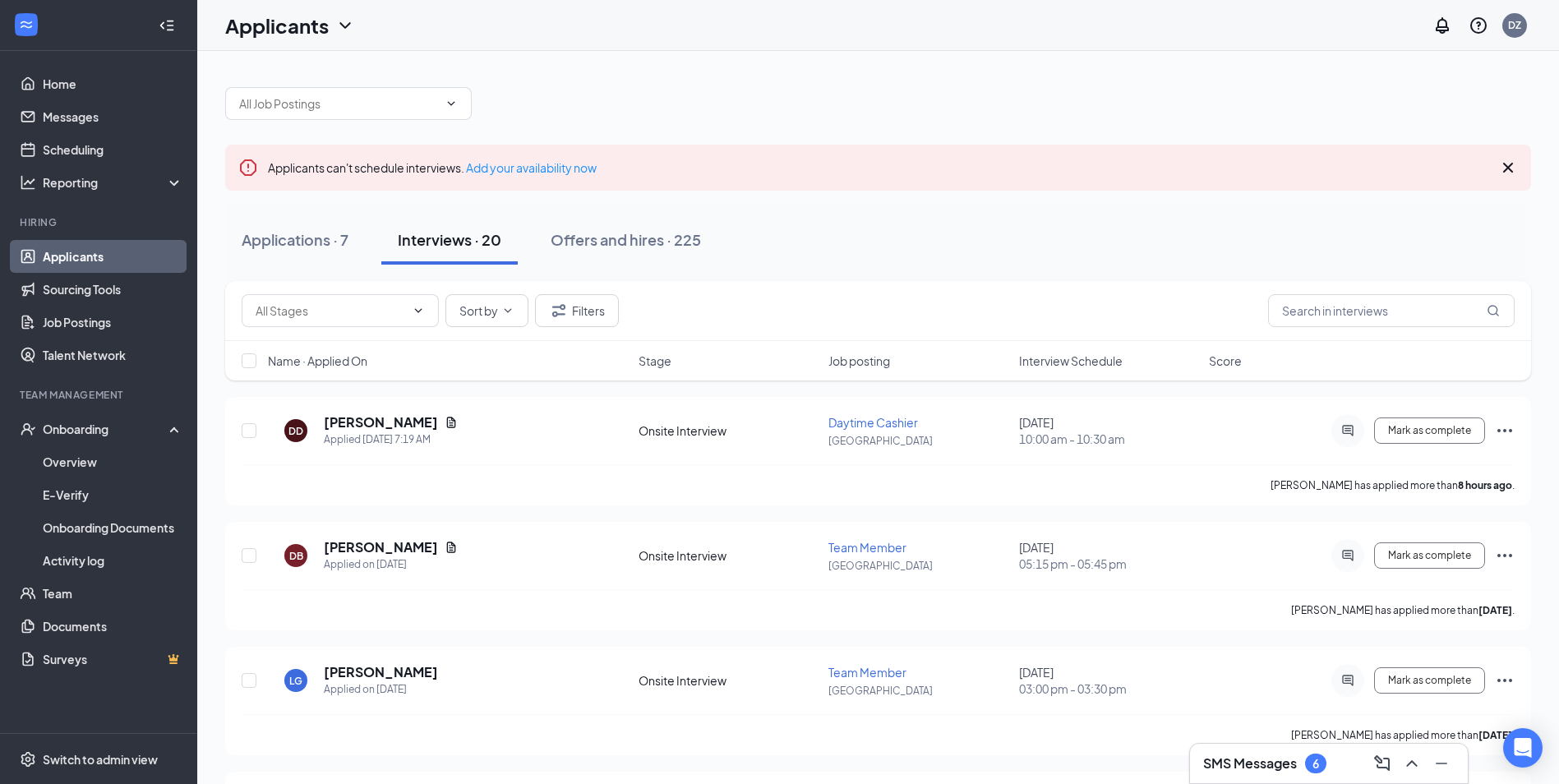
click at [607, 231] on div "Offers and hires · 225" at bounding box center [626, 240] width 150 height 21
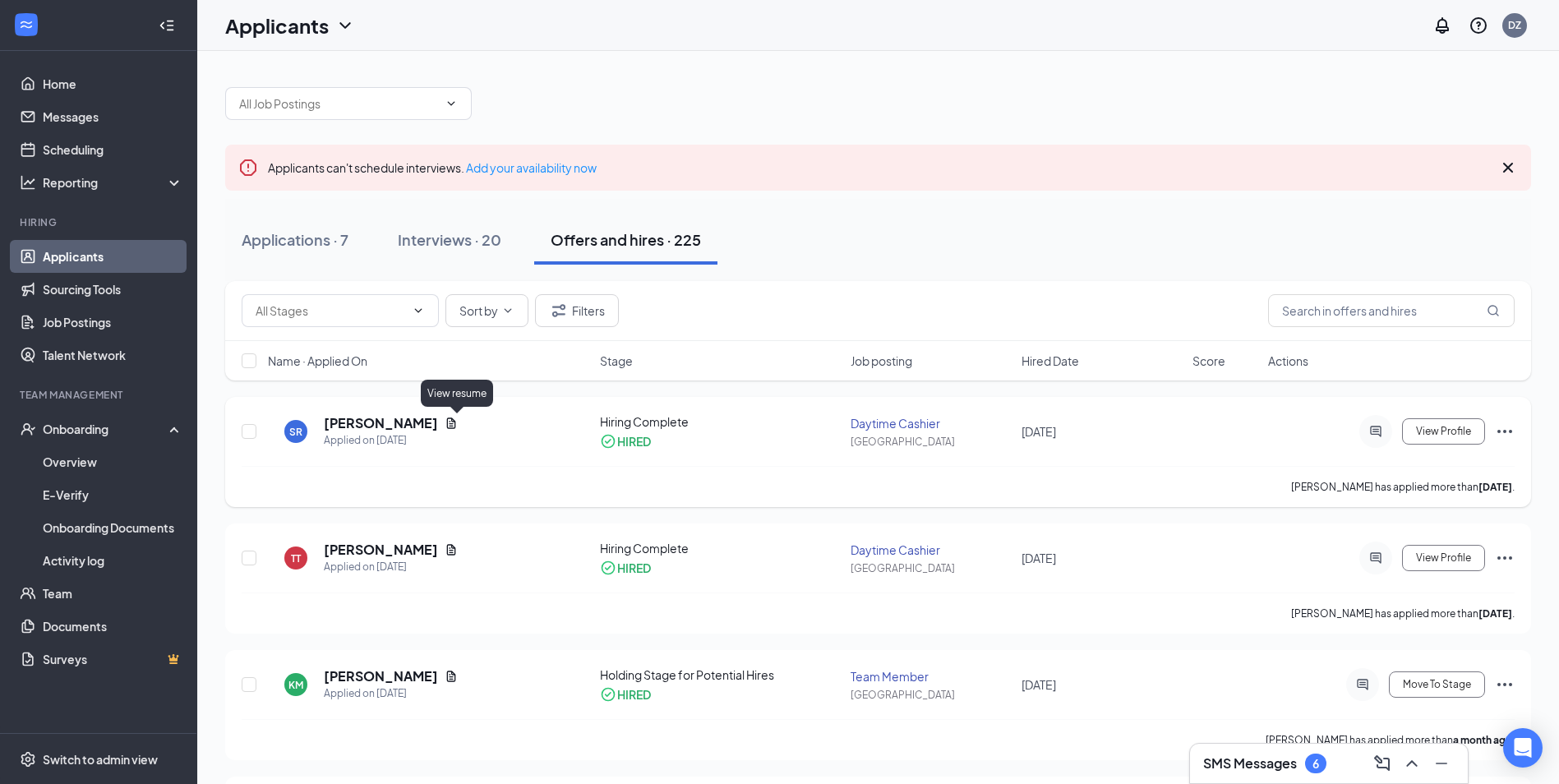
click at [456, 425] on icon "Document" at bounding box center [452, 422] width 9 height 10
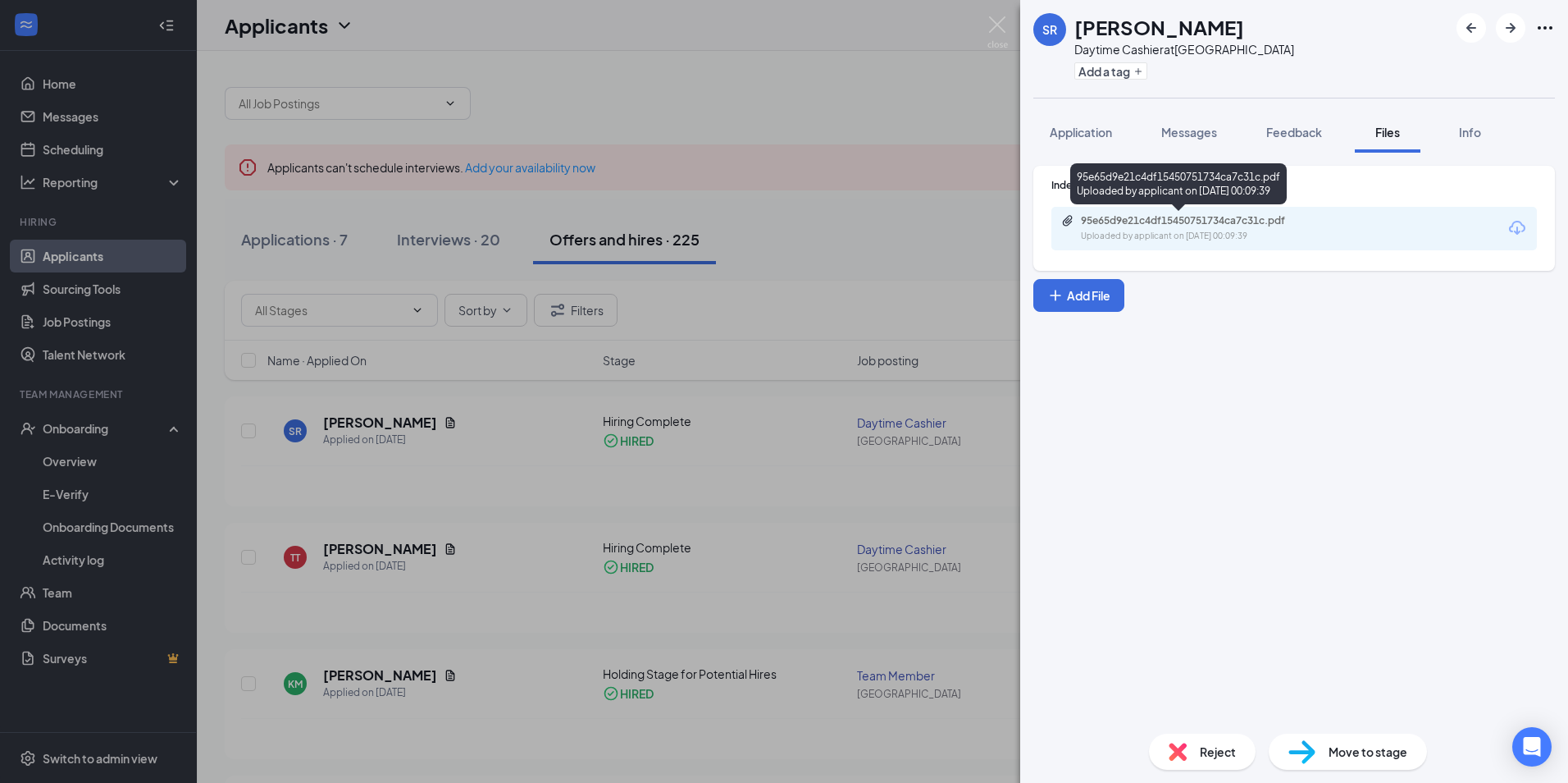
click at [1116, 227] on div "95e65d9e21c4df15450751734ca7c31c.pdf" at bounding box center [1196, 221] width 229 height 13
click at [791, 470] on div "SR [PERSON_NAME] Daytime Cashier at [GEOGRAPHIC_DATA] Add a tag Application Mes…" at bounding box center [784, 392] width 1568 height 783
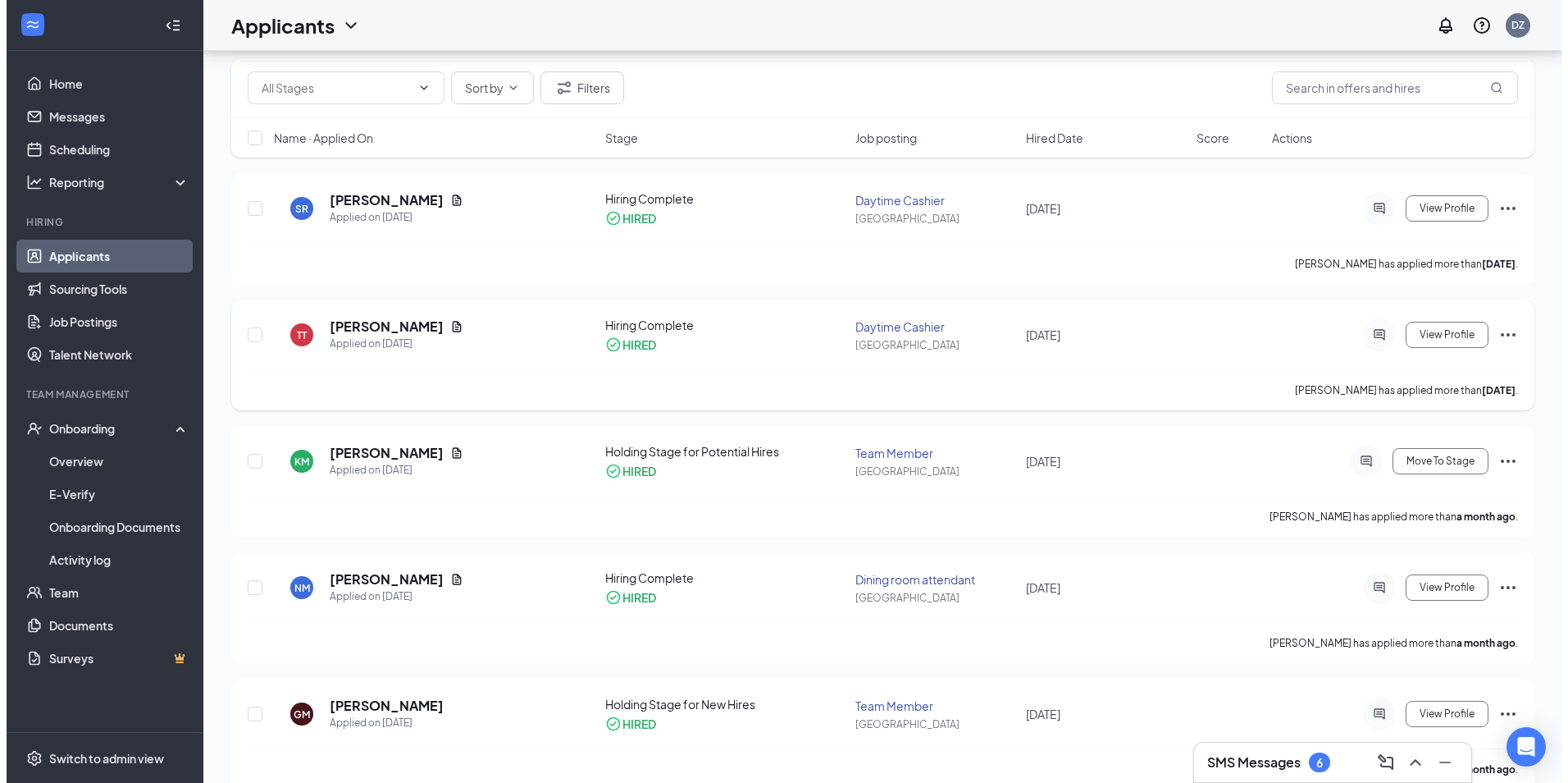
scroll to position [246, 0]
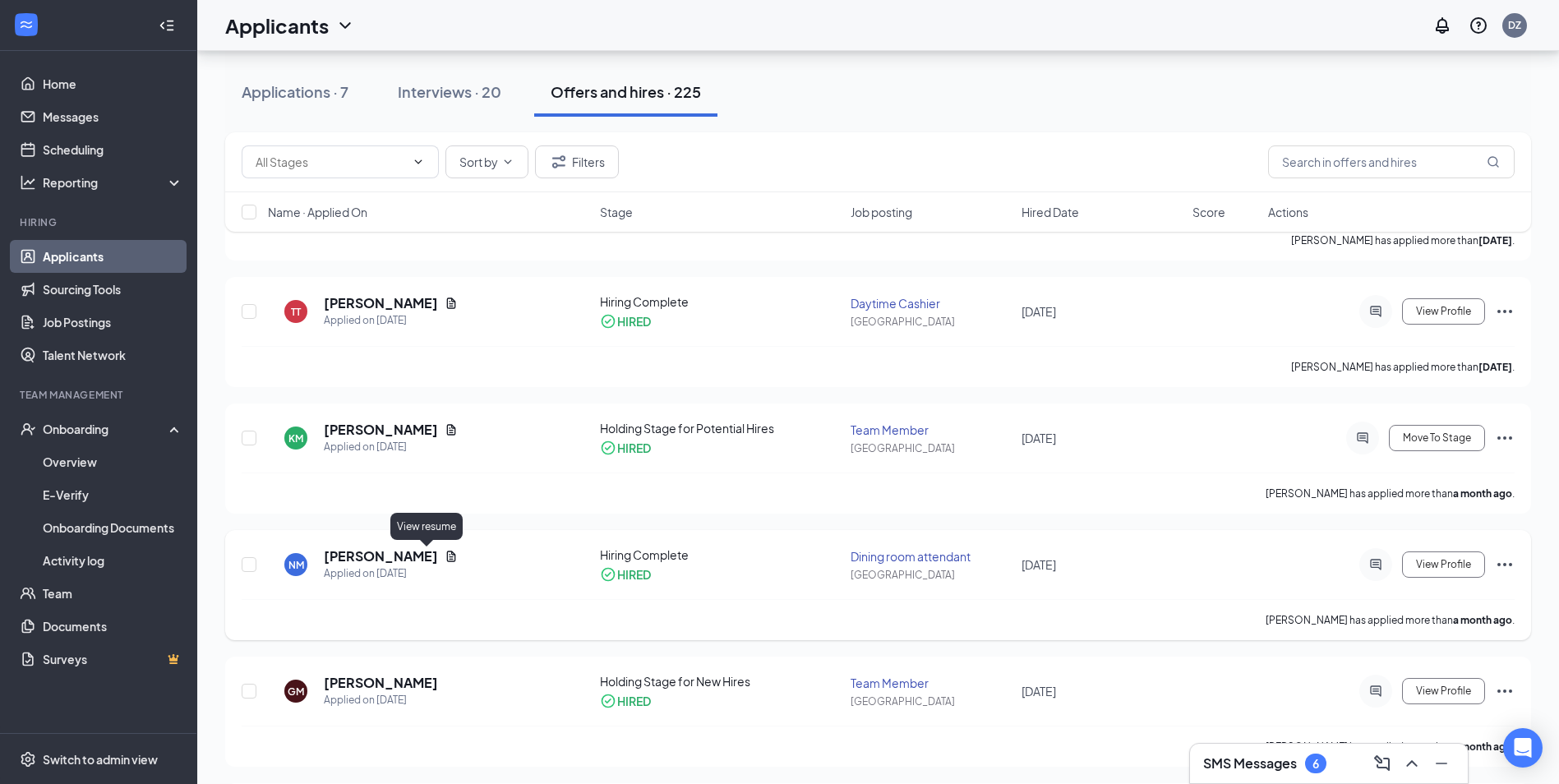
click at [447, 558] on icon "Document" at bounding box center [452, 555] width 9 height 10
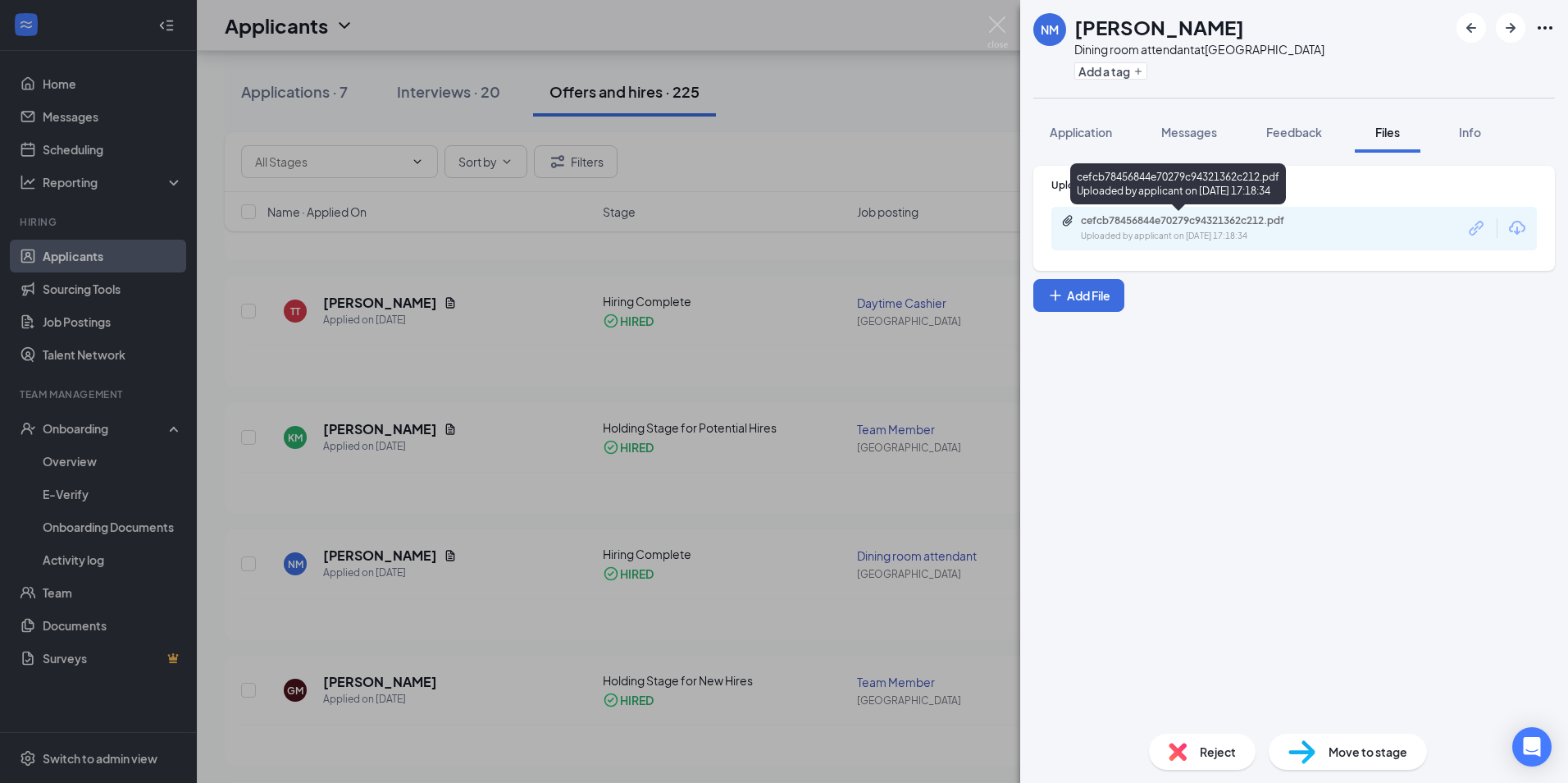
click at [1256, 229] on div "Uploaded by applicant on [DATE] 17:18:34" at bounding box center [1204, 236] width 246 height 13
